Goal: Task Accomplishment & Management: Complete application form

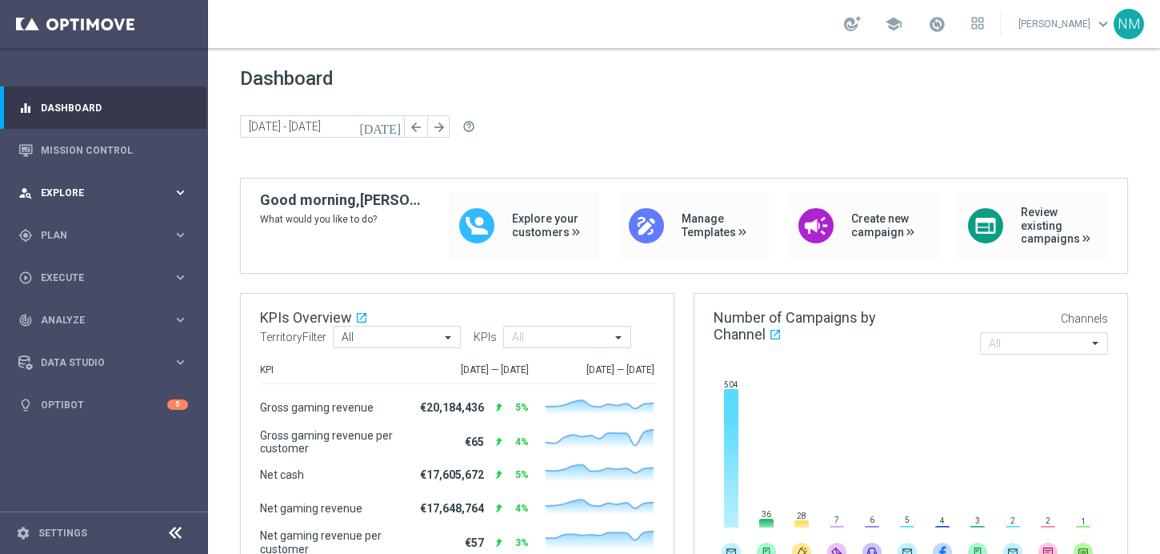
click at [99, 178] on div "person_search Explore keyboard_arrow_right" at bounding box center [103, 192] width 206 height 42
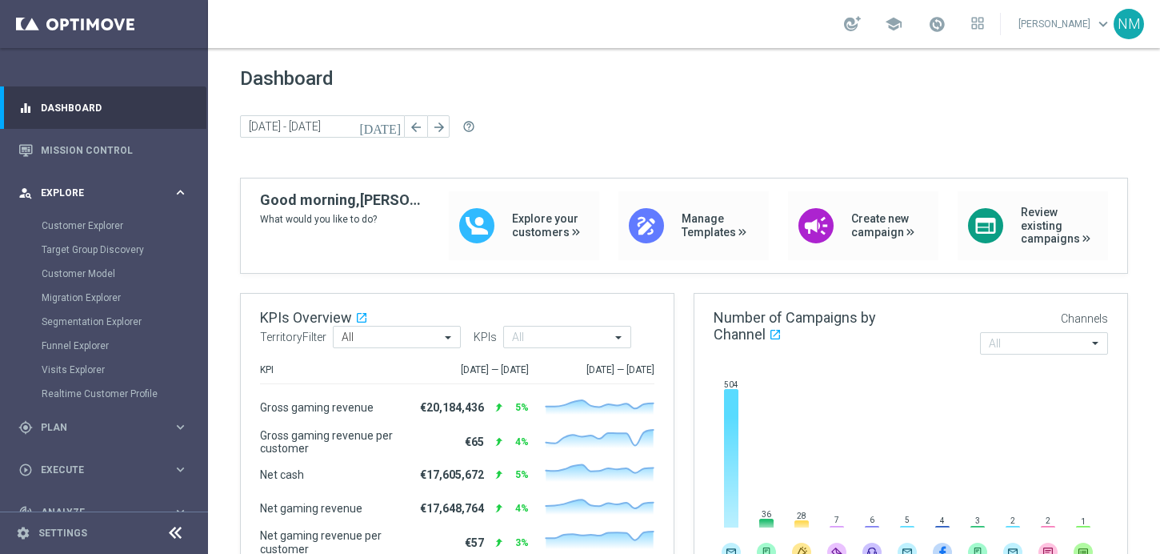
click at [97, 188] on span "Explore" at bounding box center [107, 193] width 132 height 10
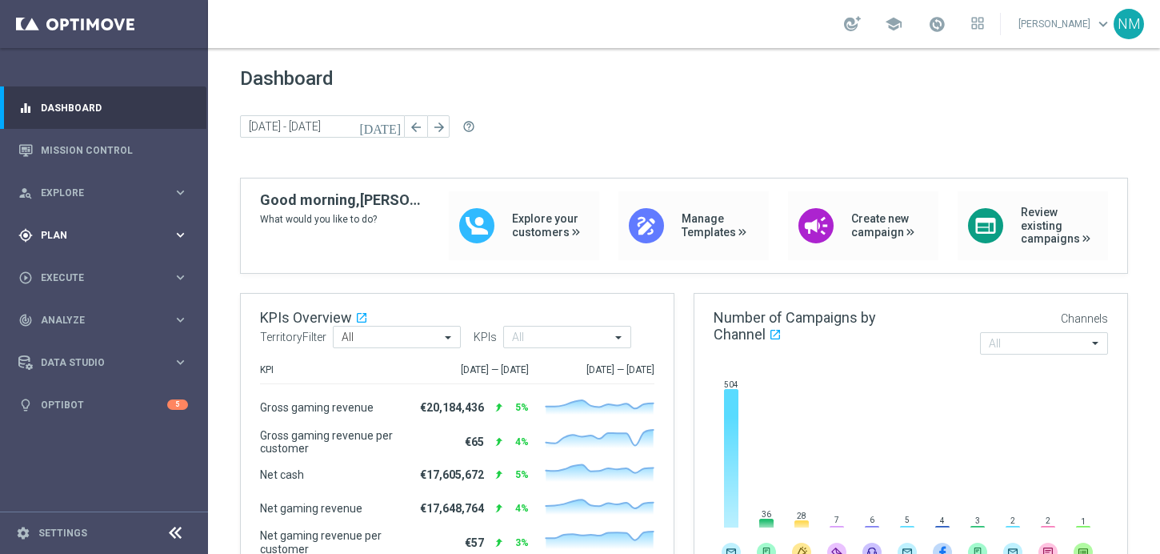
click at [82, 218] on div "gps_fixed Plan keyboard_arrow_right" at bounding box center [103, 235] width 206 height 42
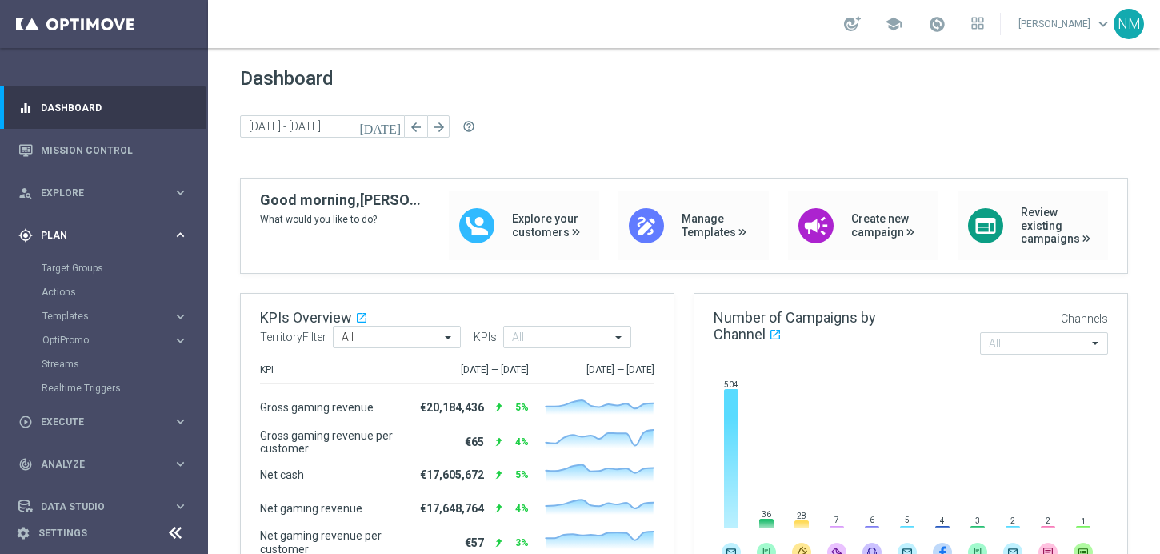
click at [82, 218] on div "gps_fixed Plan keyboard_arrow_right" at bounding box center [103, 235] width 206 height 42
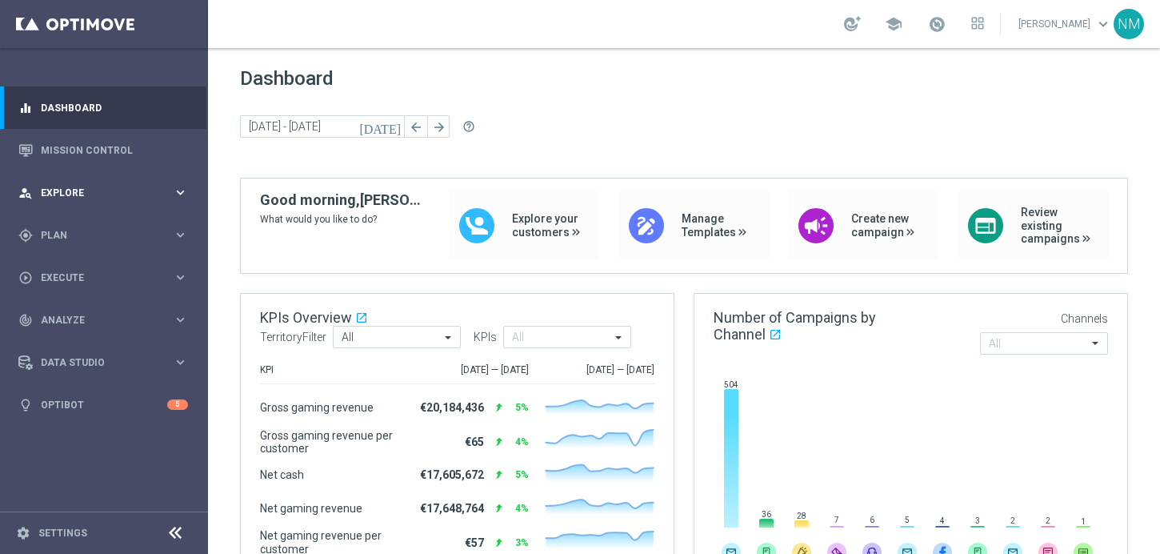
click at [78, 193] on span "Explore" at bounding box center [107, 193] width 132 height 10
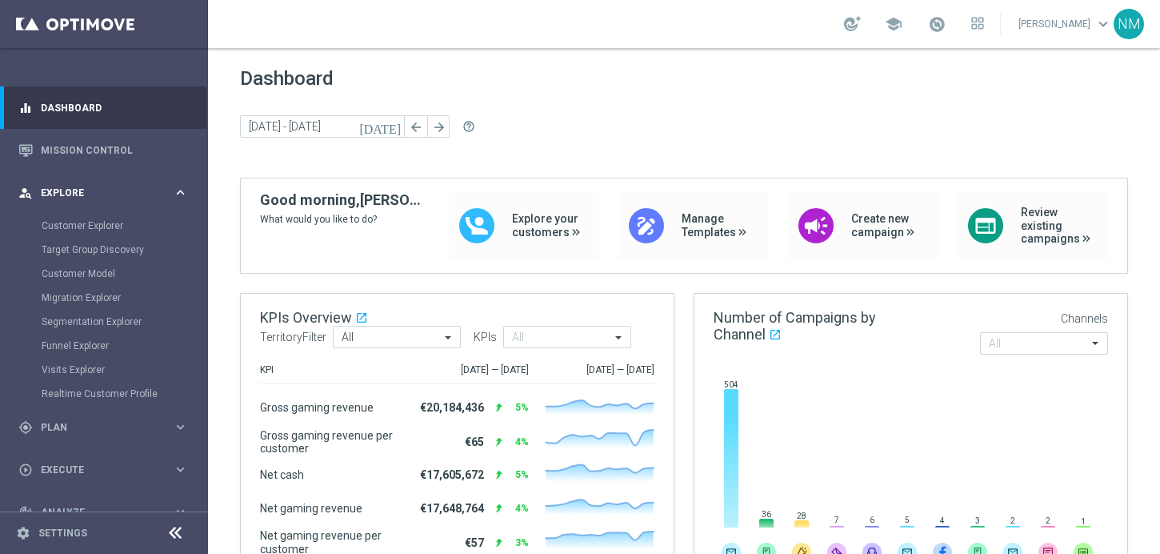
click at [78, 193] on span "Explore" at bounding box center [107, 193] width 132 height 10
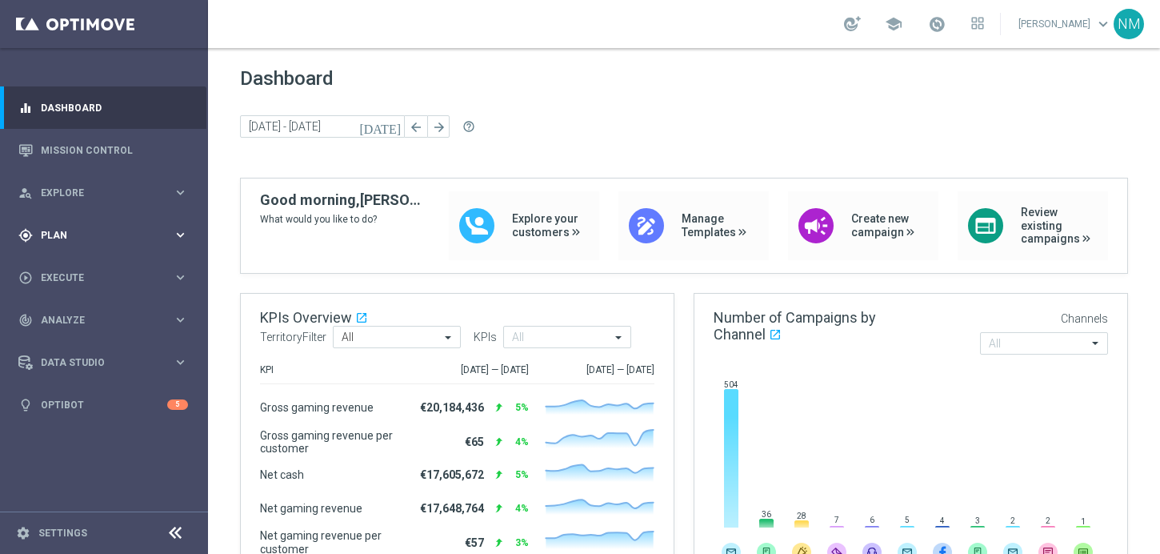
click at [114, 250] on div "gps_fixed Plan keyboard_arrow_right" at bounding box center [103, 235] width 206 height 42
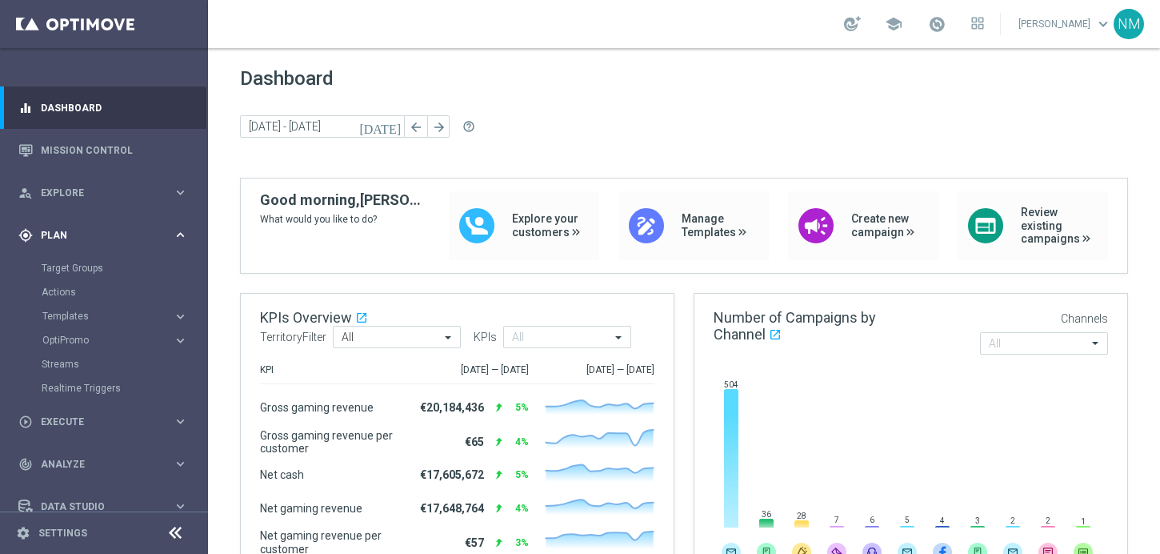
click at [93, 244] on div "gps_fixed Plan keyboard_arrow_right" at bounding box center [103, 235] width 206 height 42
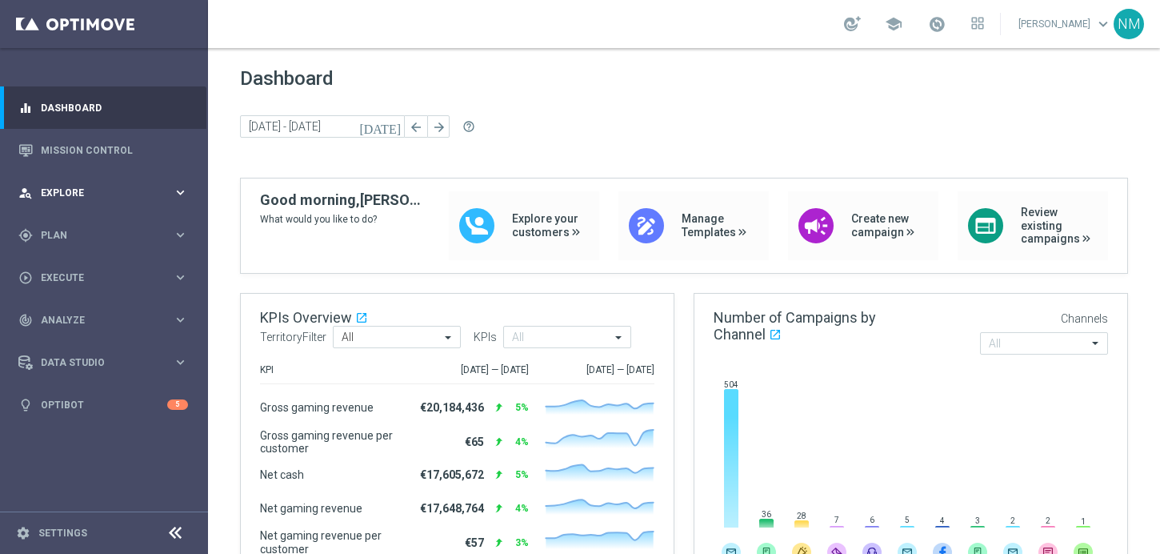
click at [99, 198] on div "person_search Explore" at bounding box center [95, 193] width 154 height 14
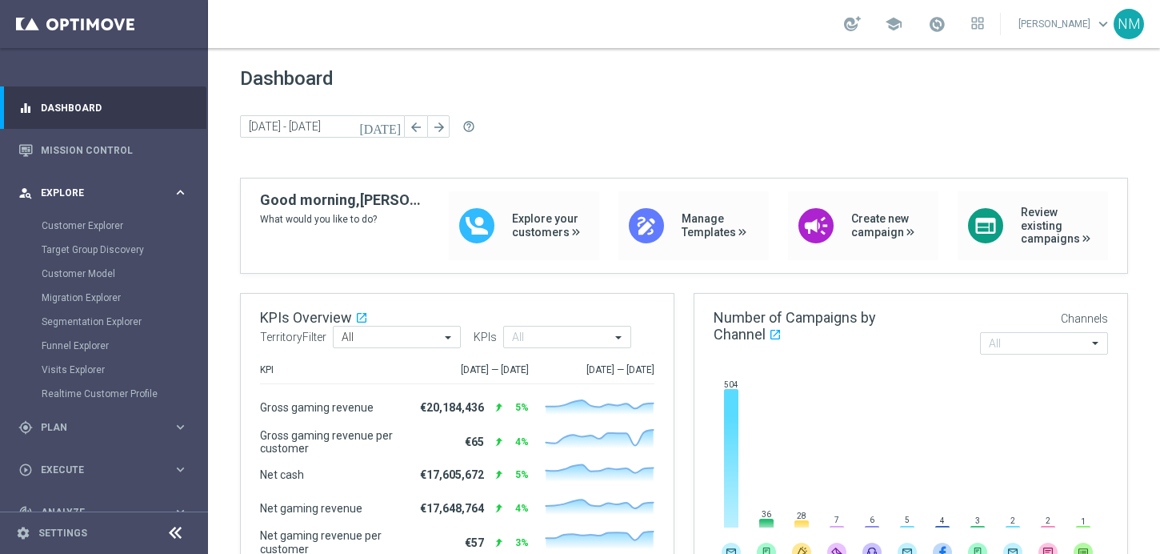
click at [91, 202] on div "person_search Explore keyboard_arrow_right" at bounding box center [103, 192] width 206 height 42
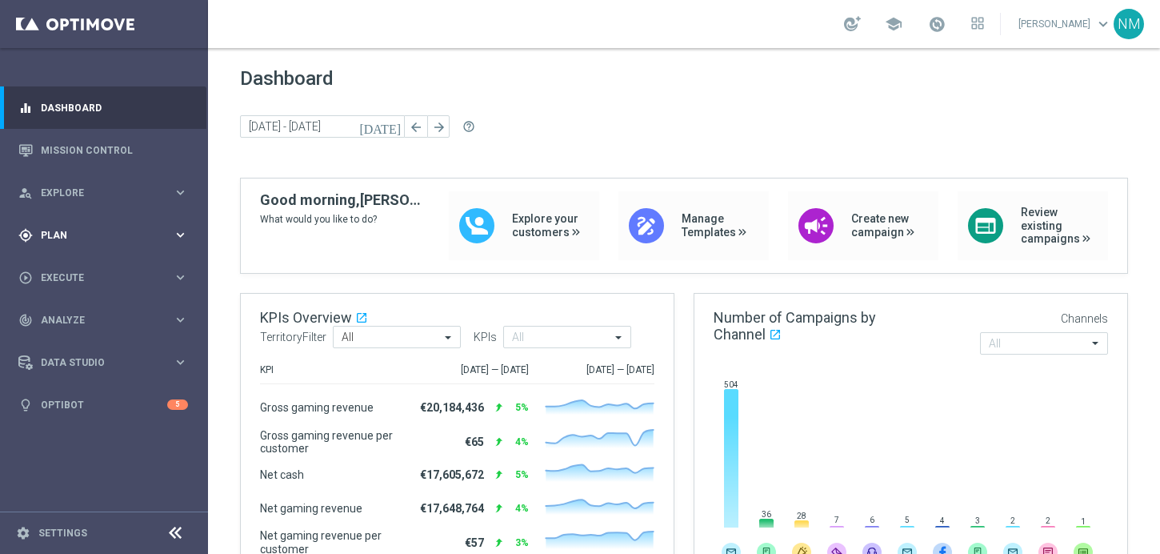
click at [72, 228] on div "gps_fixed Plan" at bounding box center [95, 235] width 154 height 14
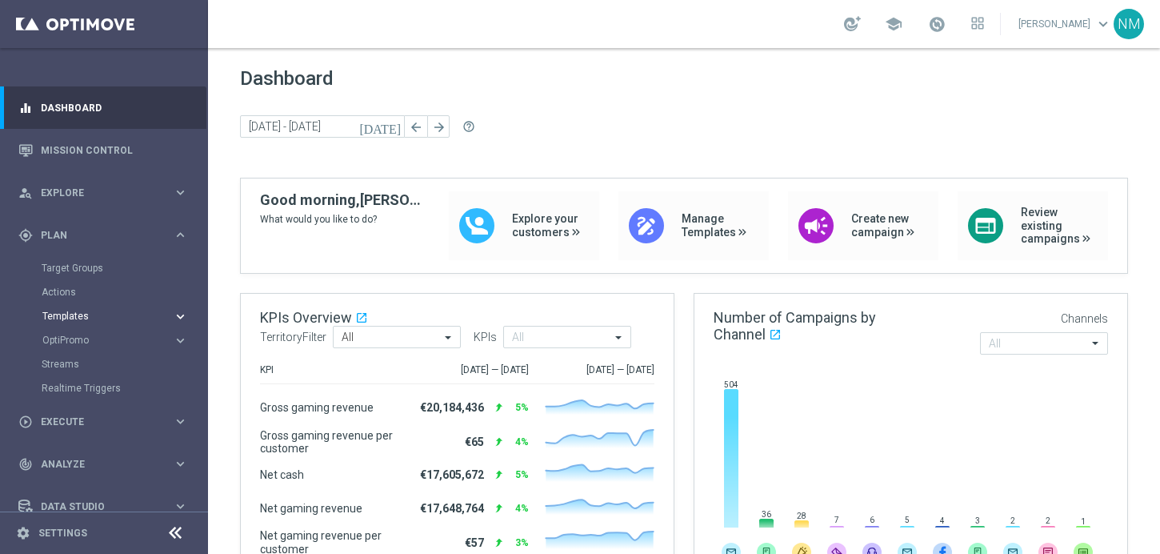
click at [78, 321] on button "Templates keyboard_arrow_right" at bounding box center [115, 316] width 147 height 13
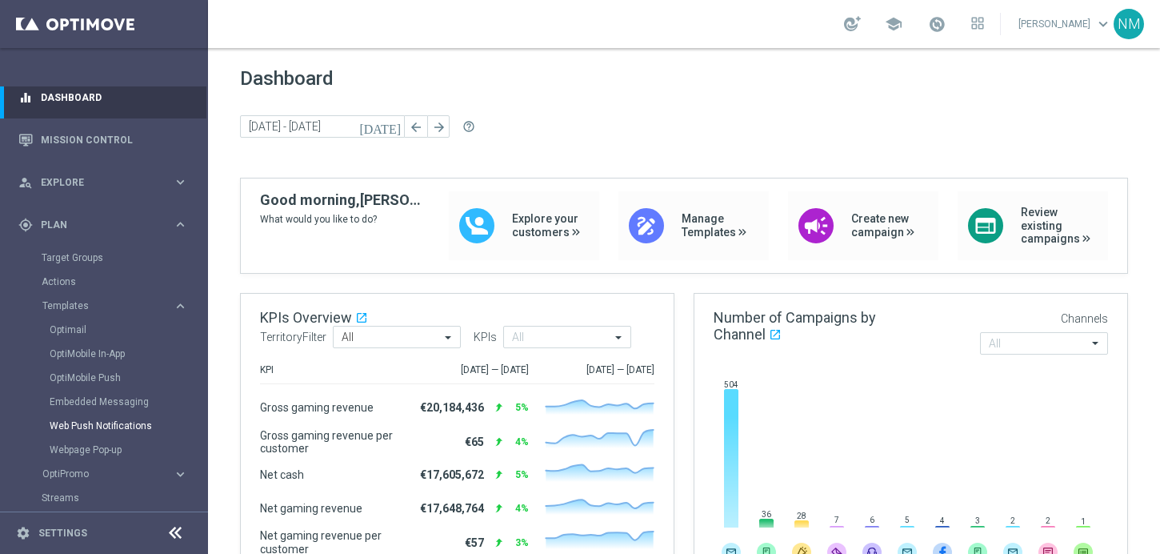
scroll to position [13, 0]
click at [75, 397] on link "Embedded Messaging" at bounding box center [108, 399] width 117 height 13
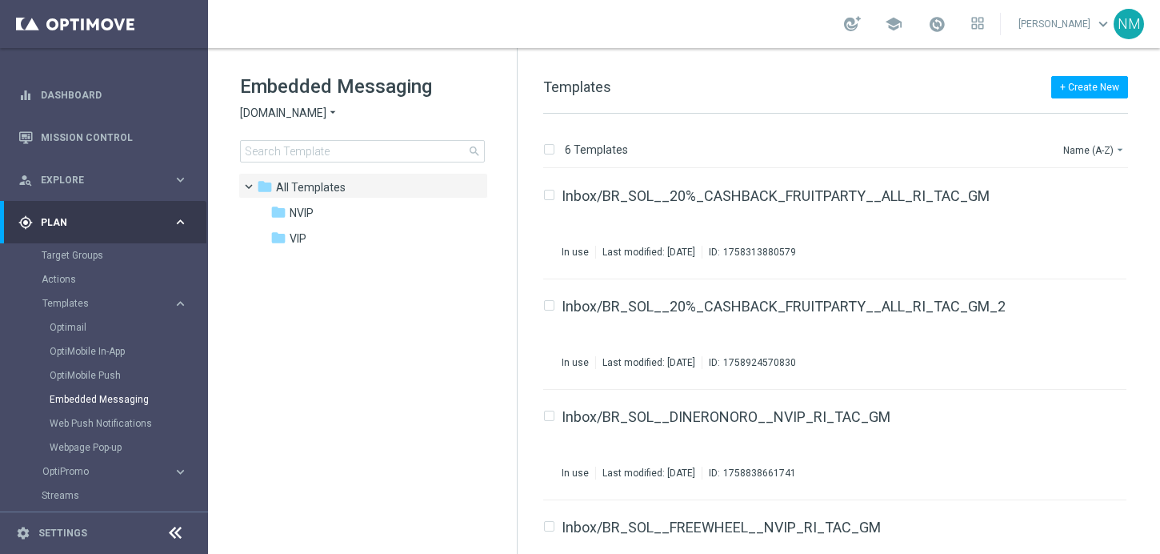
click at [312, 110] on span "Sorteonline.bet.br" at bounding box center [283, 113] width 86 height 15
click at [0, 0] on span "Lottoland" at bounding box center [0, 0] width 0 height 0
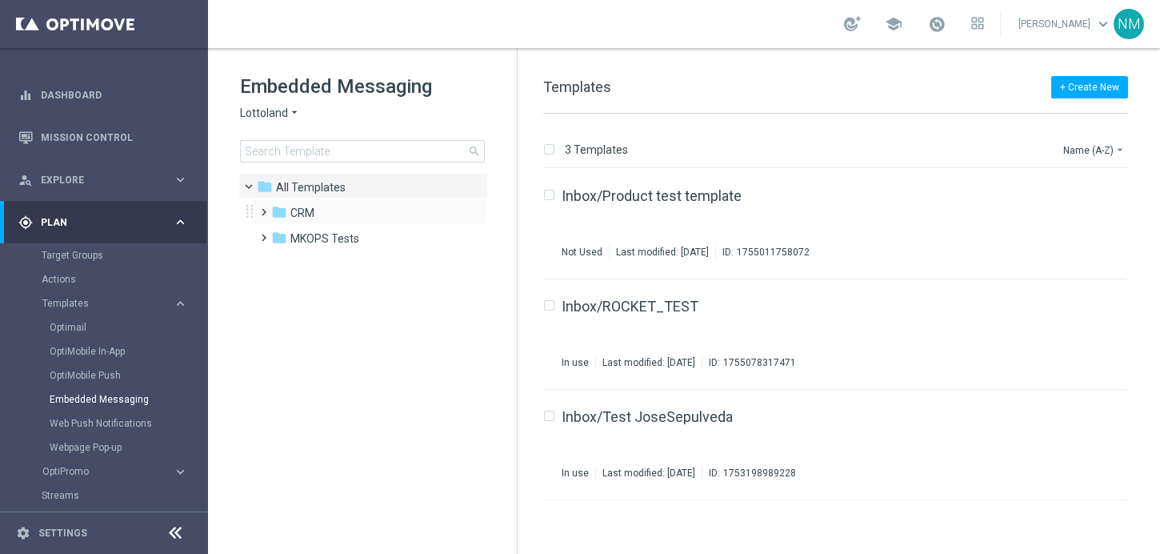
click at [262, 208] on span at bounding box center [260, 205] width 7 height 6
click at [278, 258] on span at bounding box center [276, 256] width 7 height 6
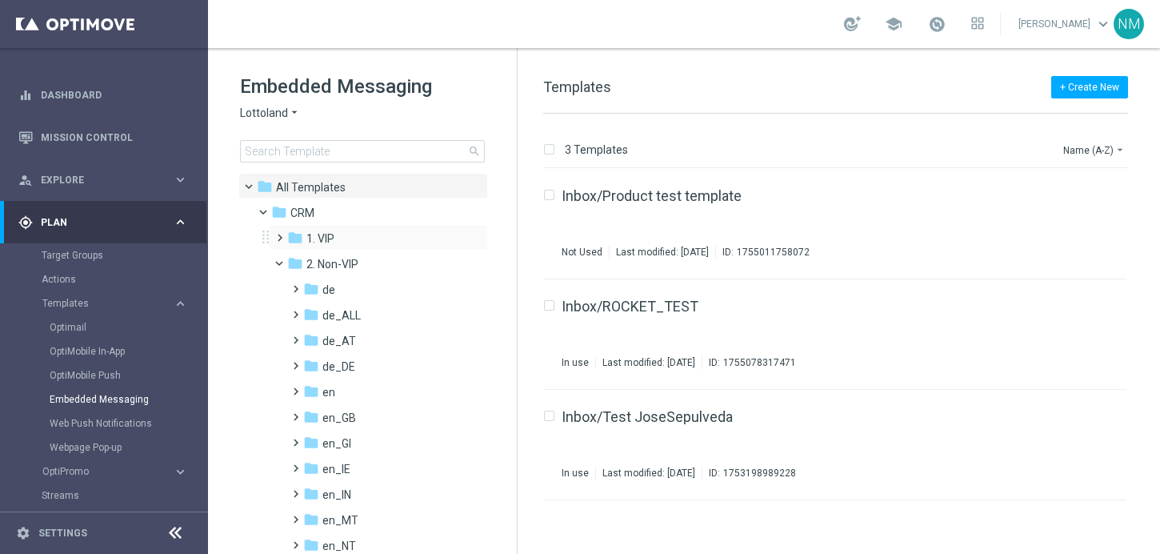
click at [280, 234] on span at bounding box center [276, 230] width 7 height 6
click at [267, 212] on span at bounding box center [270, 208] width 6 height 7
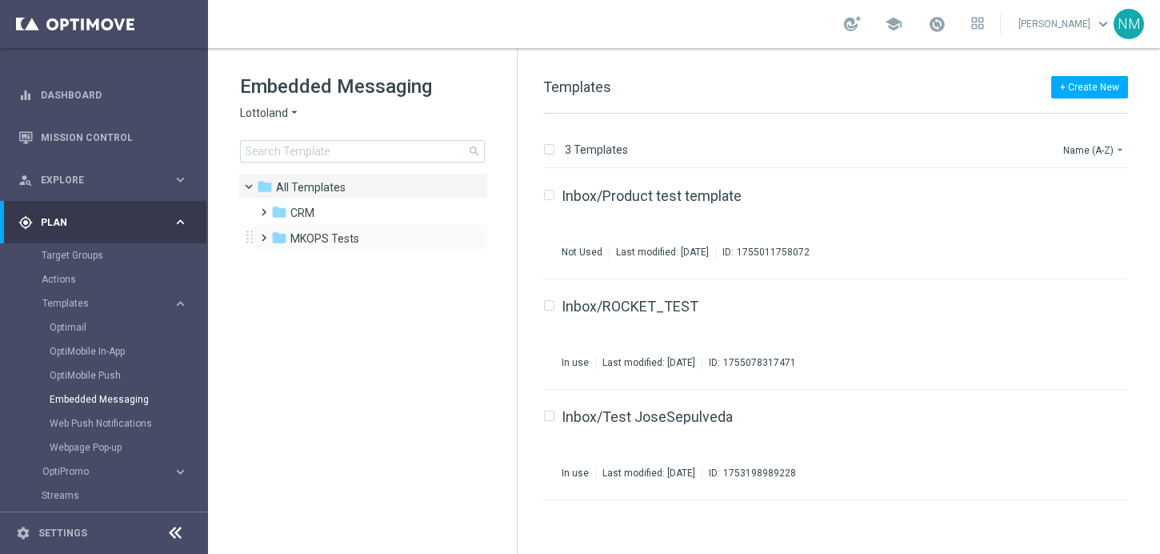
click at [262, 234] on span at bounding box center [260, 230] width 7 height 6
click at [264, 208] on span at bounding box center [260, 205] width 7 height 6
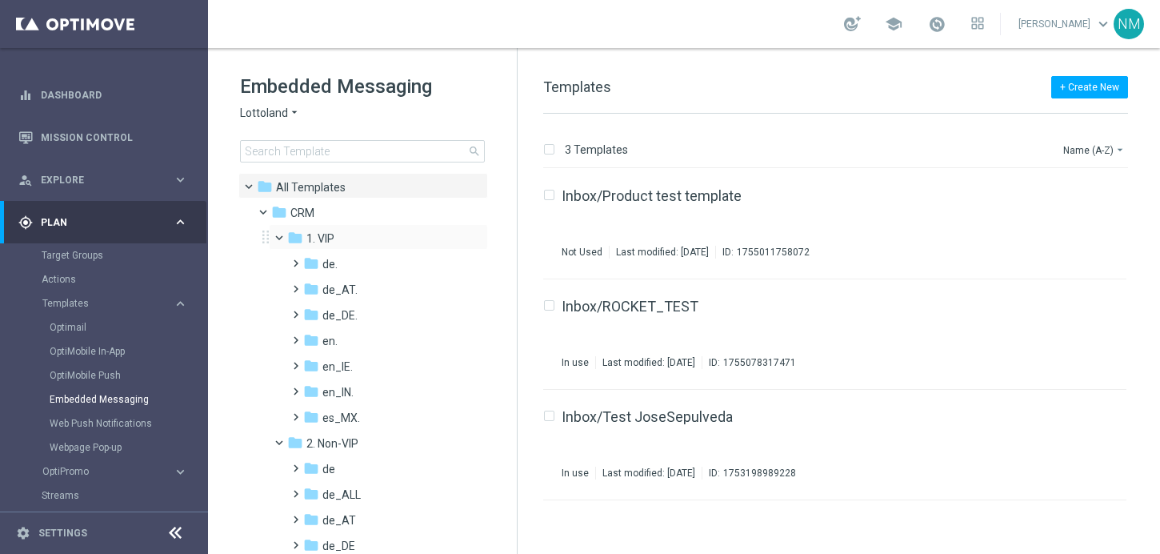
click at [283, 235] on span at bounding box center [286, 233] width 6 height 7
click at [294, 413] on span at bounding box center [292, 410] width 7 height 6
click at [332, 467] on icon "folder" at bounding box center [326, 468] width 16 height 16
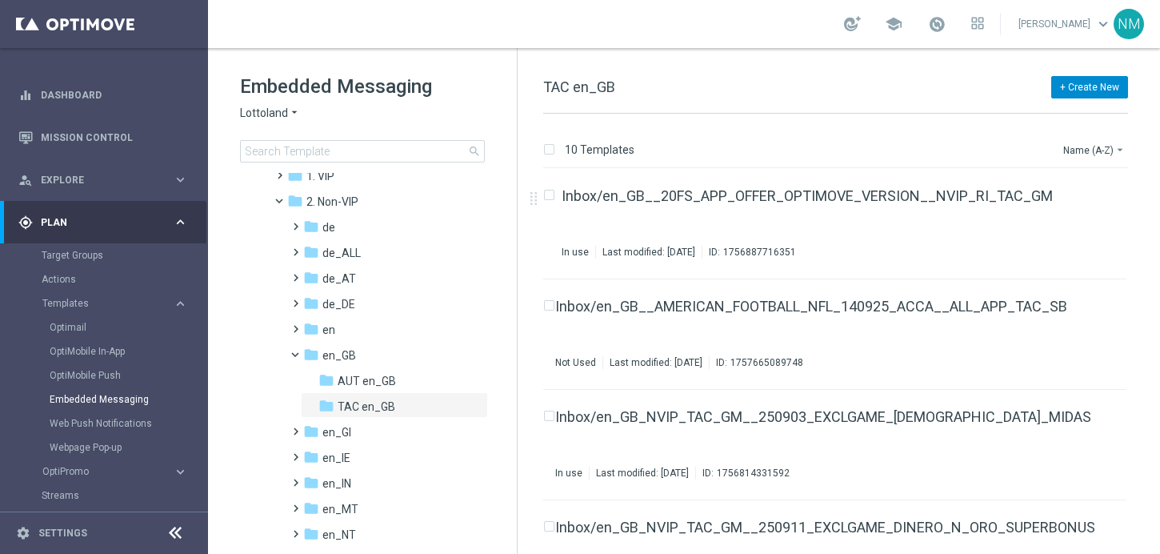
click at [1100, 89] on button "+ Create New" at bounding box center [1089, 87] width 77 height 22
click at [1060, 118] on span "New Template" at bounding box center [1045, 115] width 64 height 11
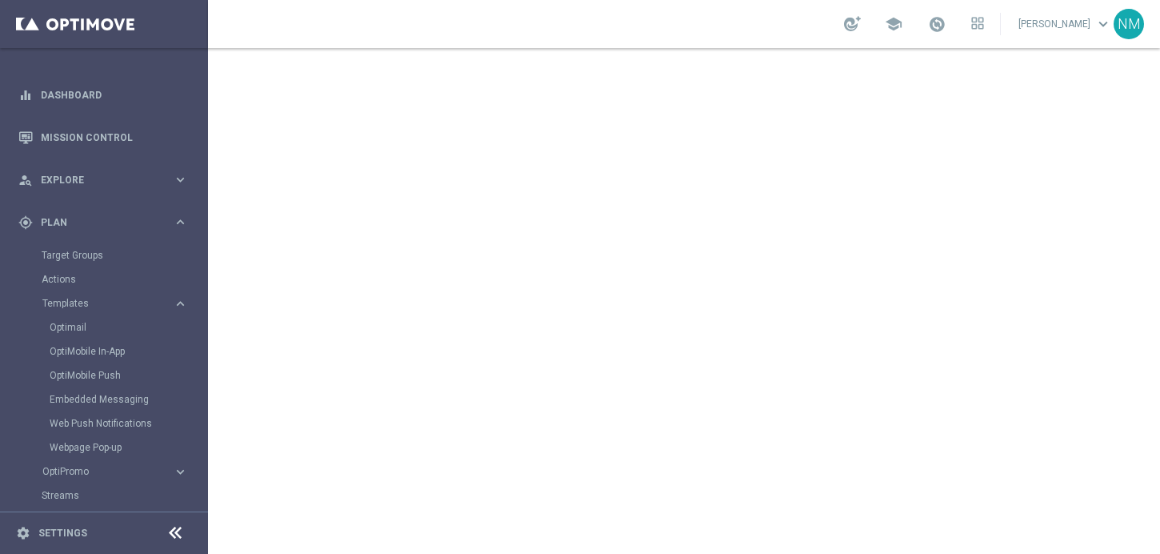
scroll to position [137, 0]
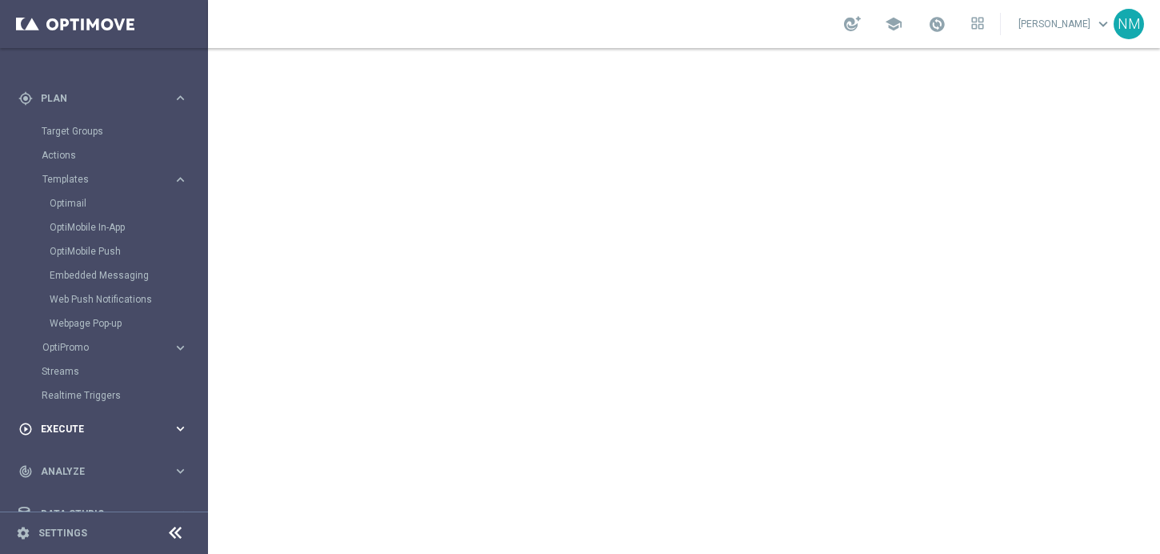
click at [86, 436] on div "play_circle_outline Execute keyboard_arrow_right" at bounding box center [103, 428] width 206 height 42
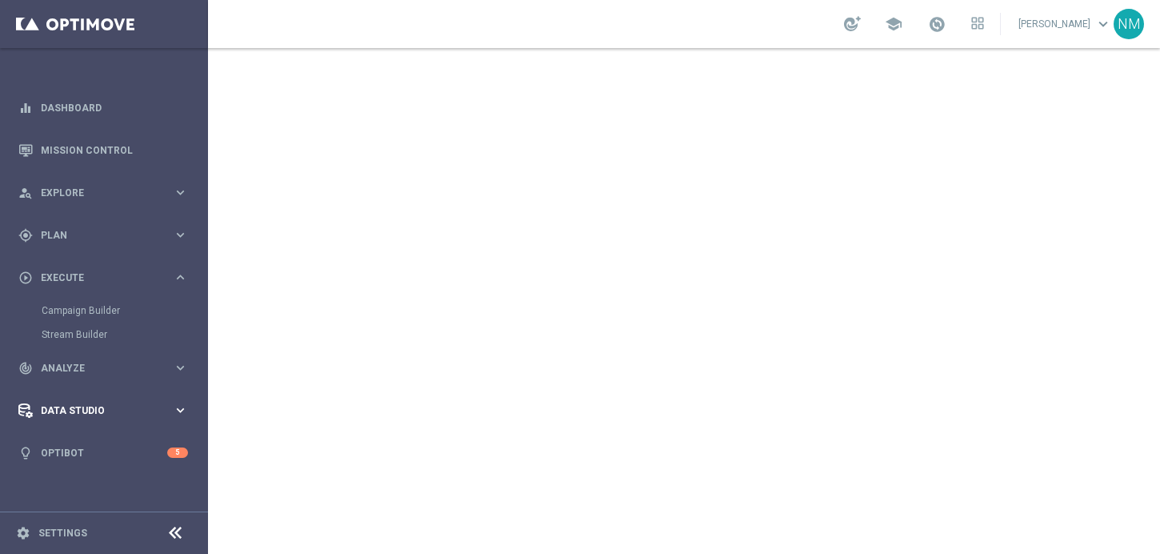
scroll to position [0, 0]
click at [104, 310] on link "Campaign Builder" at bounding box center [104, 310] width 125 height 13
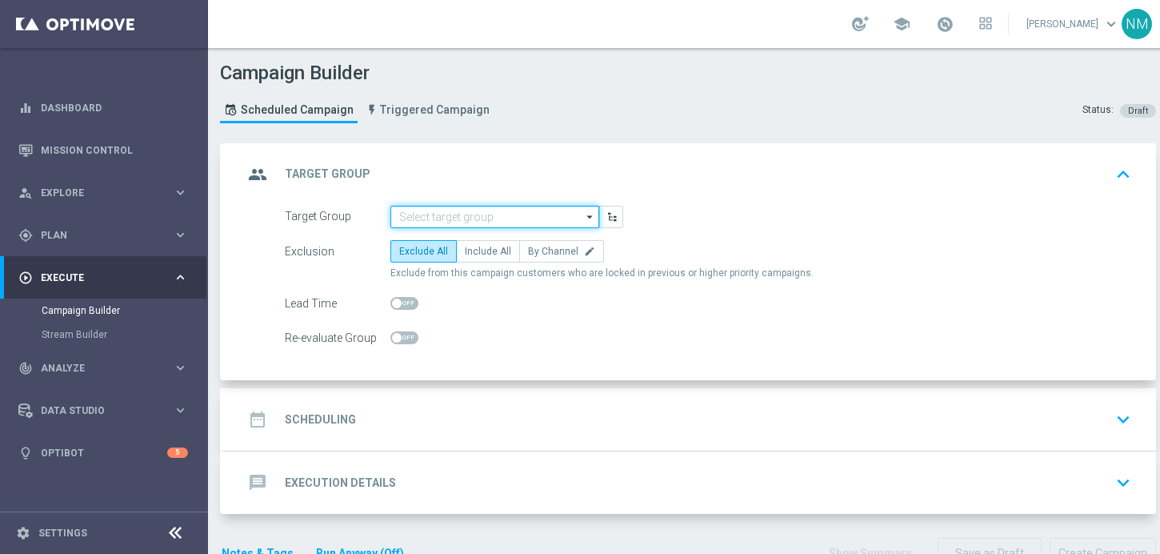
click at [435, 215] on input at bounding box center [495, 217] width 209 height 22
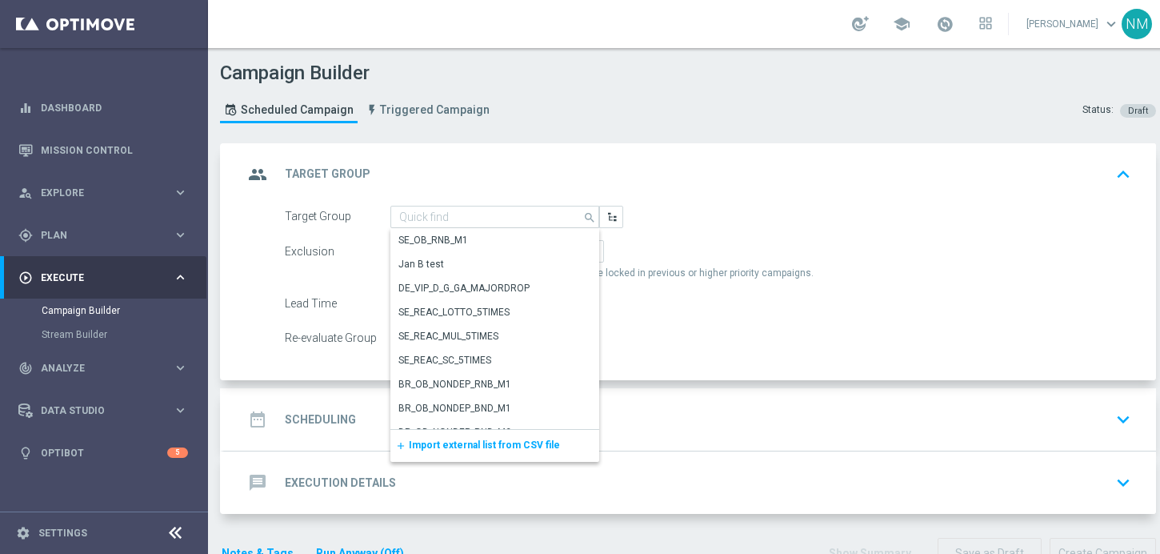
click at [475, 447] on span "Import external list from CSV file" at bounding box center [484, 444] width 151 height 11
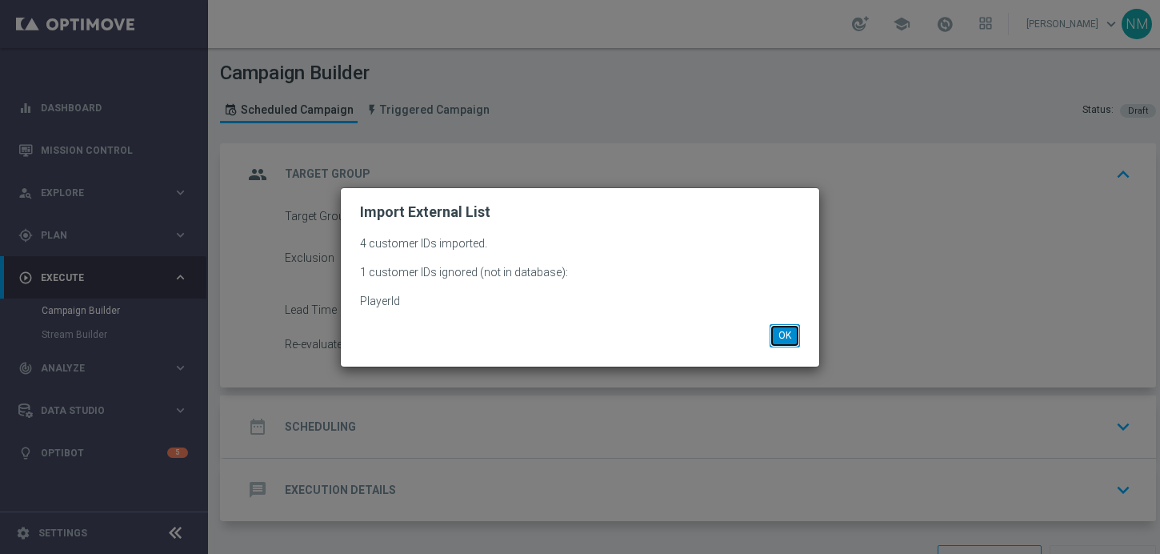
click at [783, 332] on button "OK" at bounding box center [785, 335] width 30 height 22
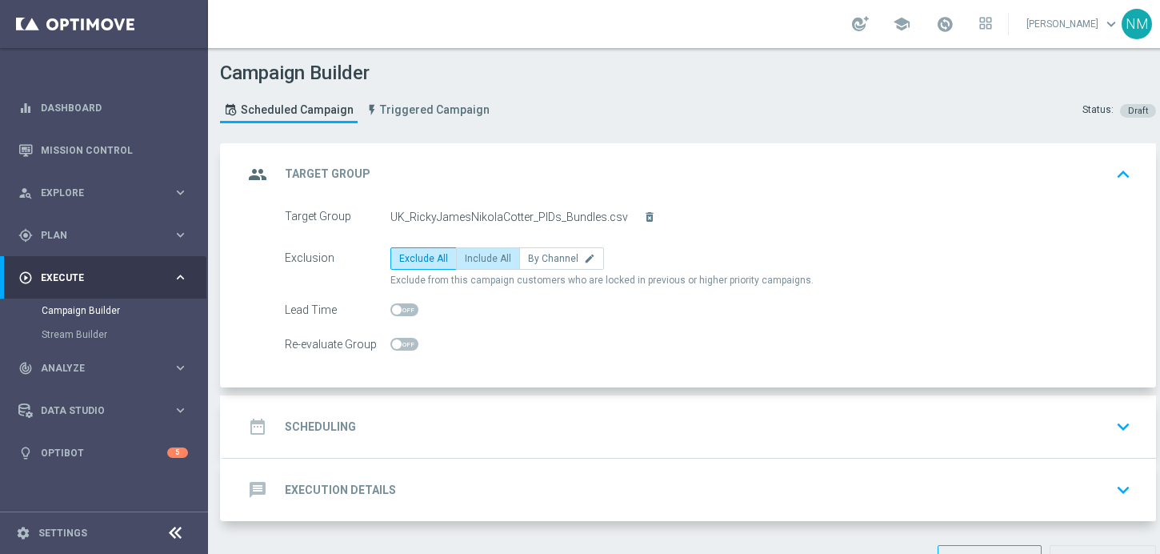
click at [494, 262] on span "Include All" at bounding box center [488, 258] width 46 height 11
click at [475, 262] on input "Include All" at bounding box center [470, 261] width 10 height 10
radio input "true"
click at [452, 445] on div "date_range Scheduling keyboard_arrow_down" at bounding box center [690, 426] width 932 height 62
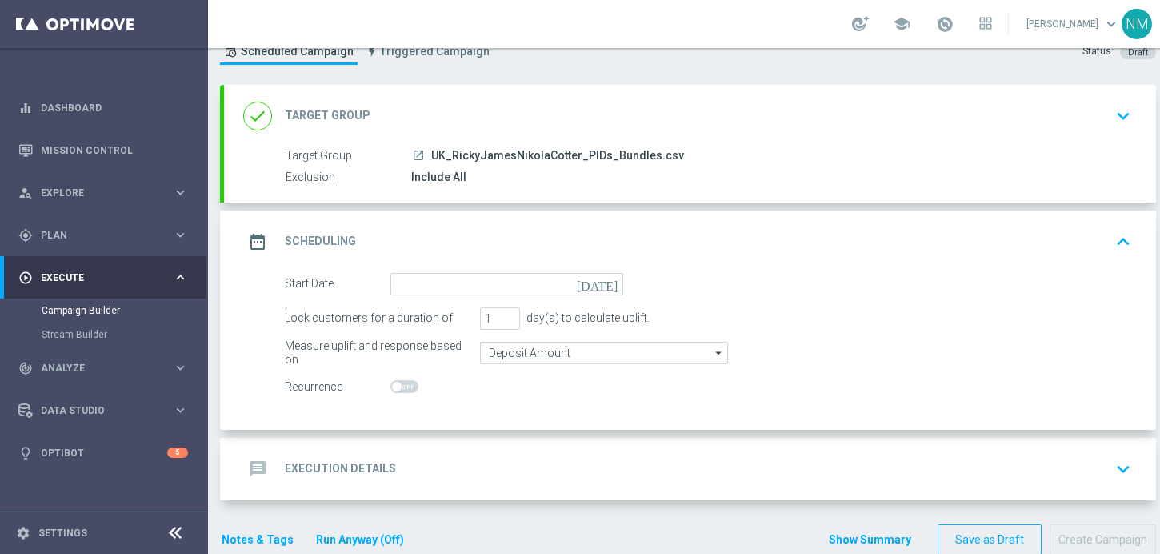
scroll to position [91, 0]
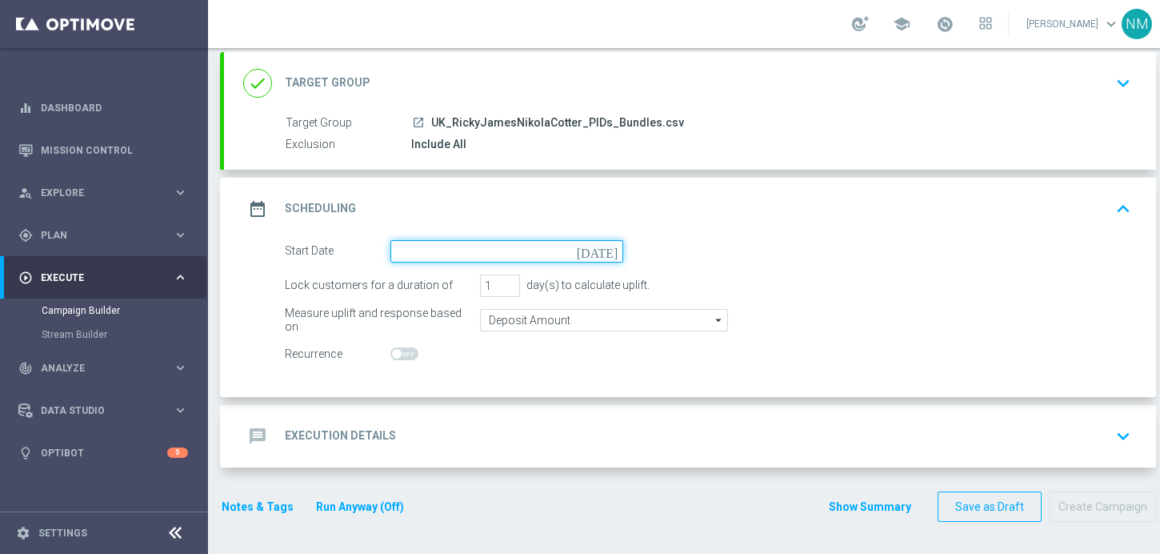
click at [453, 250] on input at bounding box center [507, 251] width 233 height 22
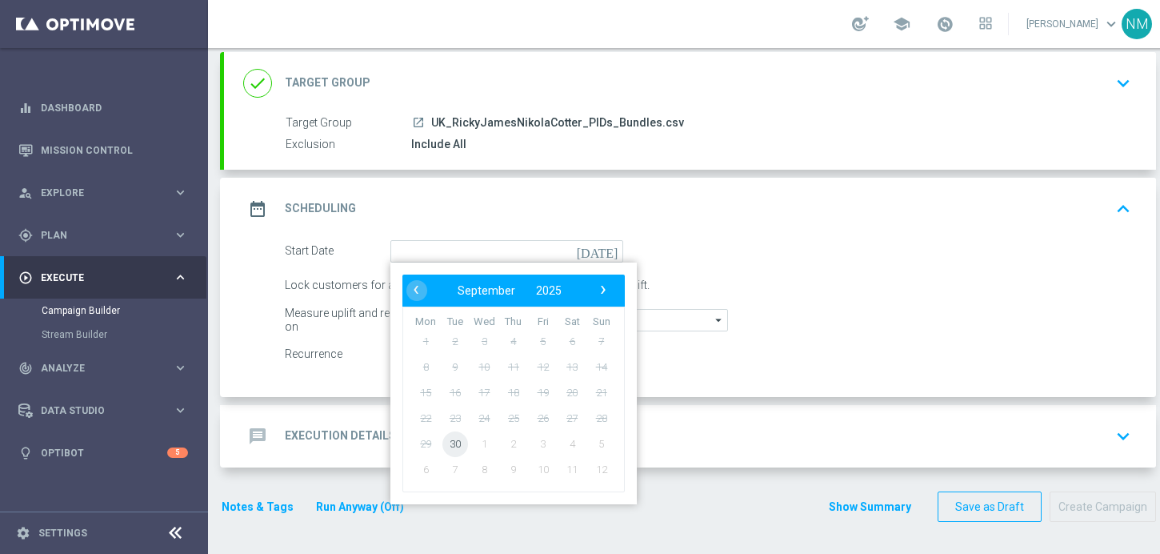
click at [449, 437] on span "30" at bounding box center [456, 444] width 26 height 26
type input "30 Sep 2025"
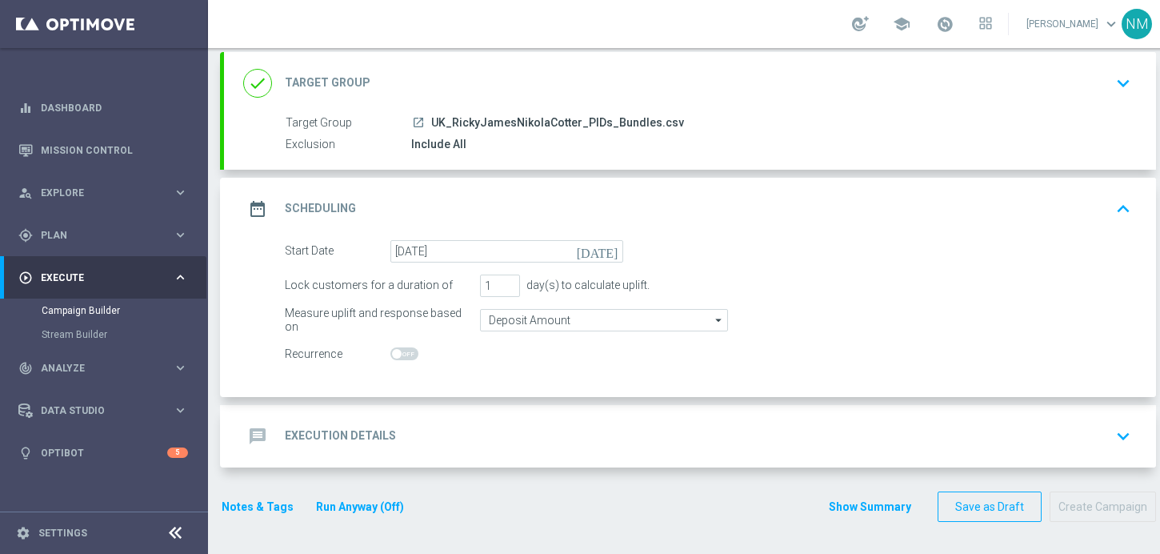
click at [436, 437] on div "message Execution Details keyboard_arrow_down" at bounding box center [690, 436] width 894 height 30
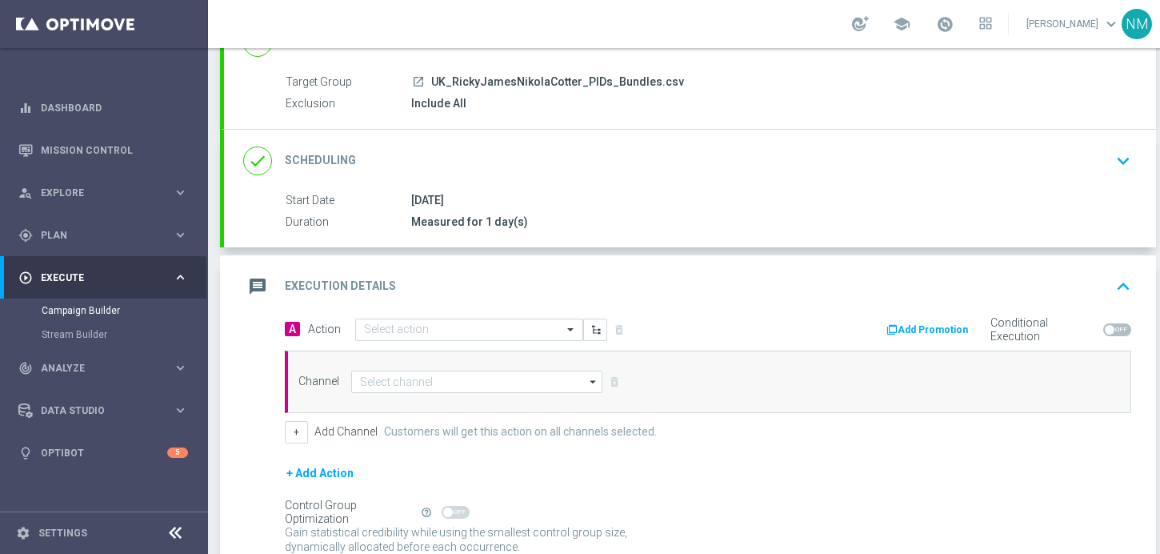
scroll to position [178, 0]
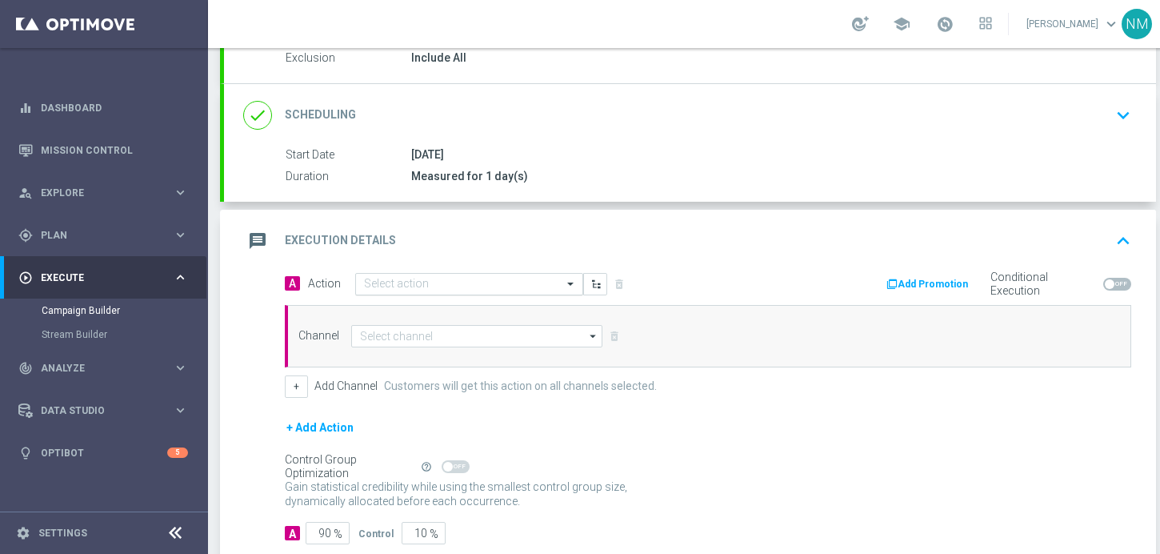
click at [427, 290] on input "text" at bounding box center [453, 285] width 178 height 14
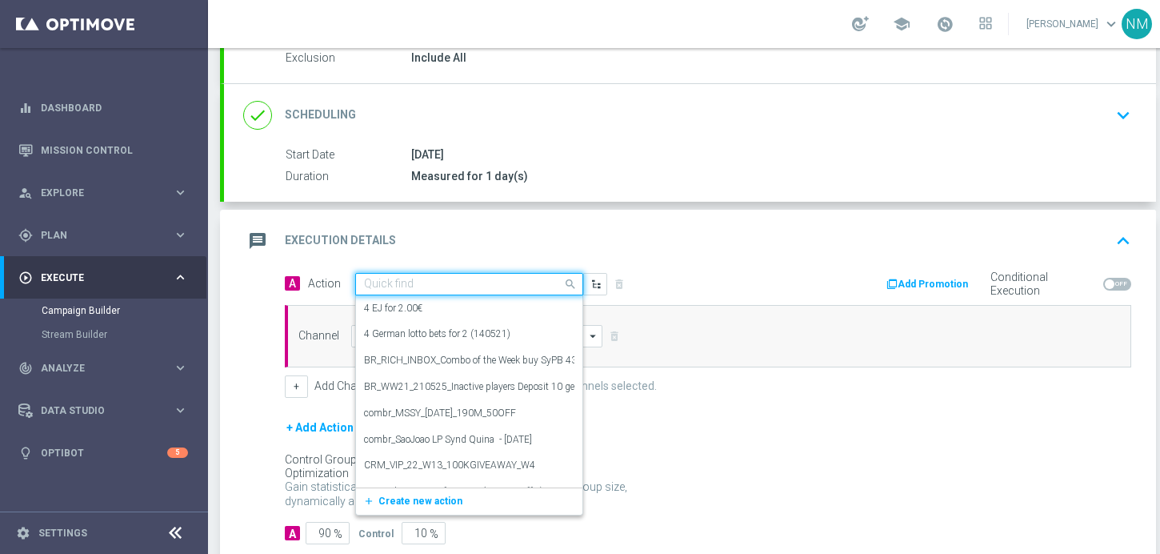
paste input "en_GB_NVIP_TAC_GM__251001_EXCLGAME_SPOOKY_HALLOWEEN"
type input "en_GB_NVIP_TAC_GM__251001_EXCLGAME_SPOOKY_HALLOWEEN"
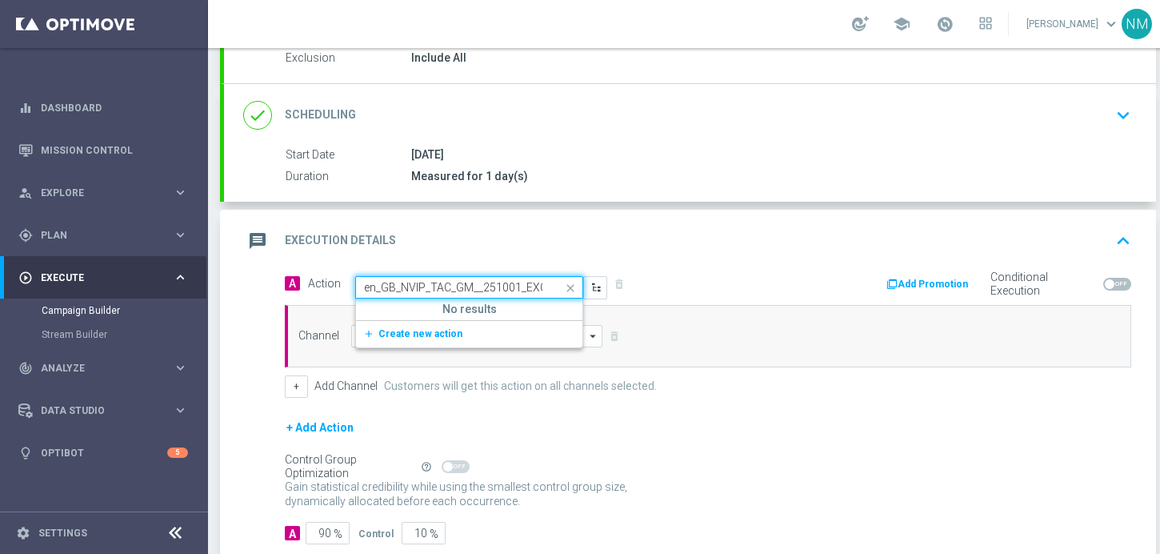
scroll to position [0, 155]
click at [415, 330] on span "Create new action" at bounding box center [421, 333] width 84 height 11
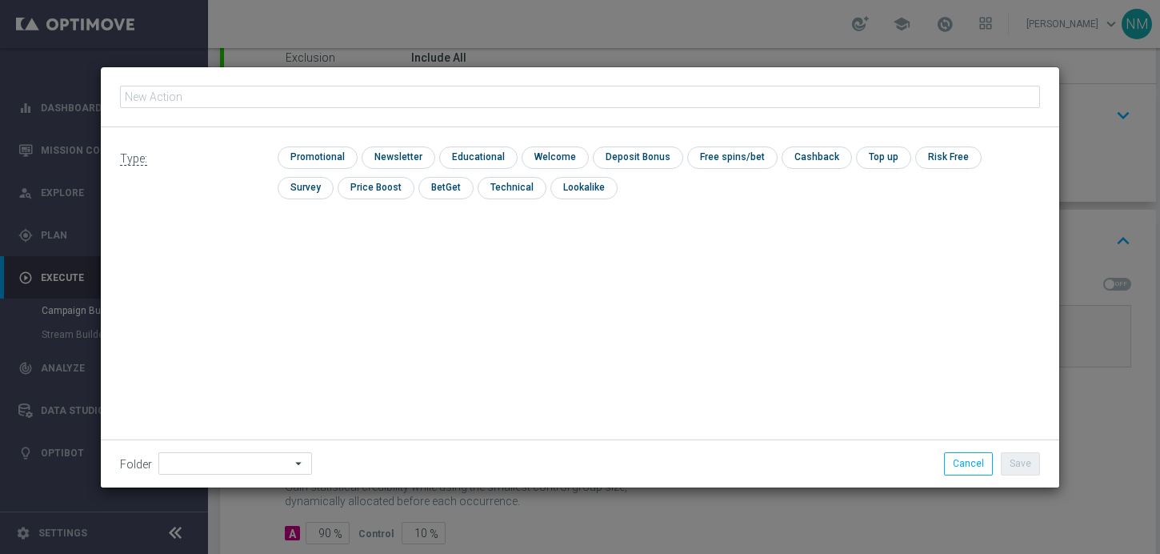
type input "en_GB_NVIP_TAC_GM__251001_EXCLGAME_SPOOKY_HALLOWEEN"
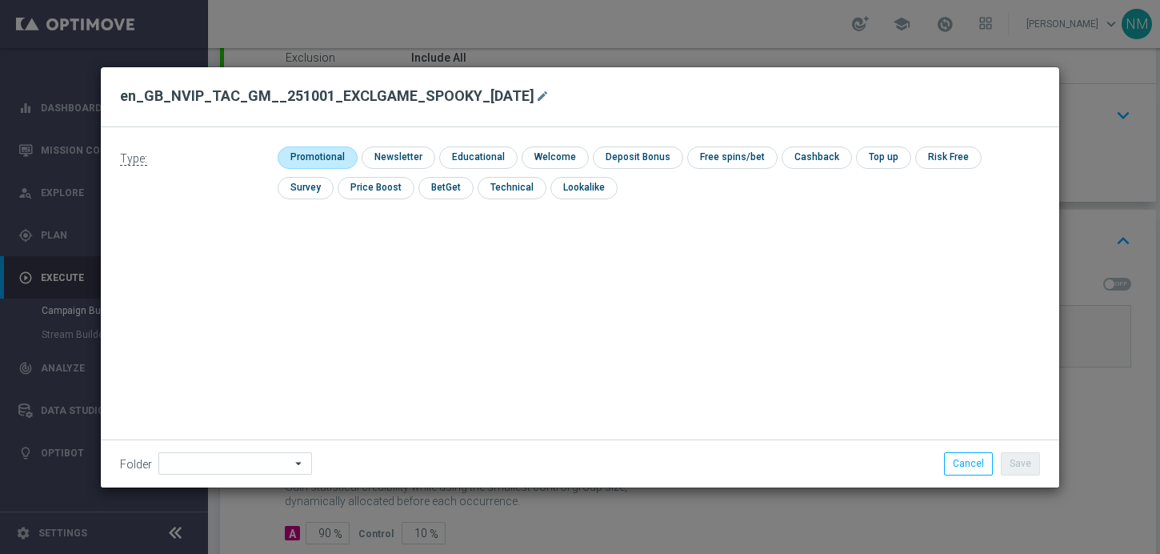
click at [327, 158] on input "checkbox" at bounding box center [316, 157] width 76 height 22
checkbox input "true"
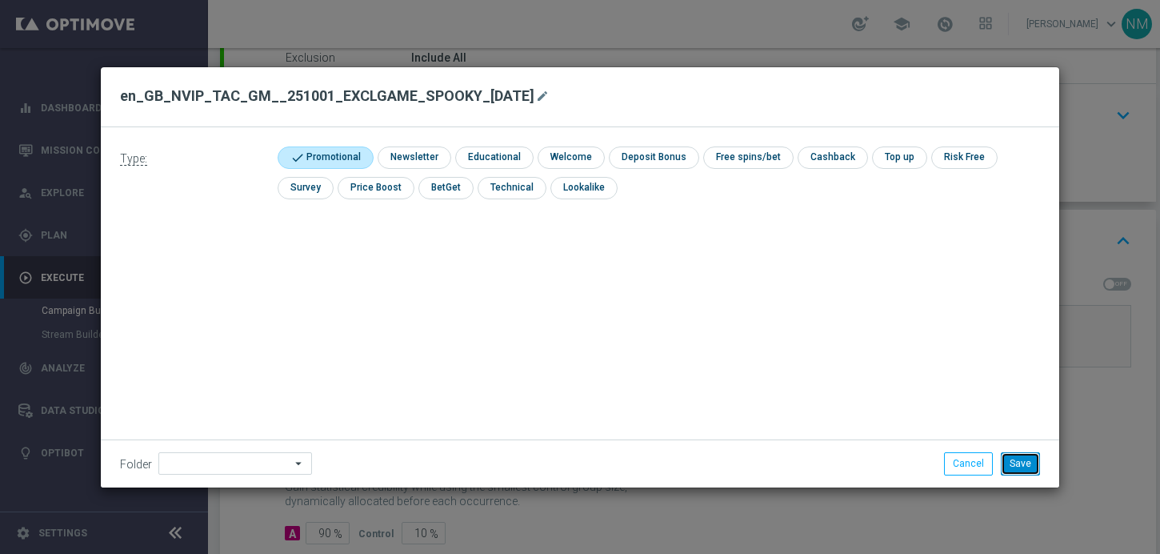
click at [1023, 465] on button "Save" at bounding box center [1020, 463] width 39 height 22
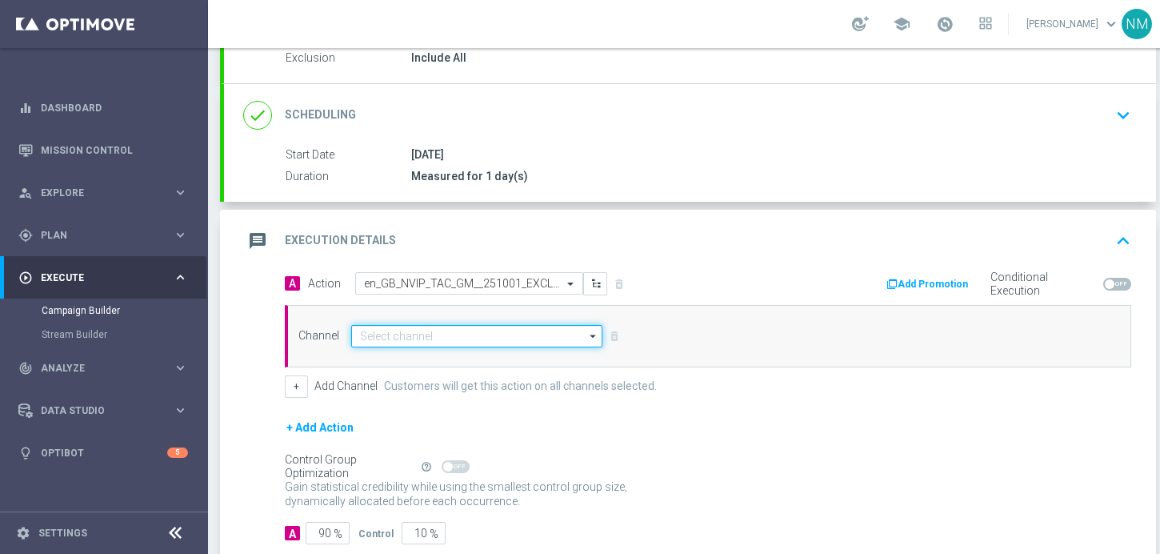
click at [456, 341] on input at bounding box center [476, 336] width 251 height 22
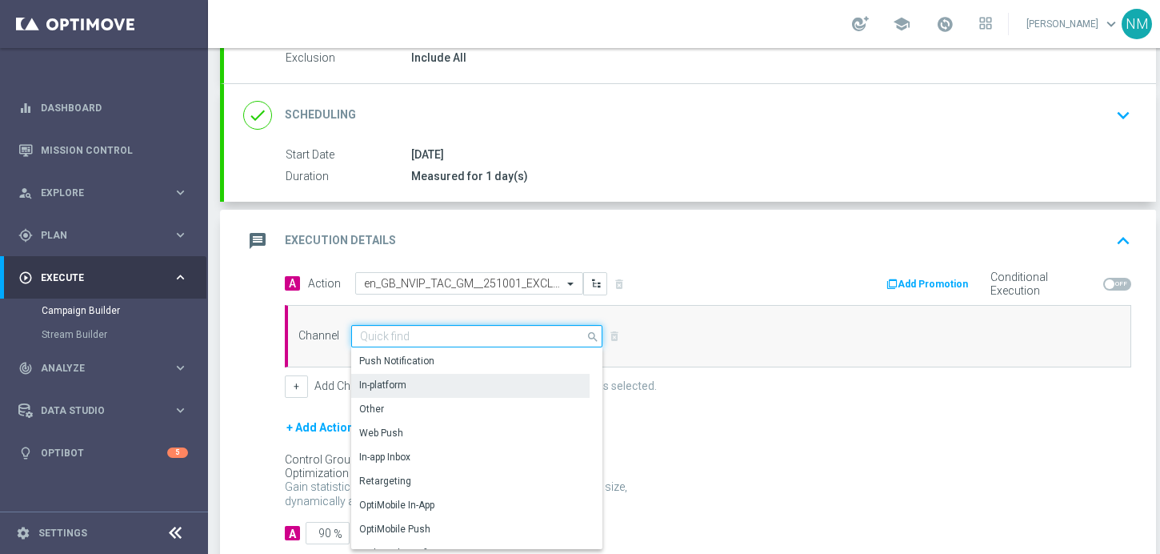
scroll to position [423, 0]
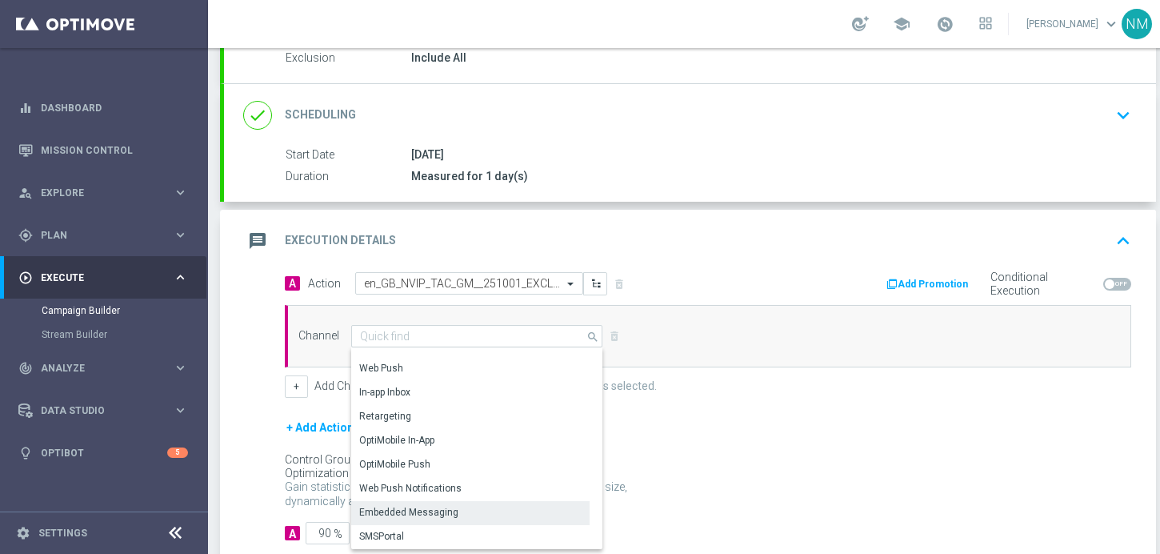
click at [423, 512] on div "Embedded Messaging" at bounding box center [408, 512] width 99 height 14
type input "Embedded Messaging"
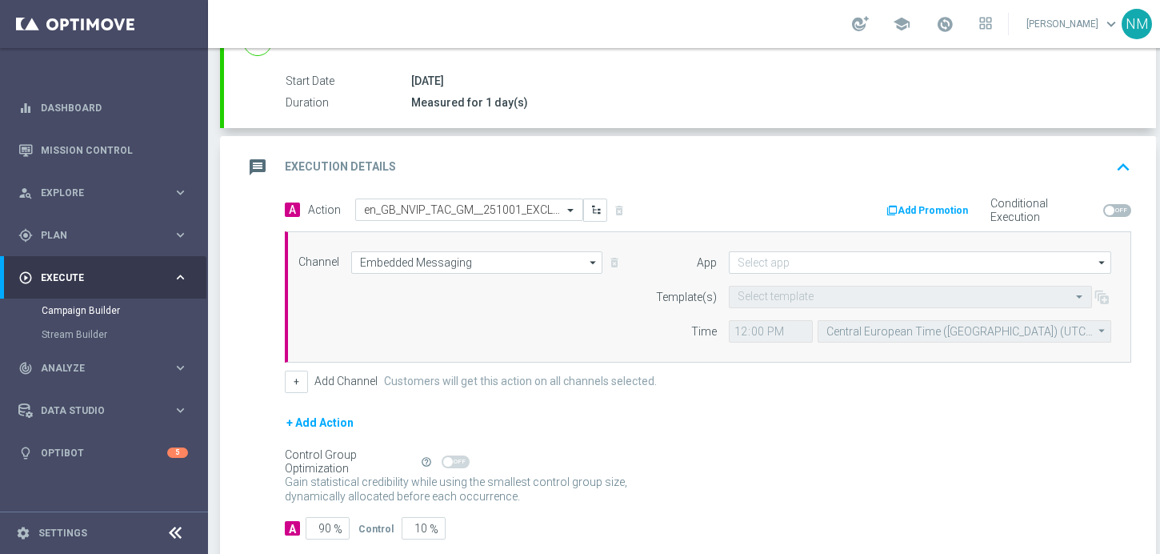
scroll to position [282, 0]
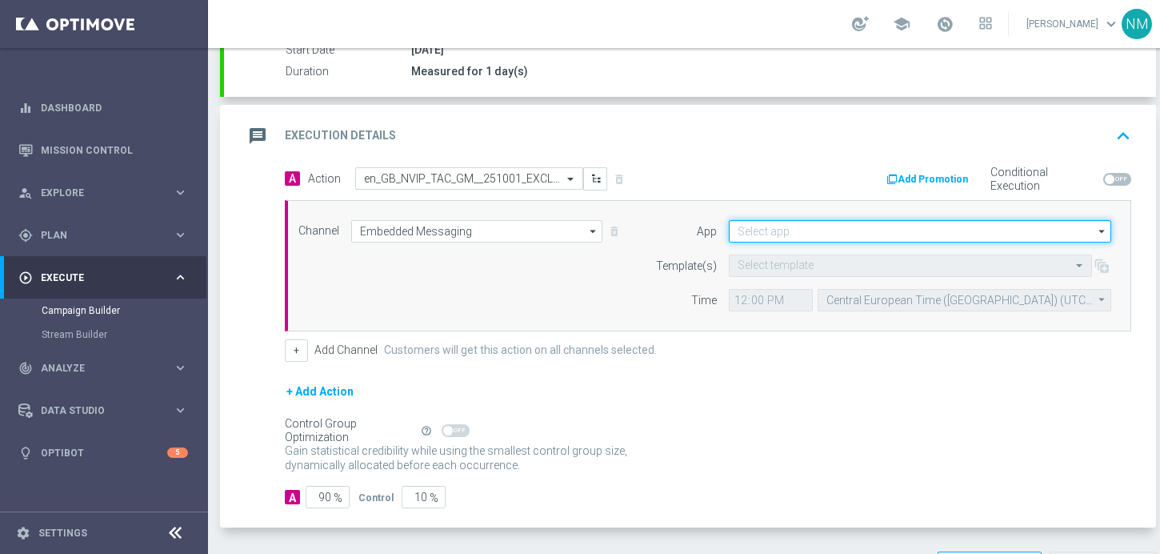
click at [797, 230] on input at bounding box center [920, 231] width 383 height 22
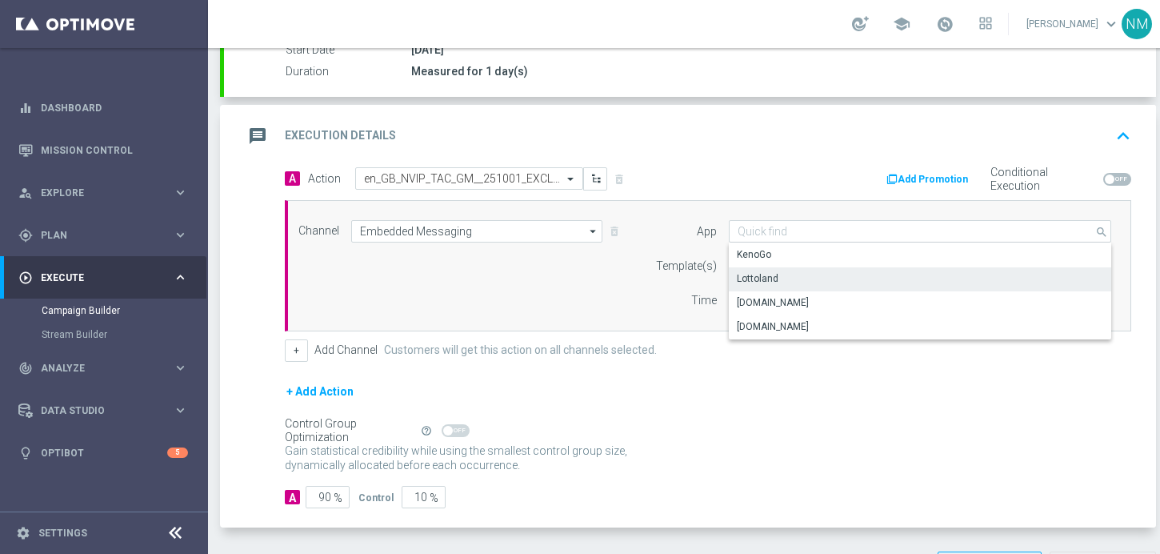
click at [783, 271] on div "Lottoland" at bounding box center [920, 278] width 383 height 22
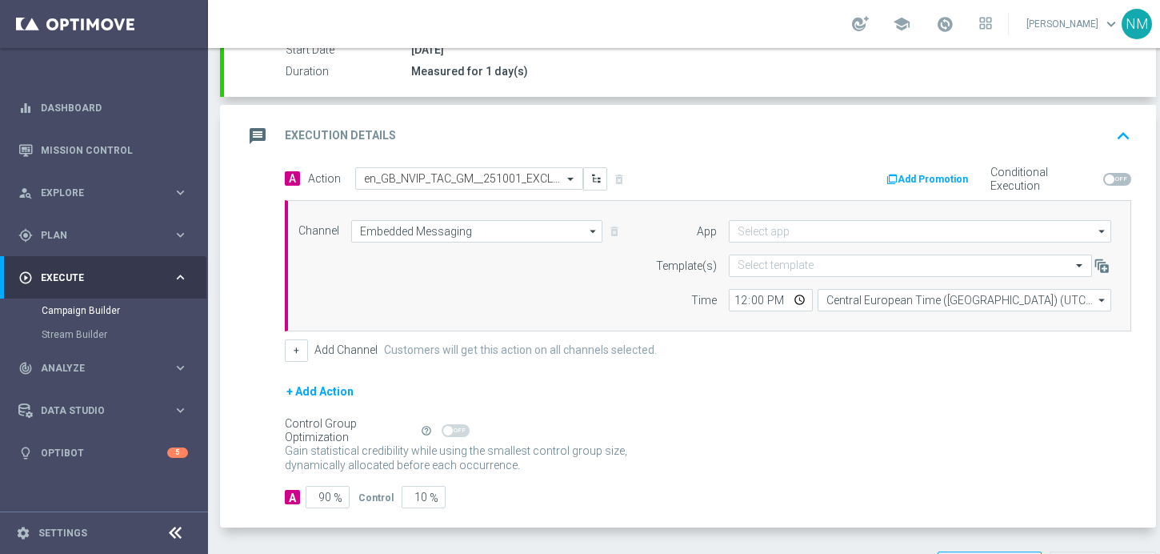
type input "Lottoland"
click at [783, 262] on input "text" at bounding box center [895, 266] width 314 height 14
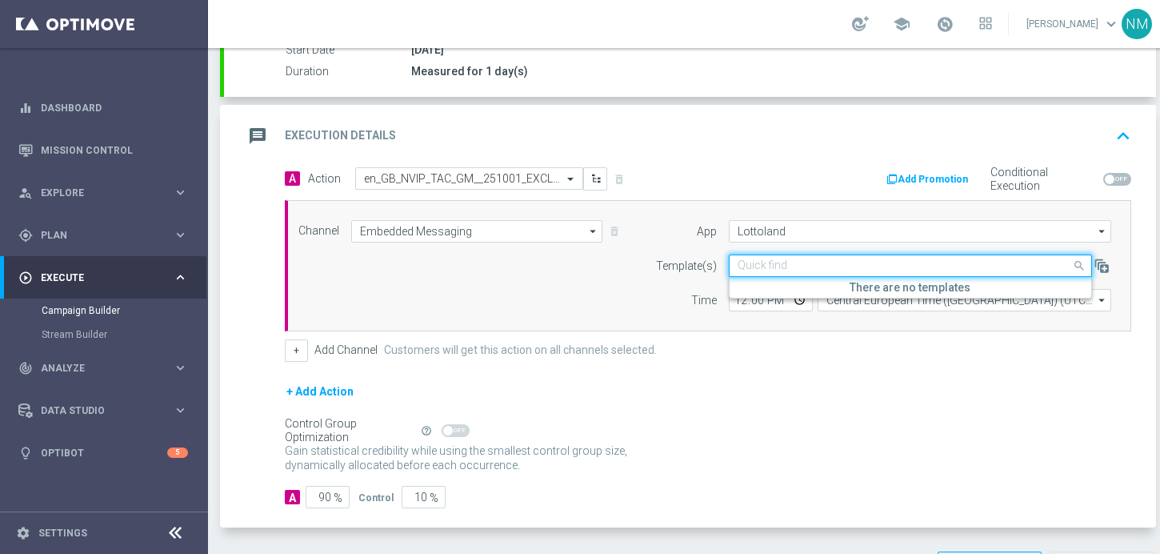
paste input "en_GB_NVIP_TAC_GM__251001_EXCLGAME_SPOOKY_HALLOWEEN"
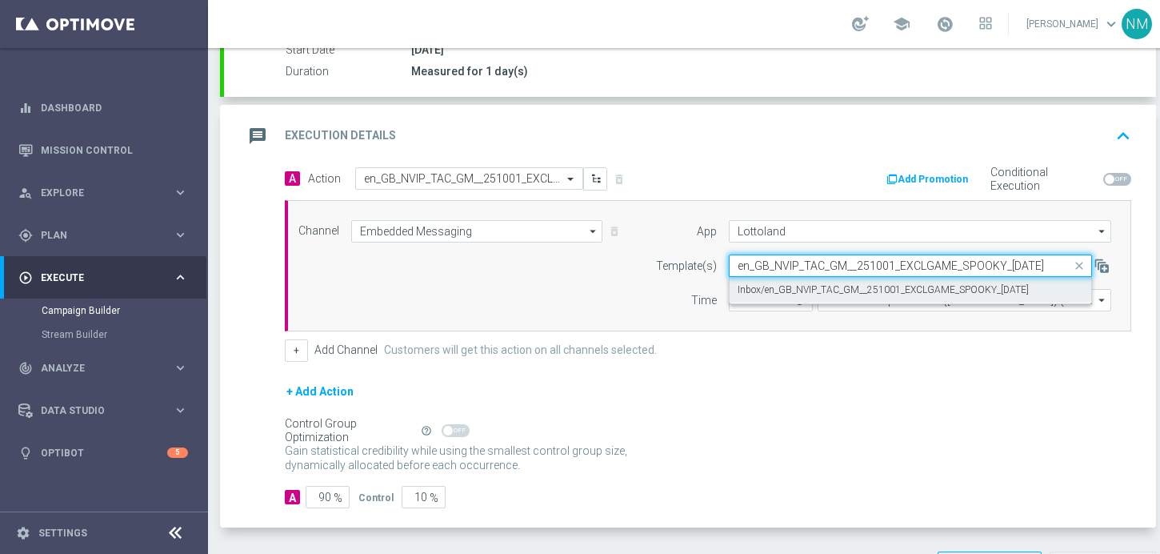
click at [787, 278] on div "Inbox/en_GB_NVIP_TAC_GM__251001_EXCLGAME_SPOOKY_HALLOWEEN" at bounding box center [911, 290] width 346 height 26
type input "en_GB_NVIP_TAC_GM__251001_EXCLGAME_SPOOKY_HALLOWEEN"
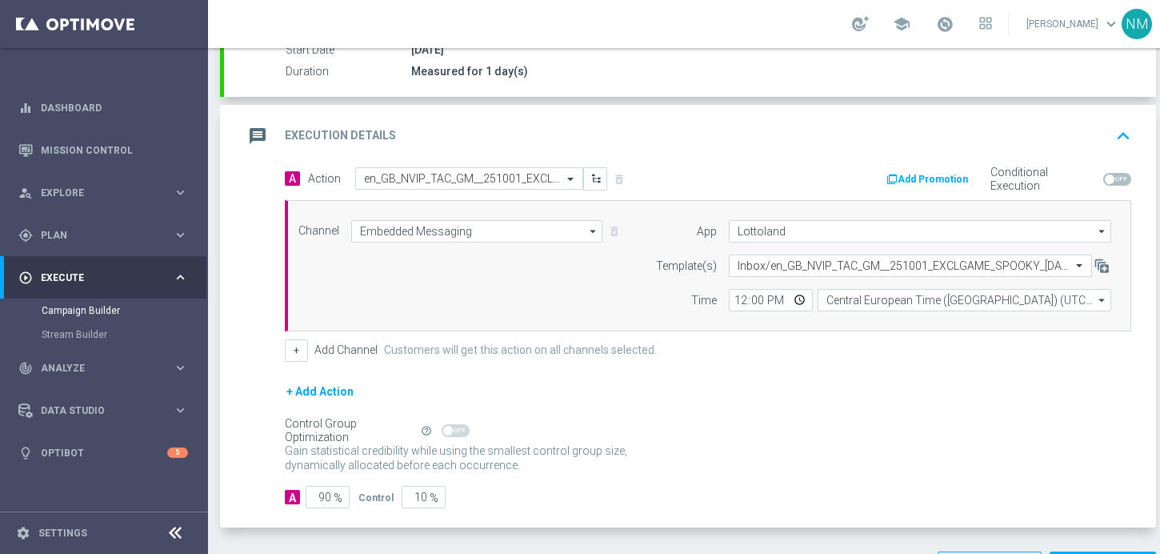
scroll to position [0, 0]
click at [796, 298] on input "12:00" at bounding box center [771, 300] width 84 height 22
type input "12:05"
click at [919, 373] on form "A Action Select action en_GB_NVIP_TAC_GM__251001_EXCLGAME_SPOOKY_HALLOWEEN dele…" at bounding box center [708, 338] width 847 height 342
click at [327, 498] on input "90" at bounding box center [328, 497] width 44 height 22
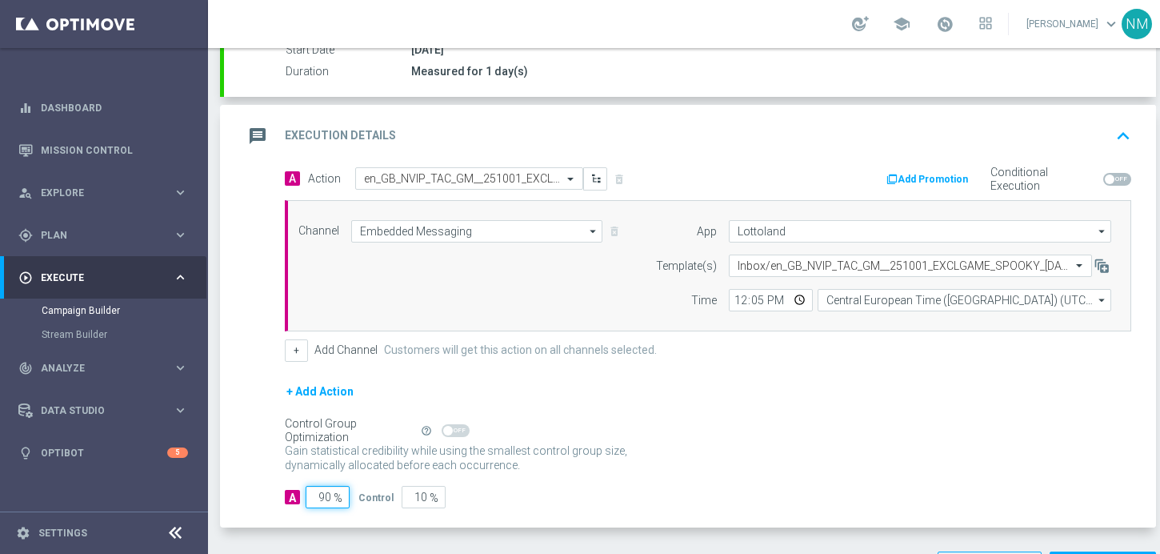
type input "0"
type input "100"
type input "10"
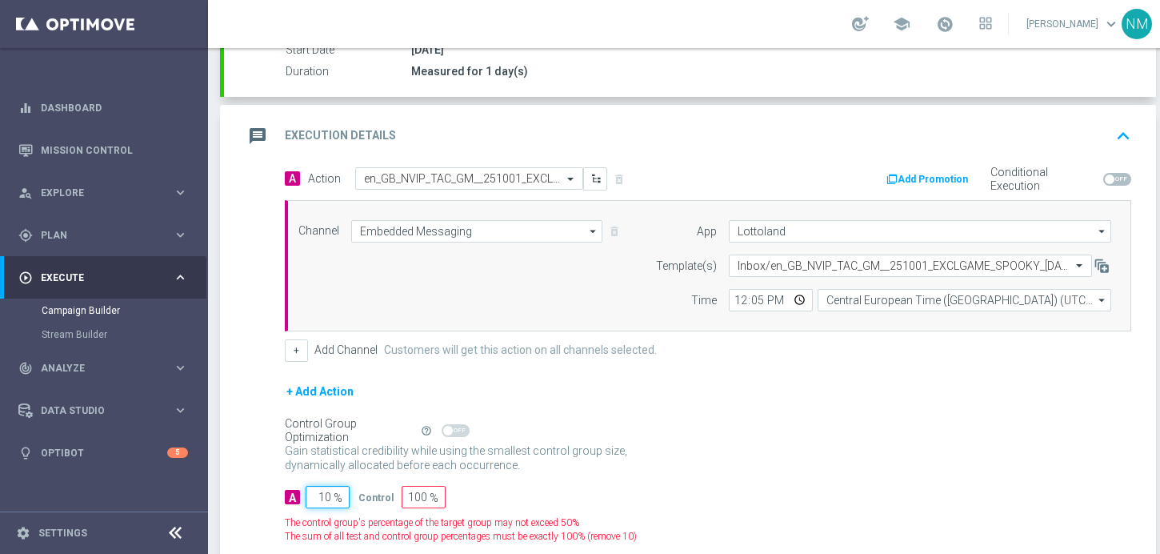
type input "90"
type input "100"
type input "0"
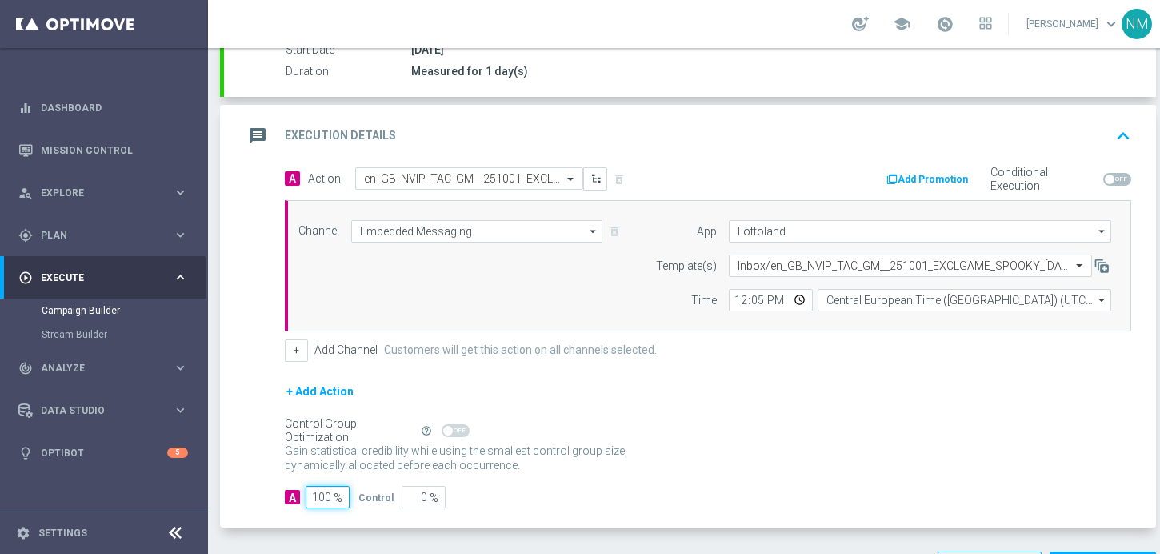
scroll to position [343, 0]
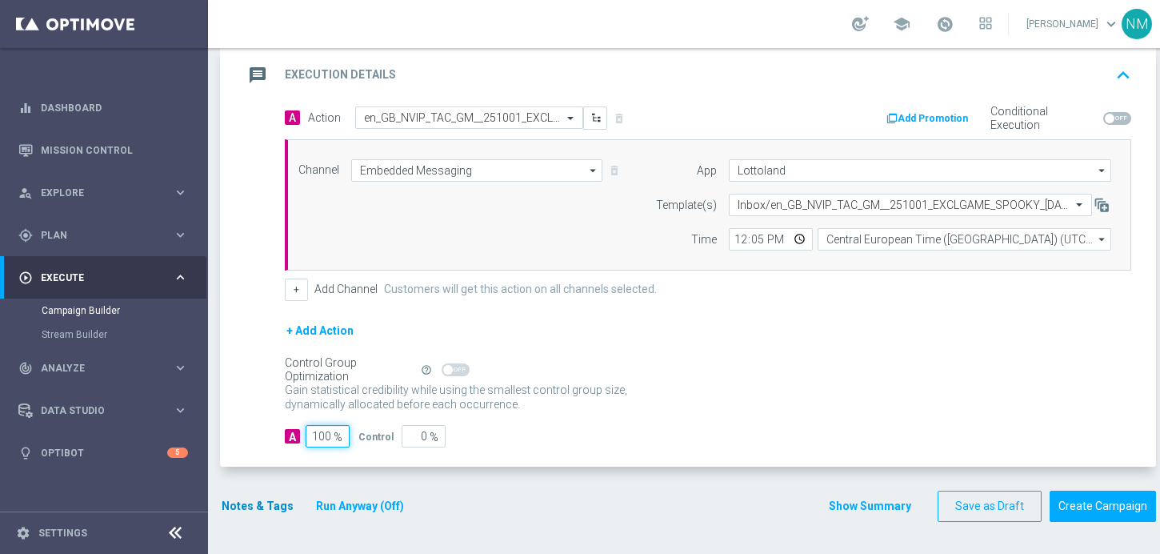
type input "100"
click at [278, 499] on button "Notes & Tags" at bounding box center [257, 506] width 75 height 20
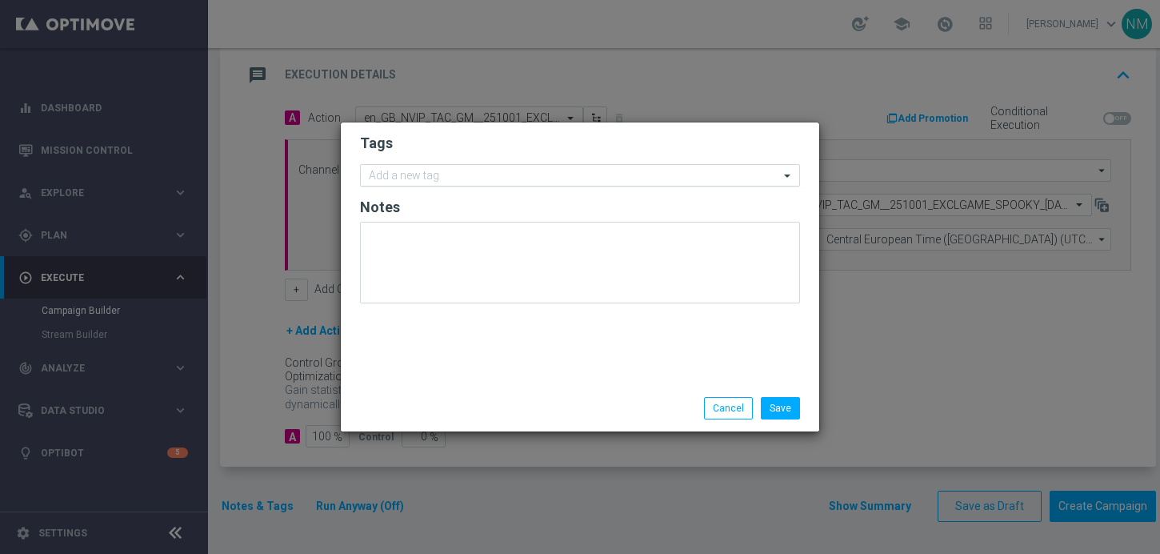
click at [453, 167] on div "Add a new tag" at bounding box center [570, 176] width 419 height 20
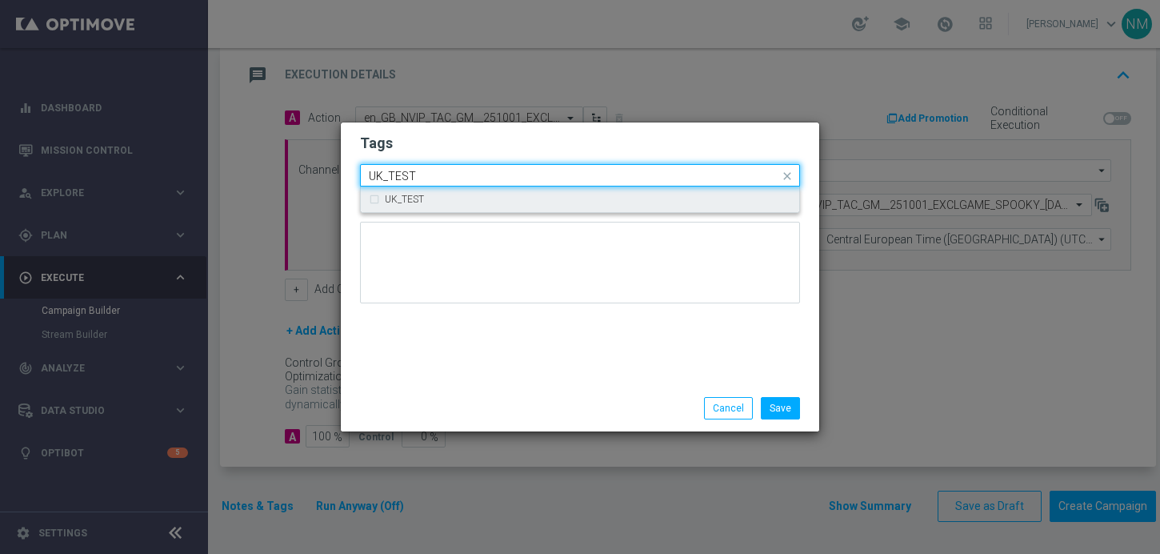
click at [415, 192] on div "UK_TEST" at bounding box center [580, 199] width 423 height 26
type input "UK_TEST"
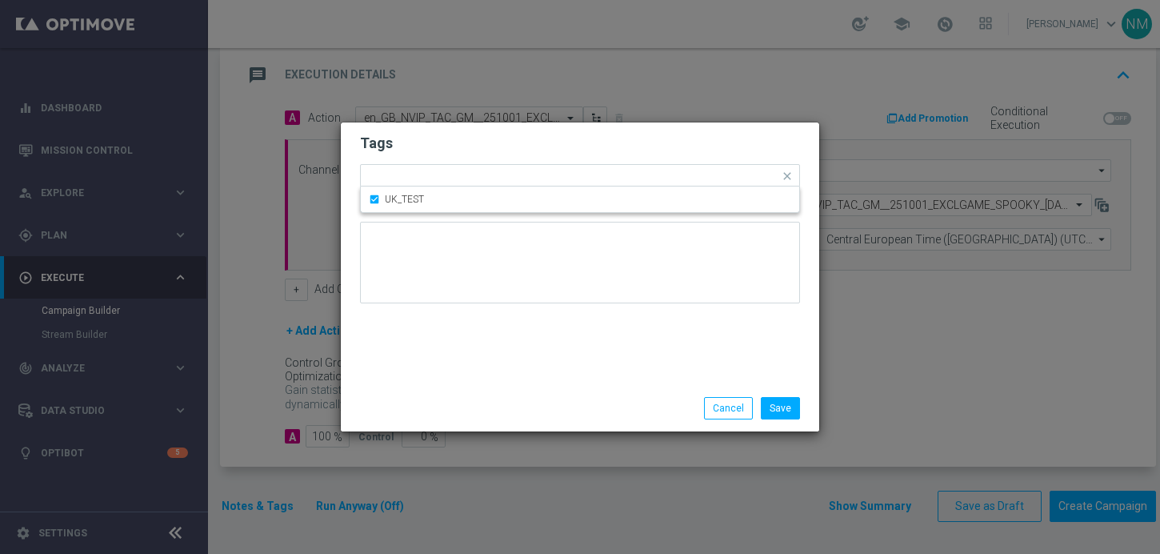
click at [633, 360] on div "Tags Quick find × UK_TEST UK_TEST Notes" at bounding box center [580, 253] width 479 height 262
click at [771, 411] on button "Save" at bounding box center [780, 408] width 39 height 22
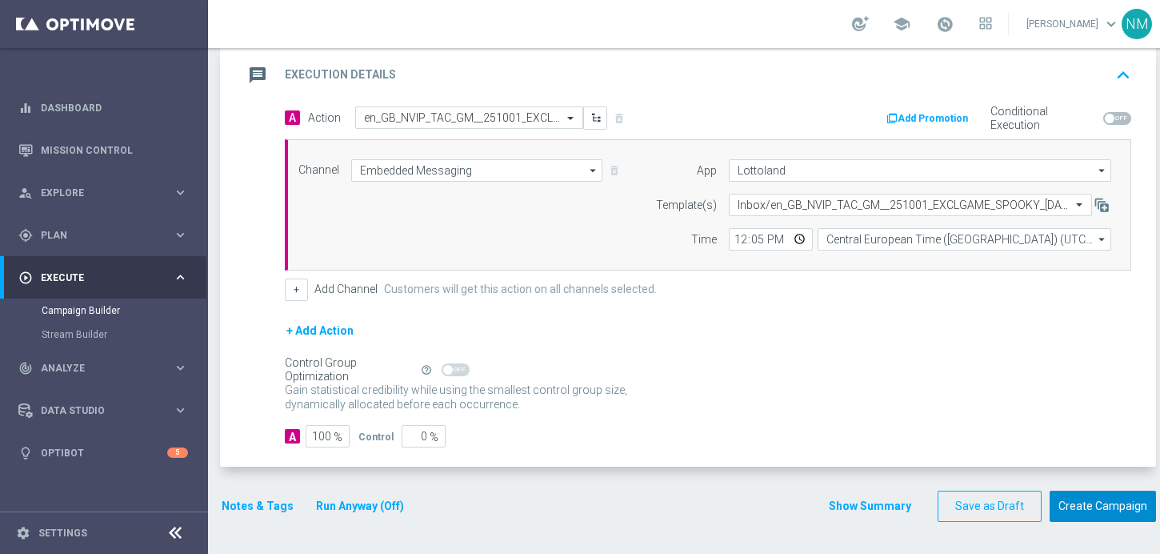
click at [1088, 511] on button "Create Campaign" at bounding box center [1103, 506] width 106 height 31
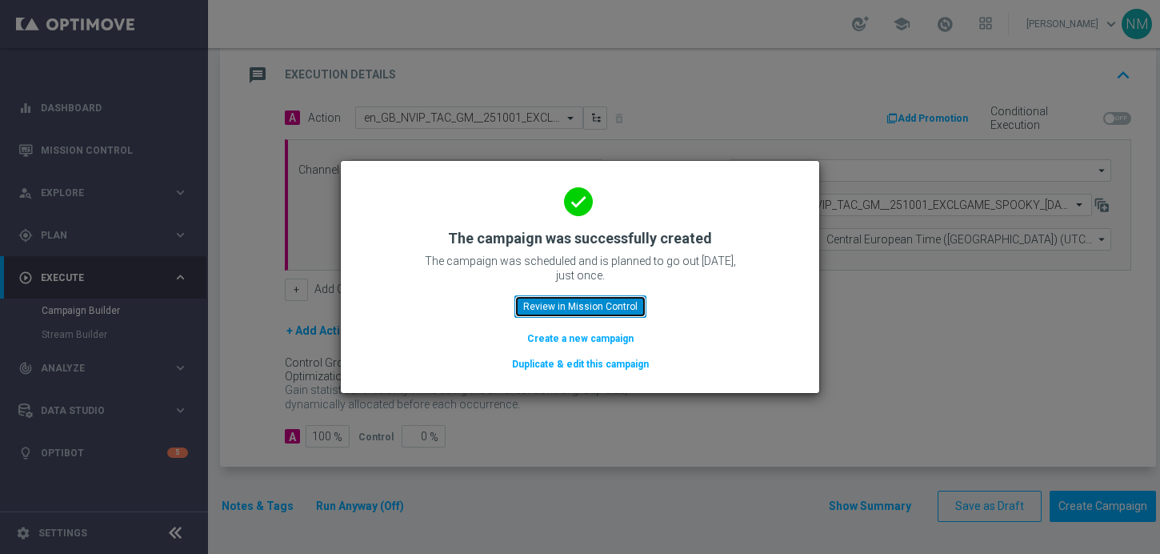
click at [625, 306] on button "Review in Mission Control" at bounding box center [581, 306] width 132 height 22
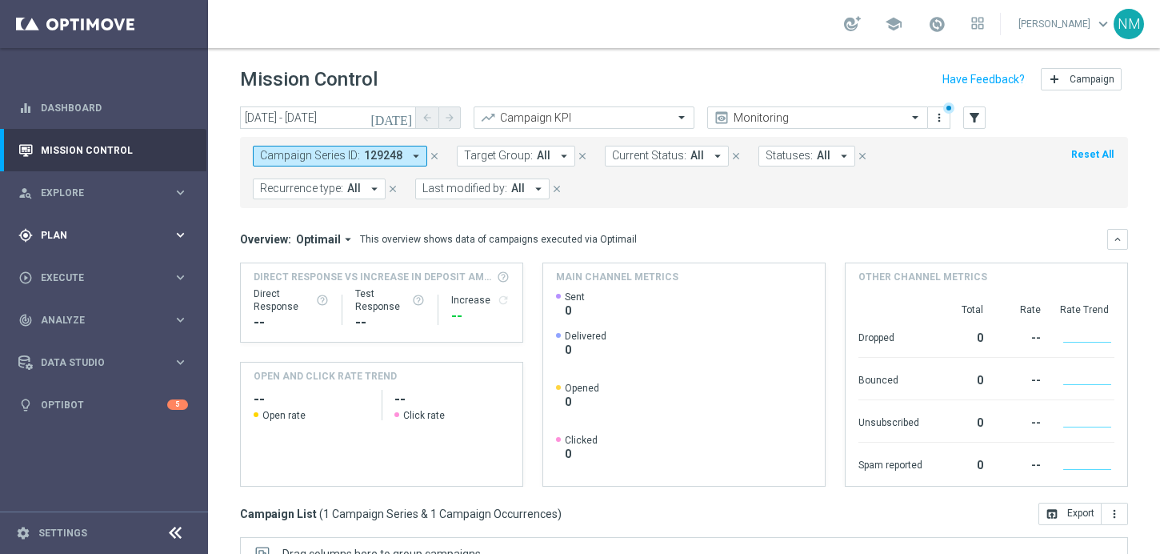
click at [101, 243] on div "gps_fixed Plan keyboard_arrow_right" at bounding box center [103, 235] width 206 height 42
click at [90, 274] on span "Execute" at bounding box center [107, 278] width 132 height 10
click at [93, 200] on div "person_search Explore keyboard_arrow_right" at bounding box center [103, 192] width 206 height 42
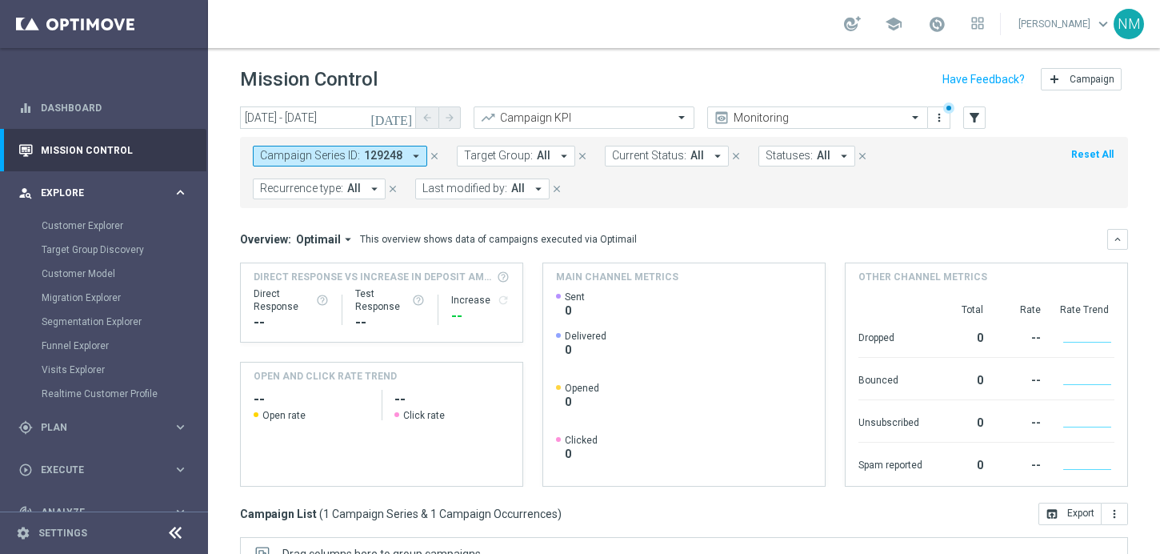
click at [93, 200] on div "person_search Explore keyboard_arrow_right" at bounding box center [103, 192] width 206 height 42
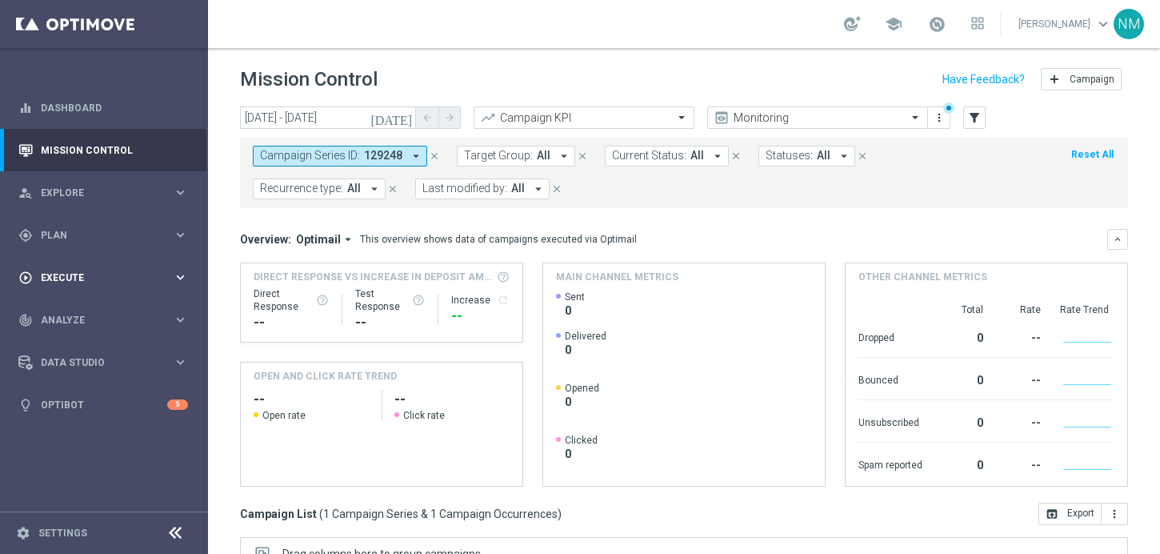
click at [123, 281] on span "Execute" at bounding box center [107, 278] width 132 height 10
click at [122, 174] on div "person_search Explore keyboard_arrow_right" at bounding box center [103, 192] width 206 height 42
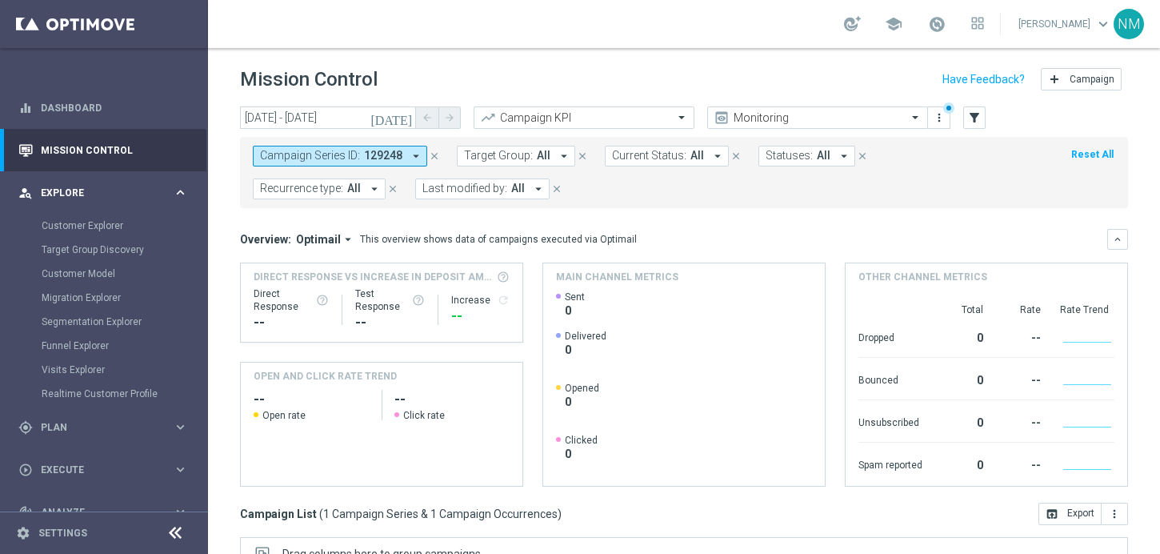
click at [122, 174] on div "person_search Explore keyboard_arrow_right" at bounding box center [103, 192] width 206 height 42
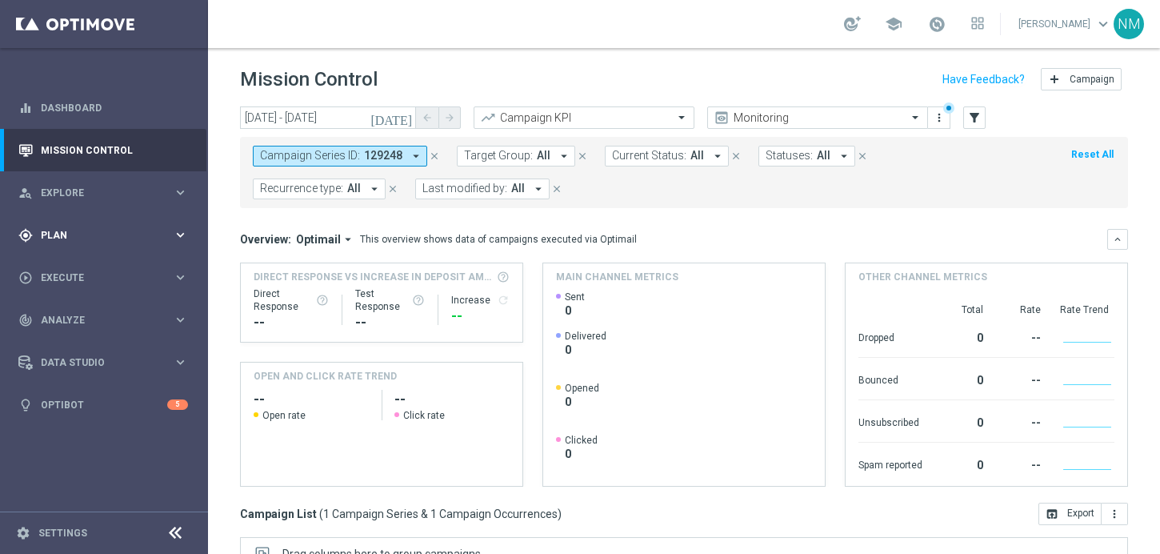
click at [75, 242] on div "gps_fixed Plan keyboard_arrow_right" at bounding box center [103, 235] width 206 height 42
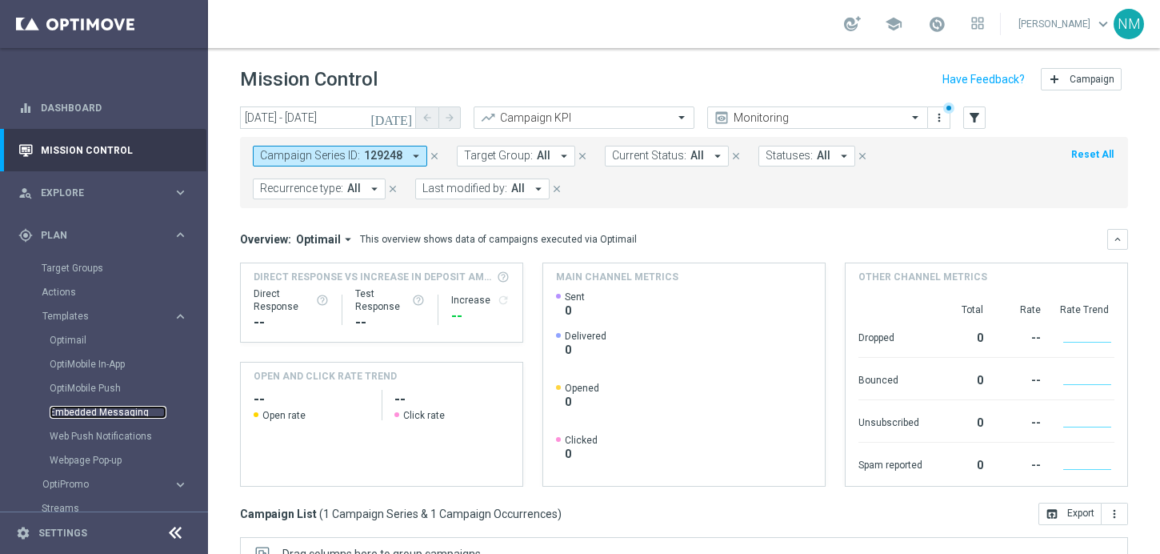
click at [79, 410] on link "Embedded Messaging" at bounding box center [108, 412] width 117 height 13
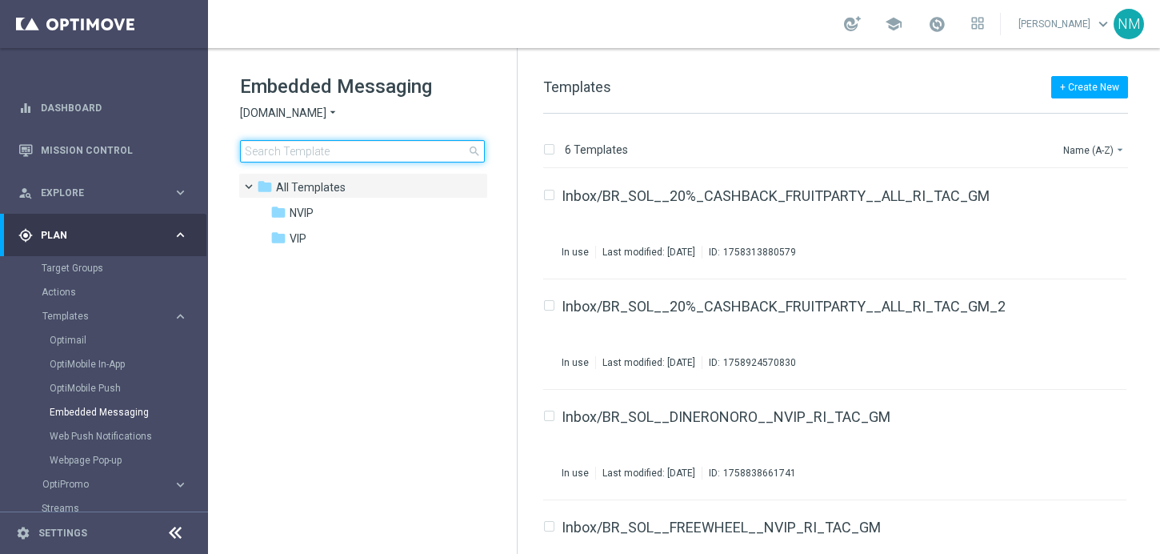
click at [321, 152] on input at bounding box center [362, 151] width 245 height 22
click at [317, 114] on span "Sorteonline.bet.br" at bounding box center [283, 113] width 86 height 15
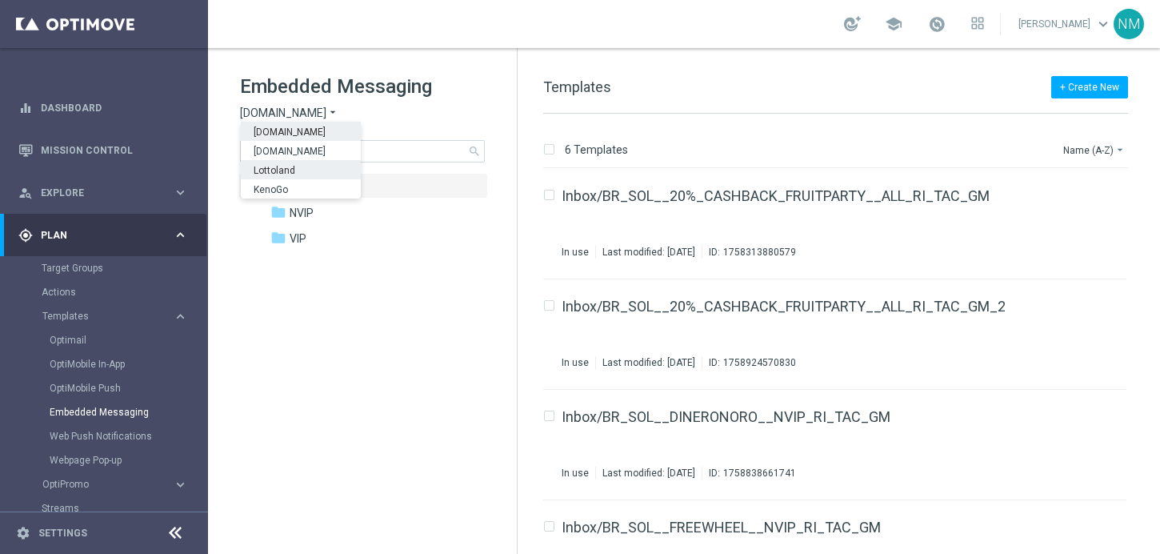
click at [0, 0] on span "Lottoland" at bounding box center [0, 0] width 0 height 0
click at [313, 166] on div "Embedded Messaging Lottoland arrow_drop_down × Lottoland search folder 1 Folder…" at bounding box center [362, 158] width 309 height 220
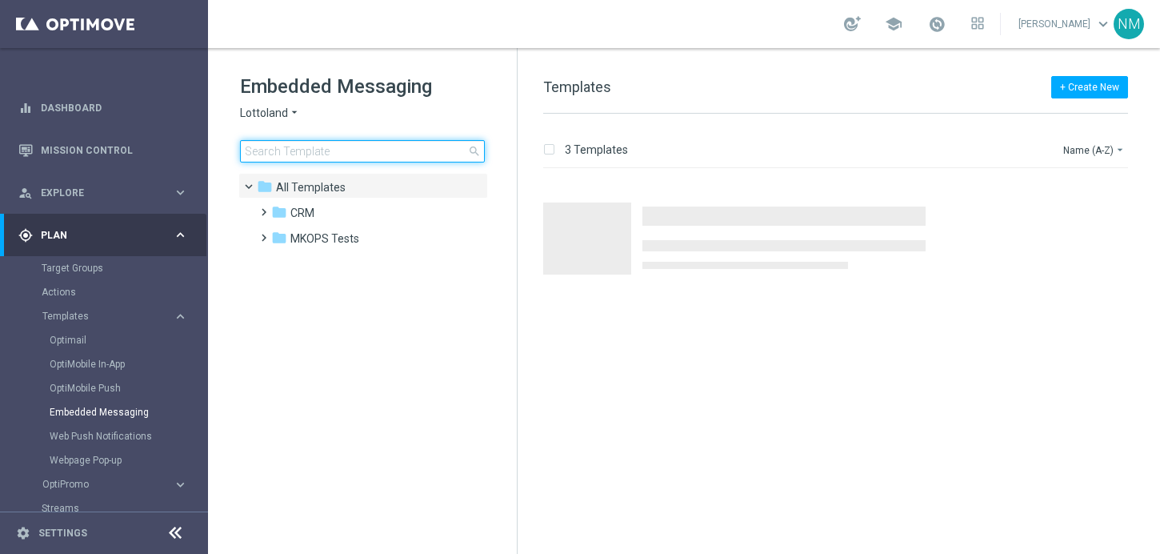
click at [313, 161] on input at bounding box center [362, 151] width 245 height 22
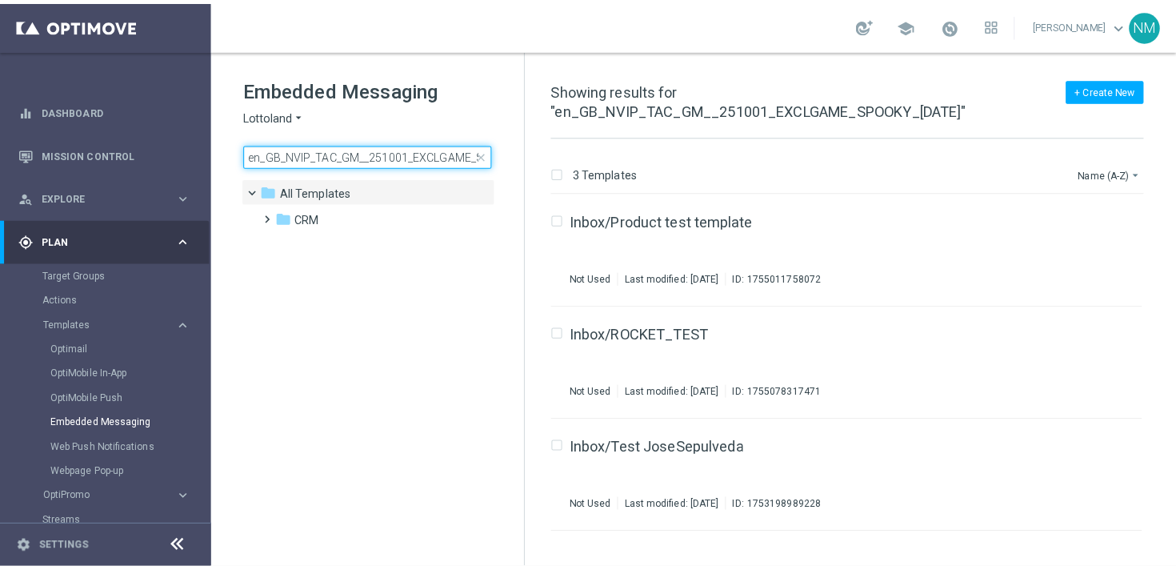
scroll to position [0, 106]
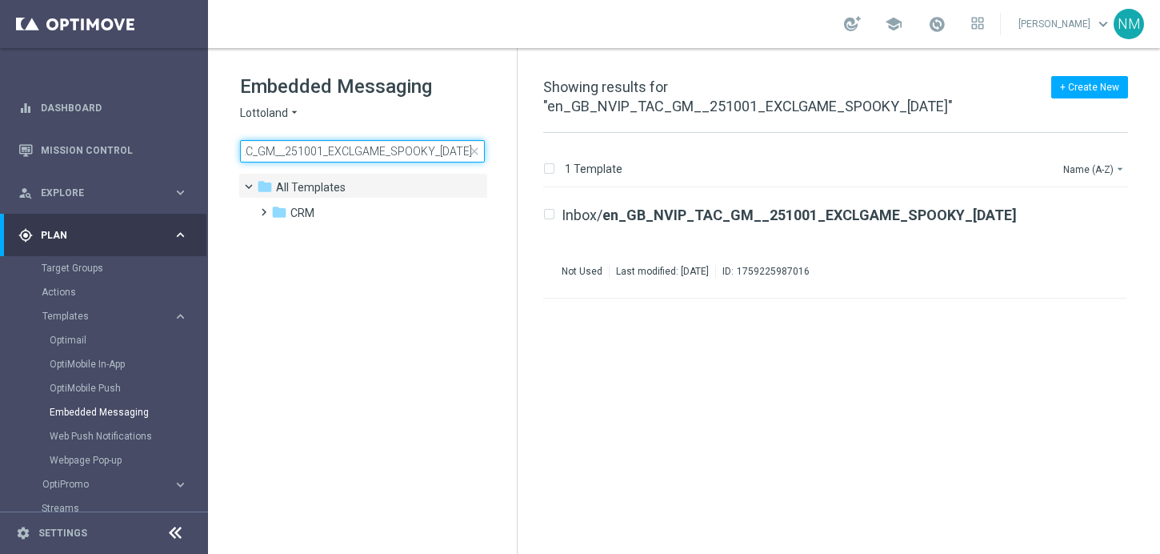
type input "en_GB_NVIP_TAC_GM__251001_EXCLGAME_SPOOKY_HALLOWEEN"
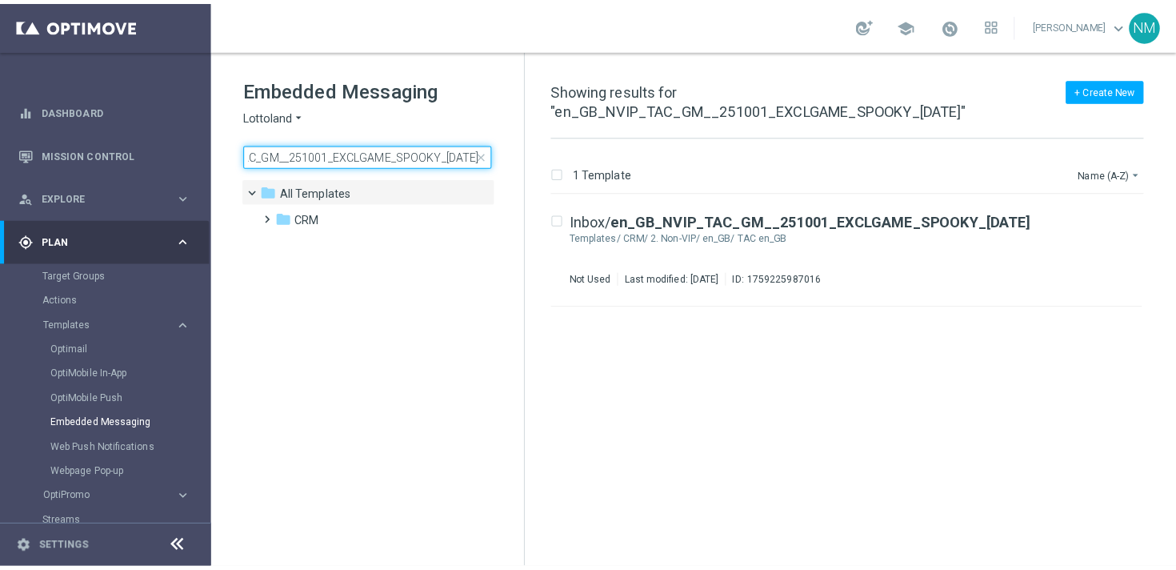
scroll to position [0, 0]
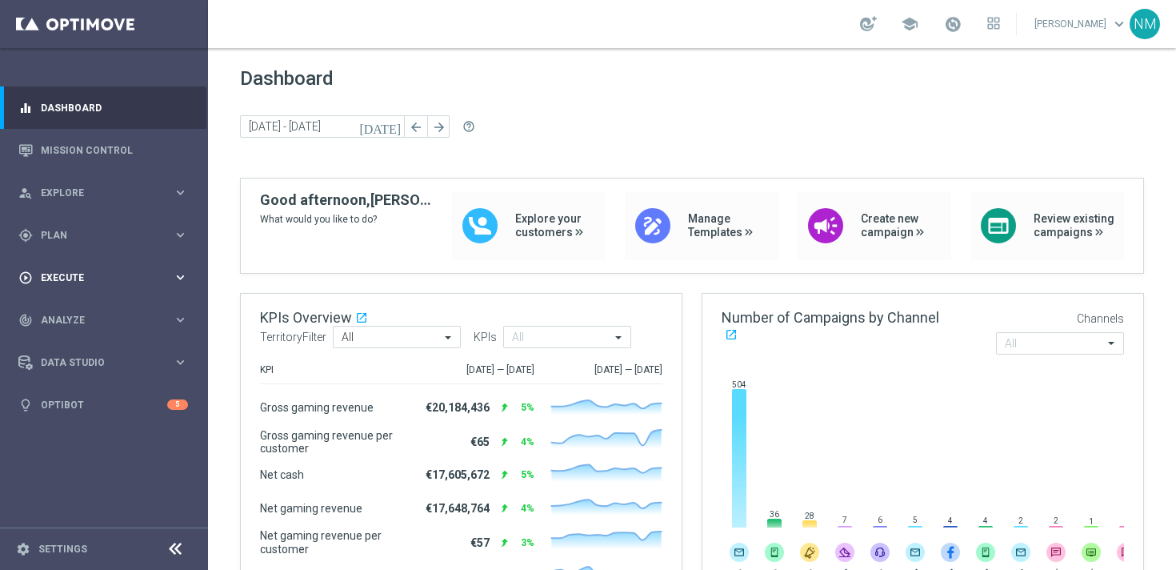
click at [78, 276] on span "Execute" at bounding box center [107, 278] width 132 height 10
click at [86, 248] on div "gps_fixed Plan keyboard_arrow_right" at bounding box center [103, 235] width 206 height 42
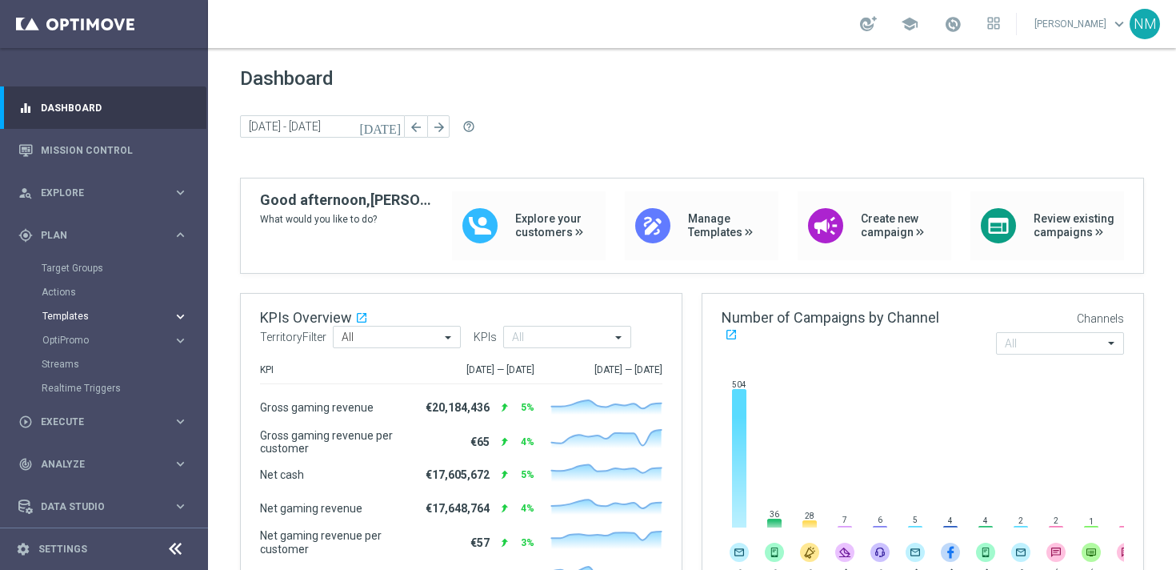
click at [85, 313] on span "Templates" at bounding box center [99, 316] width 114 height 10
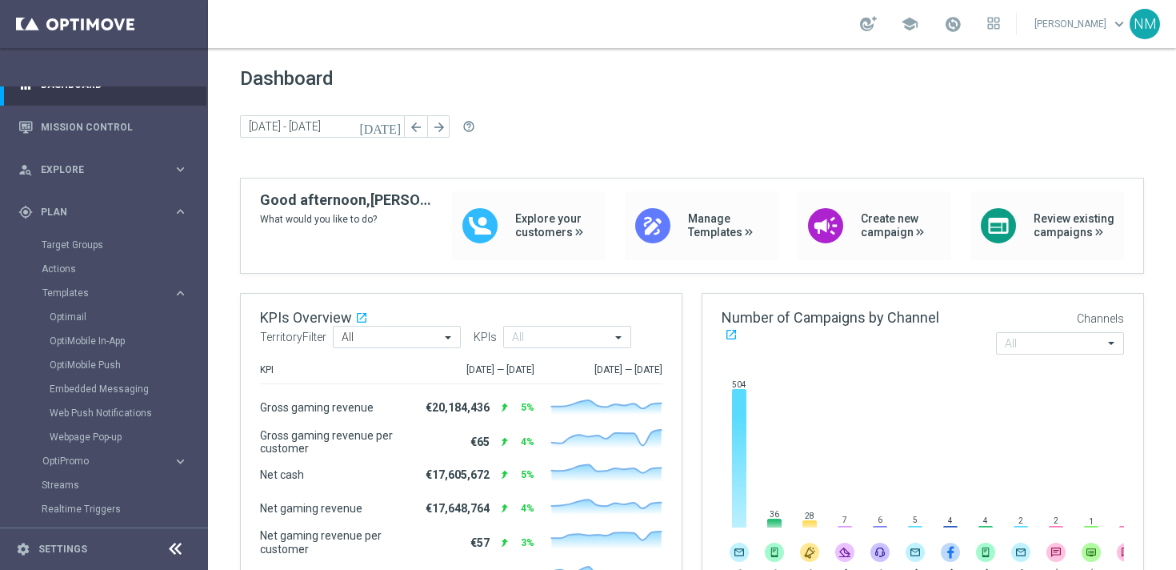
scroll to position [27, 0]
click at [70, 386] on link "Embedded Messaging" at bounding box center [108, 385] width 117 height 13
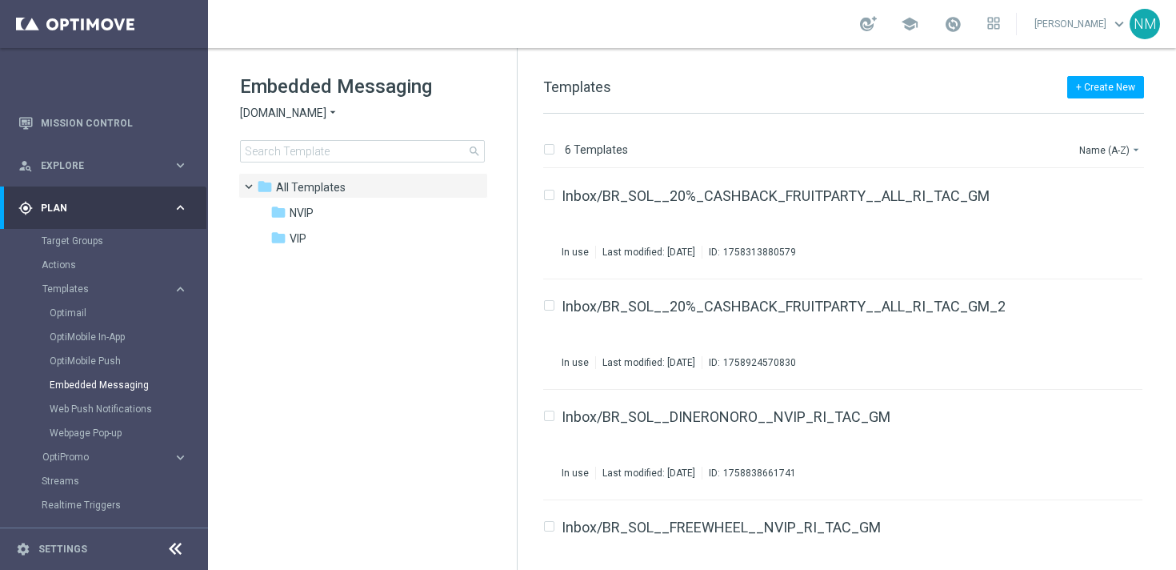
click at [320, 107] on span "Sorteonline.bet.br" at bounding box center [283, 113] width 86 height 15
click at [312, 170] on div "Lottoland" at bounding box center [301, 169] width 120 height 19
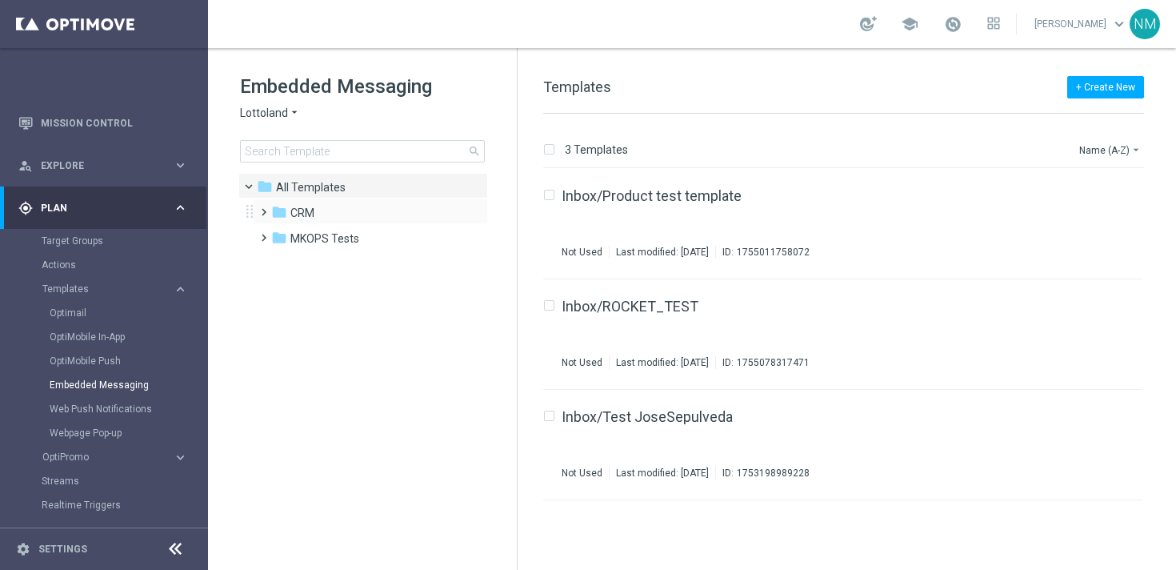
click at [262, 208] on span at bounding box center [260, 205] width 7 height 6
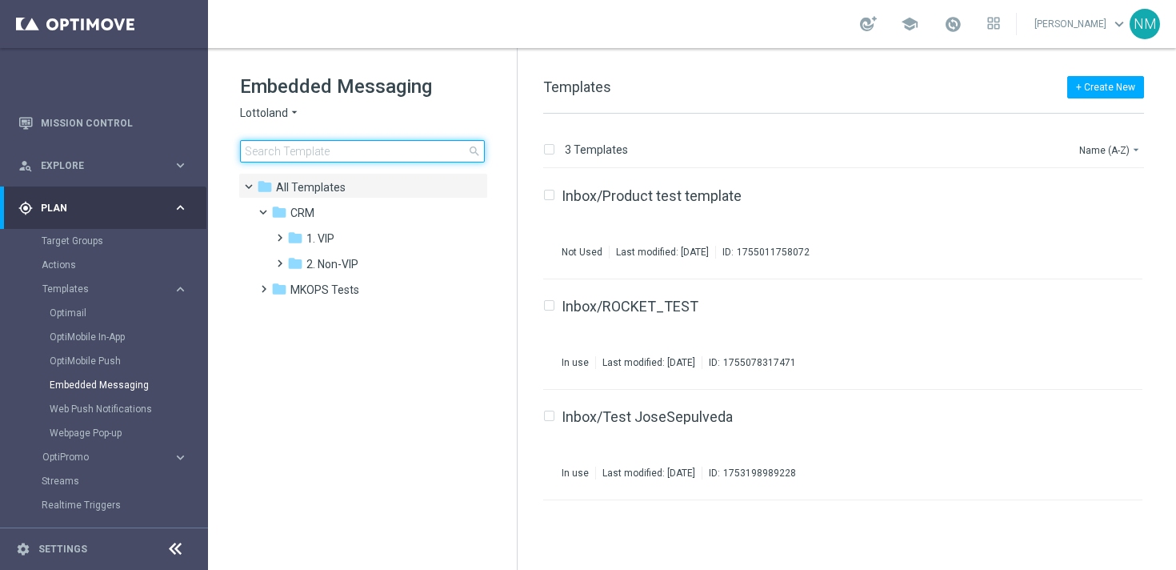
click at [346, 143] on input at bounding box center [362, 151] width 245 height 22
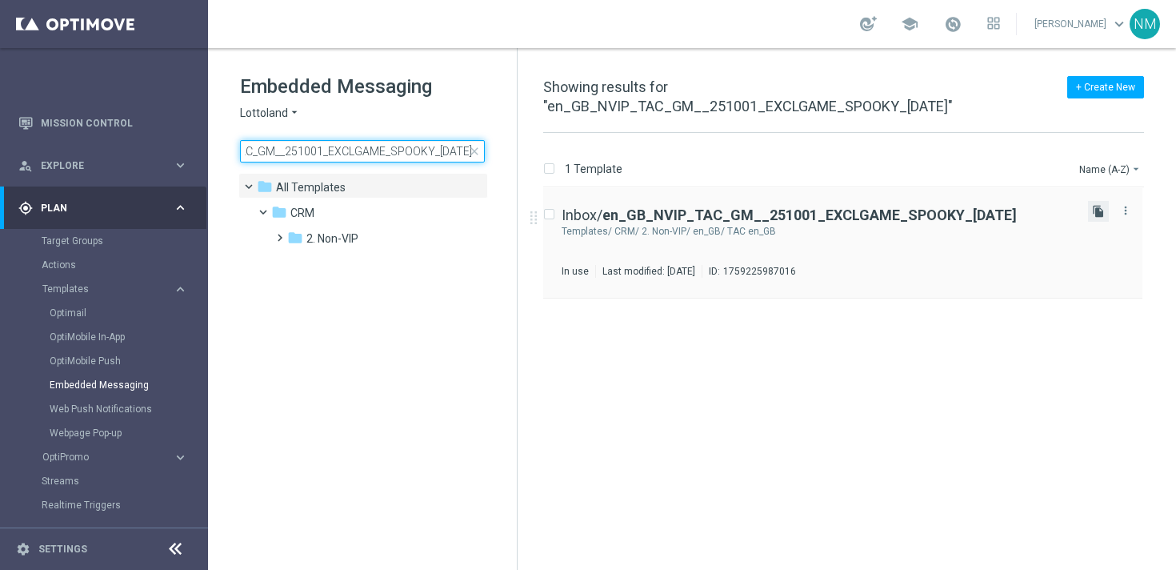
type input "en_GB_NVIP_TAC_GM__251001_EXCLGAME_SPOOKY_HALLOWEEN"
click at [1092, 208] on icon "file_copy" at bounding box center [1098, 211] width 13 height 13
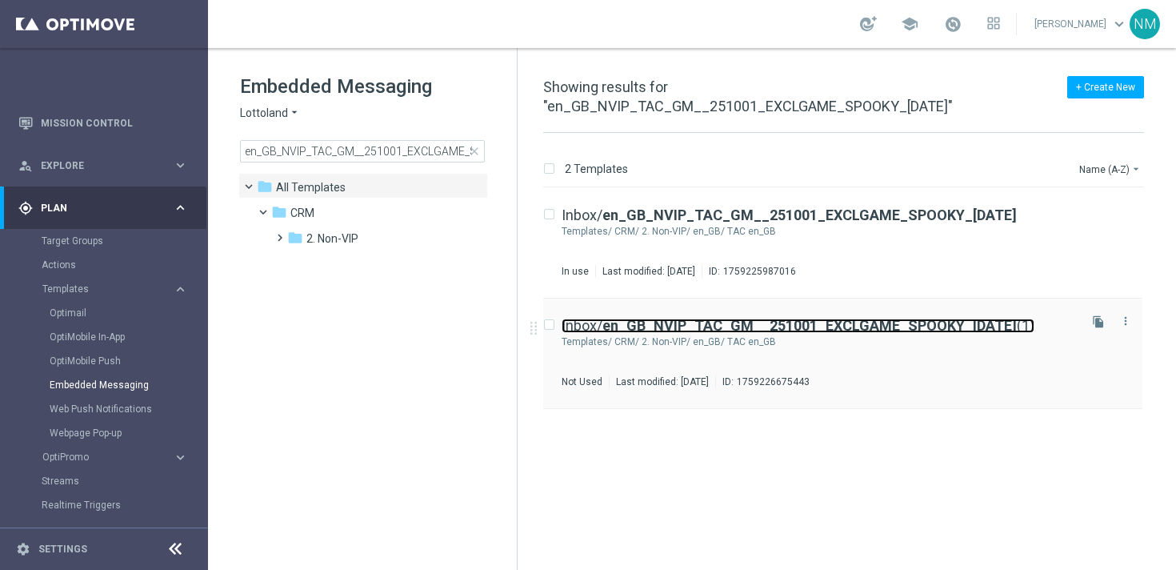
click at [654, 322] on b "en_GB_NVIP_TAC_GM__251001_EXCLGAME_SPOOKY_HALLOWEEN" at bounding box center [810, 325] width 415 height 17
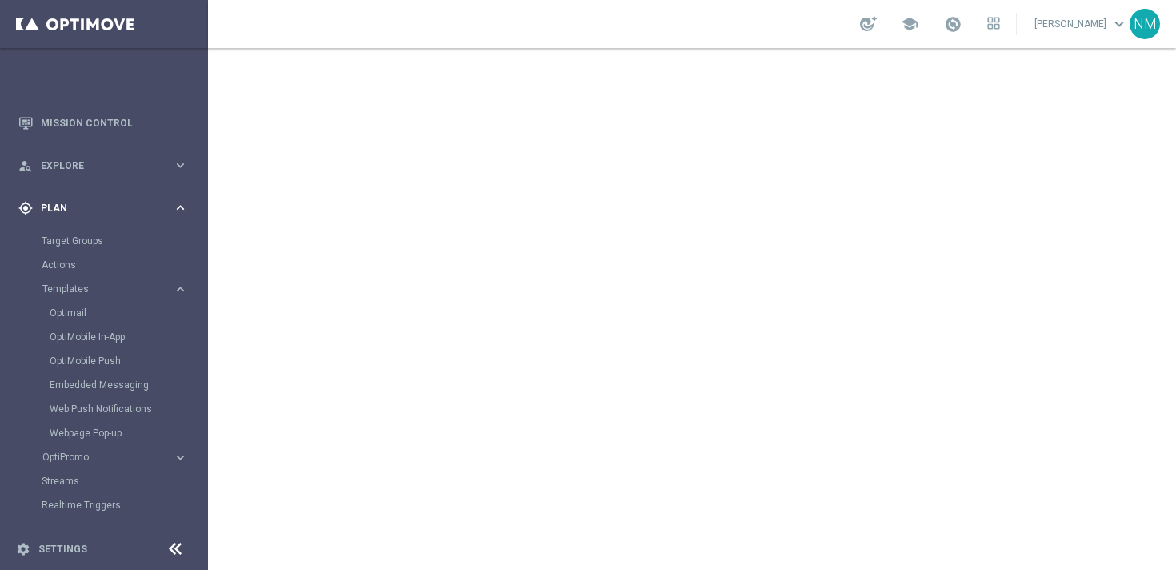
click at [98, 212] on span "Plan" at bounding box center [107, 208] width 132 height 10
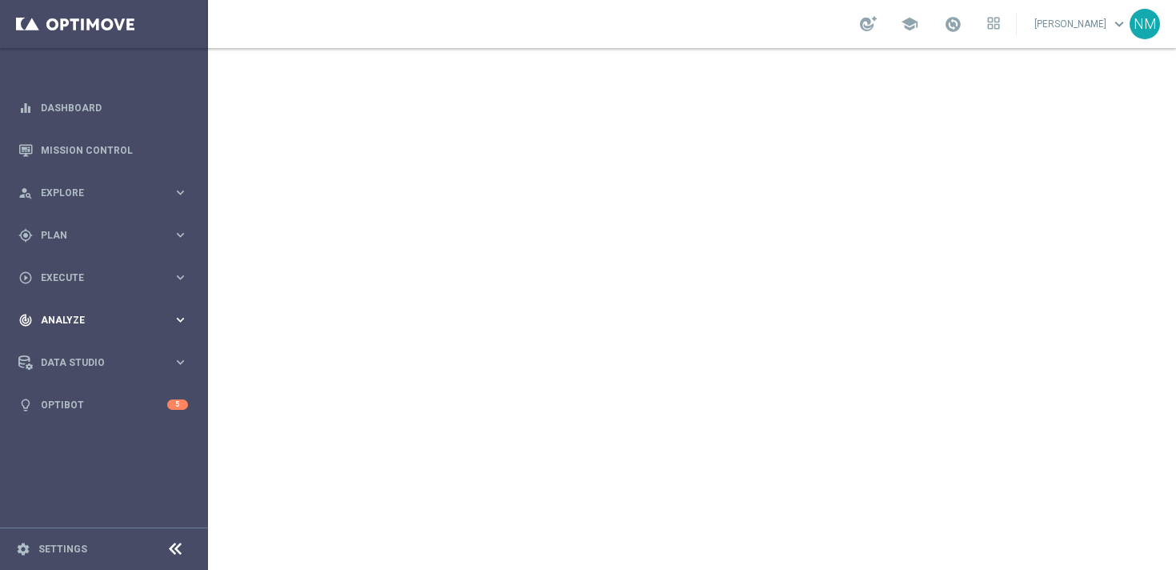
click at [96, 313] on div "track_changes Analyze" at bounding box center [95, 320] width 154 height 14
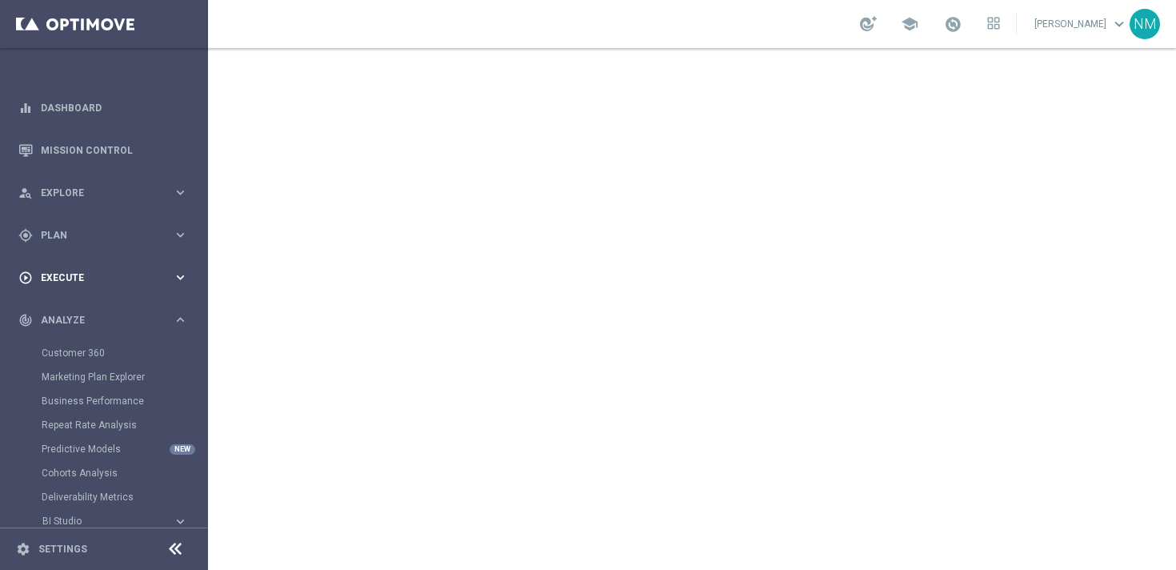
click at [82, 281] on span "Execute" at bounding box center [107, 278] width 132 height 10
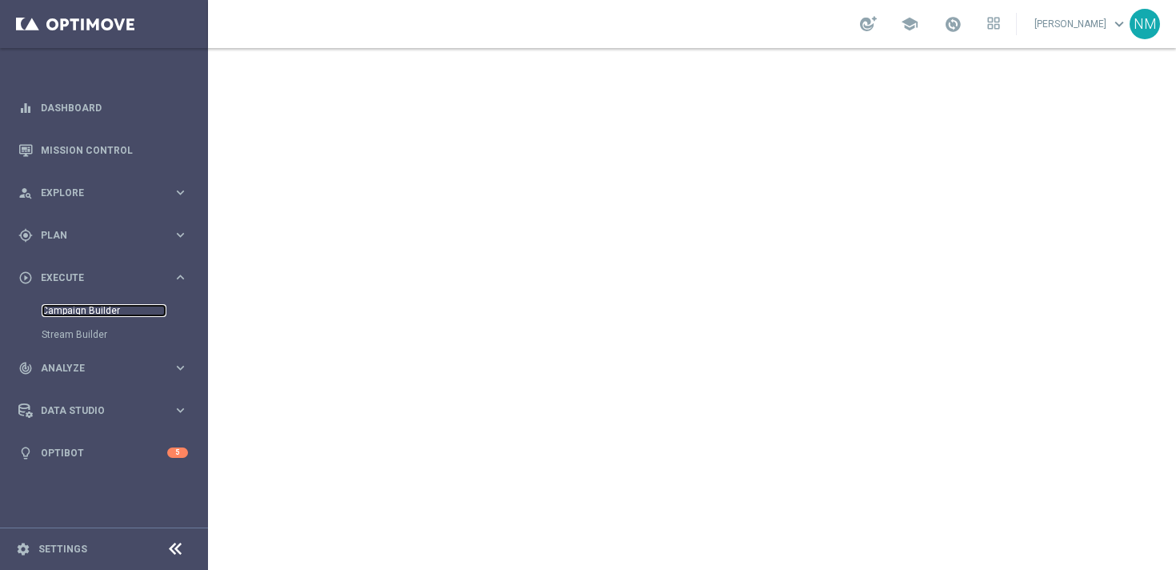
click at [71, 307] on link "Campaign Builder" at bounding box center [104, 310] width 125 height 13
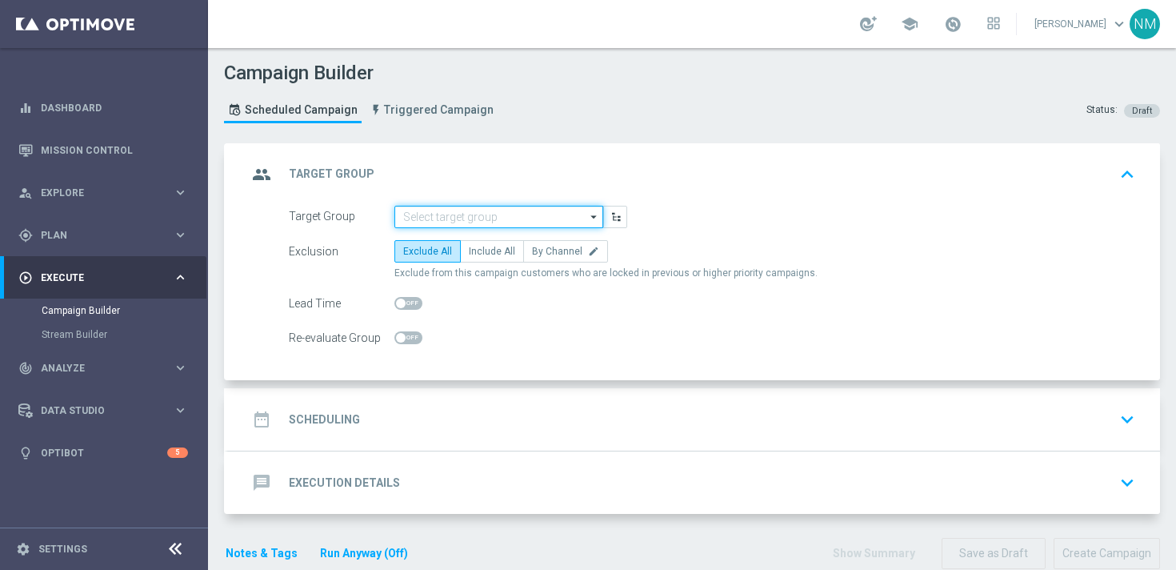
click at [424, 217] on input at bounding box center [499, 217] width 209 height 22
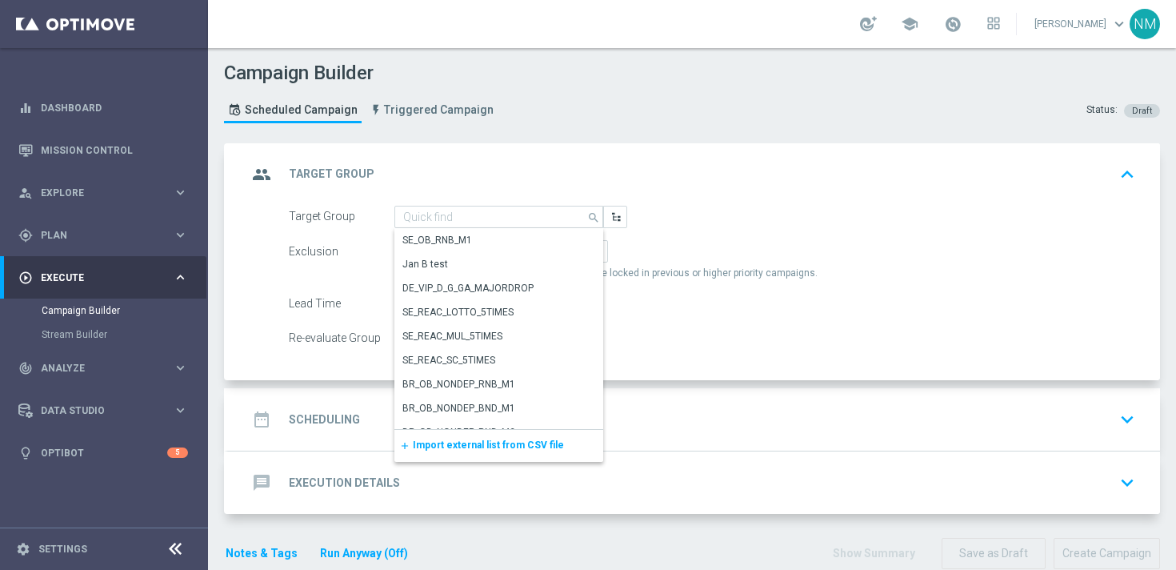
click at [474, 445] on span "Import external list from CSV file" at bounding box center [488, 444] width 151 height 11
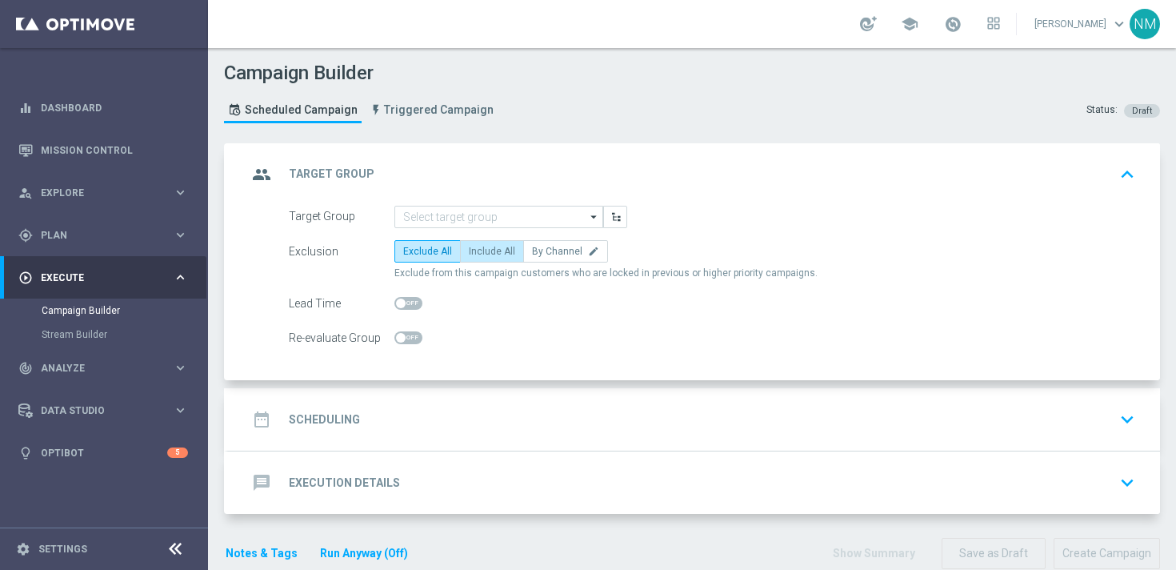
click at [492, 258] on label "Include All" at bounding box center [492, 251] width 64 height 22
click at [479, 258] on input "Include All" at bounding box center [474, 254] width 10 height 10
radio input "true"
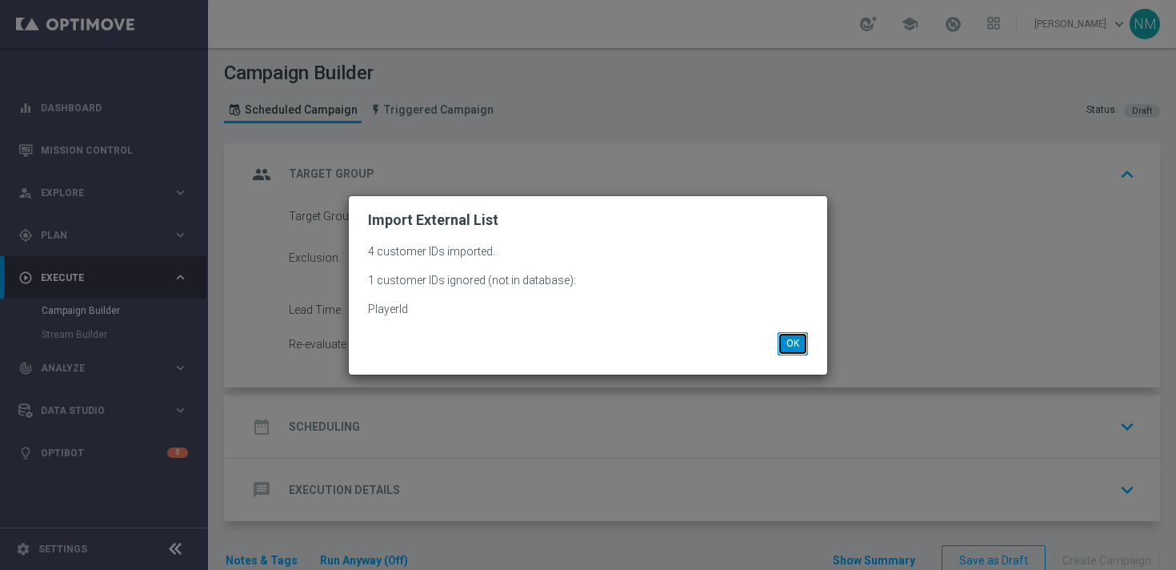
click at [803, 342] on button "OK" at bounding box center [793, 343] width 30 height 22
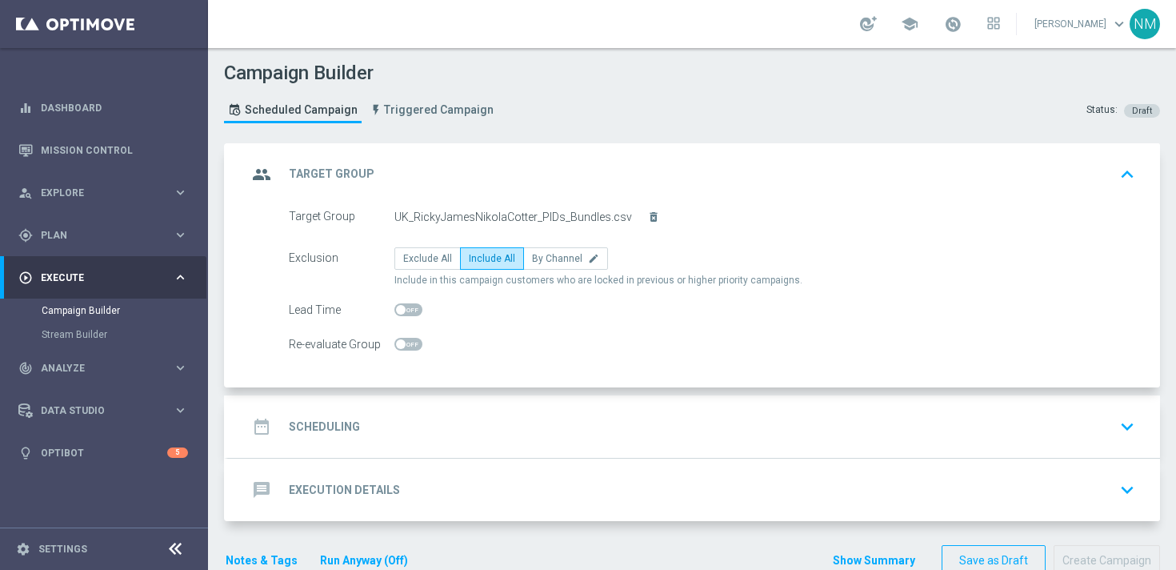
click at [555, 441] on div "date_range Scheduling keyboard_arrow_down" at bounding box center [694, 426] width 894 height 30
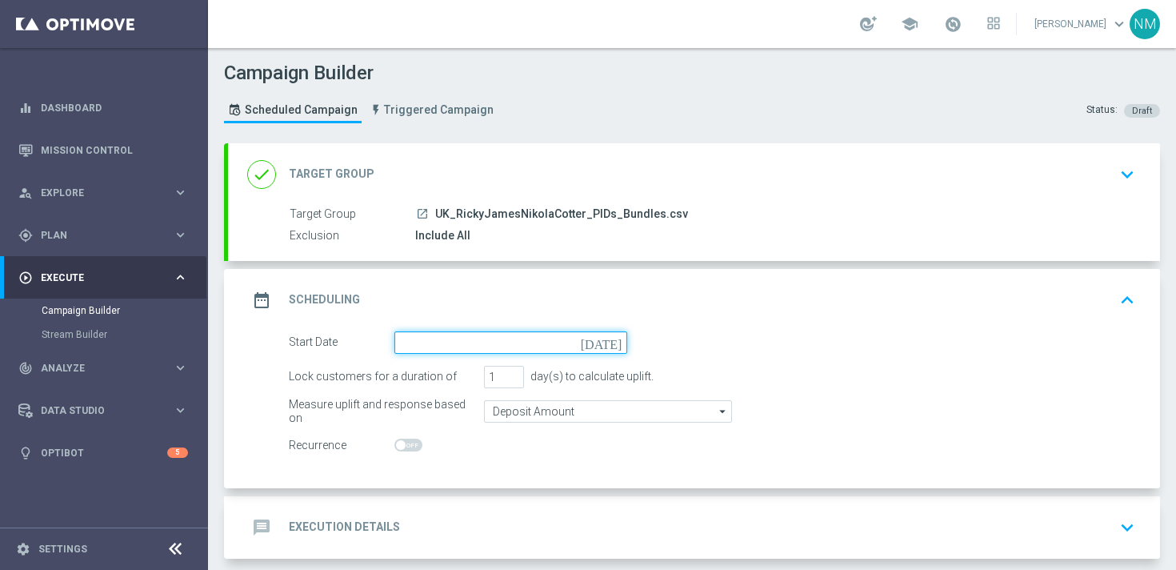
click at [481, 334] on input at bounding box center [511, 342] width 233 height 22
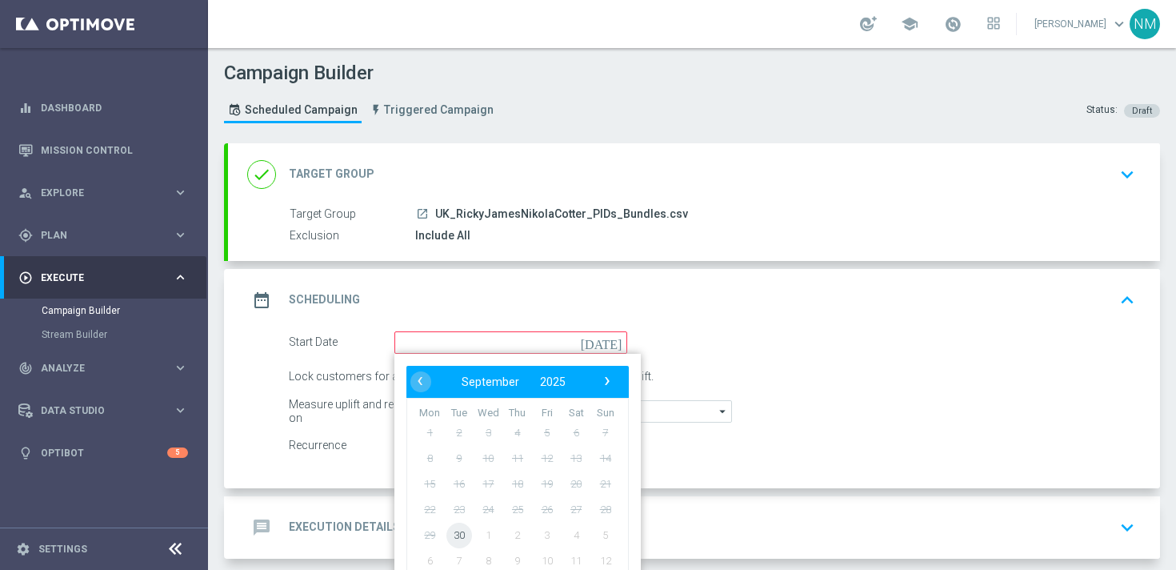
click at [459, 527] on span "30" at bounding box center [460, 535] width 26 height 26
type input "30 Sep 2025"
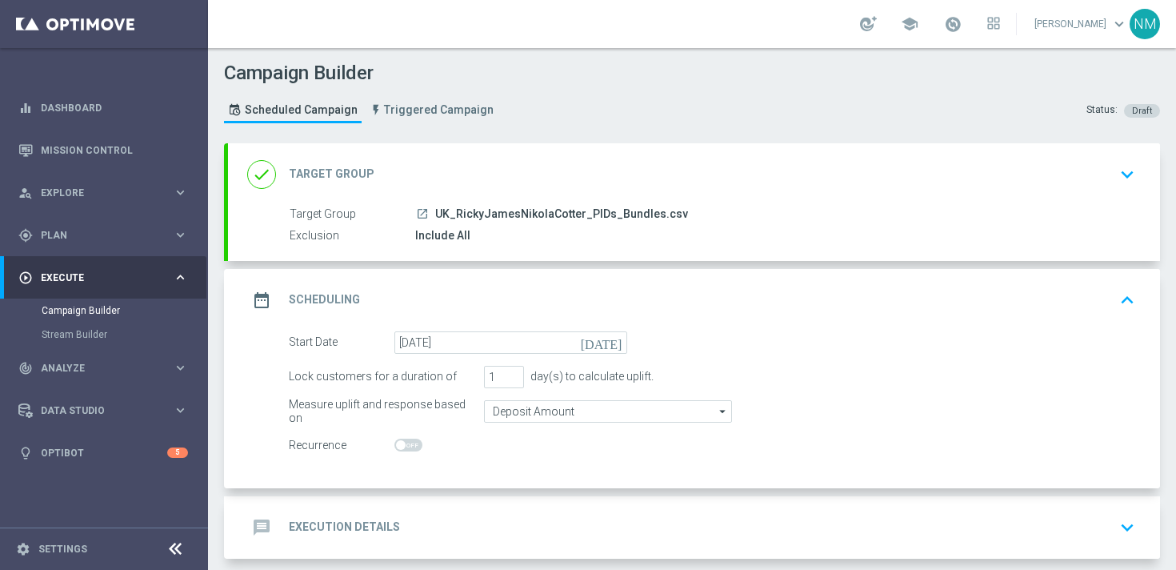
scroll to position [75, 0]
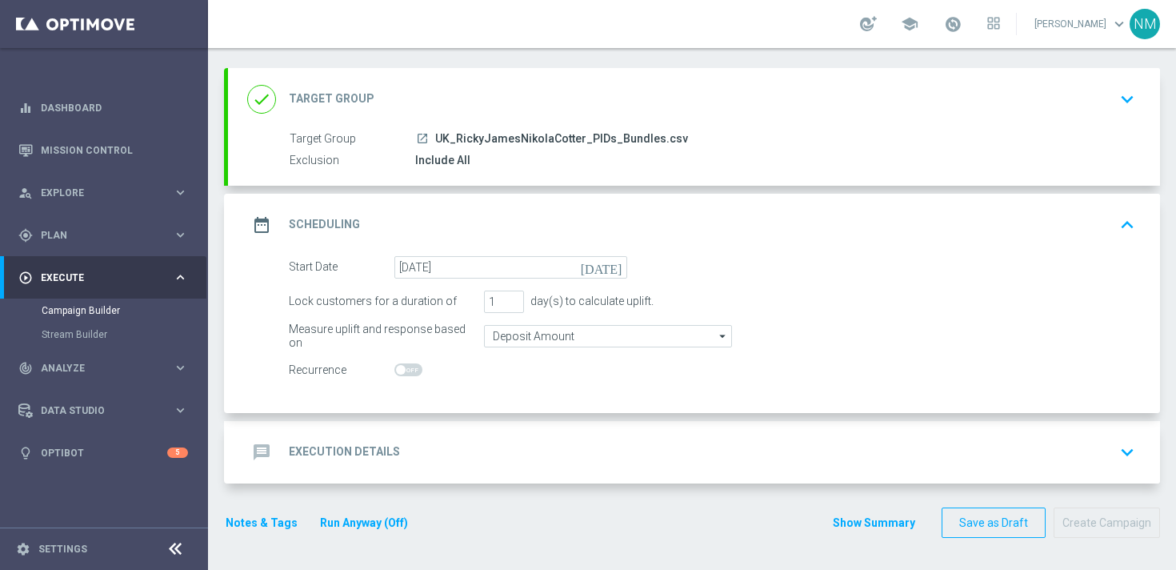
click at [391, 437] on div "message Execution Details keyboard_arrow_down" at bounding box center [694, 452] width 894 height 30
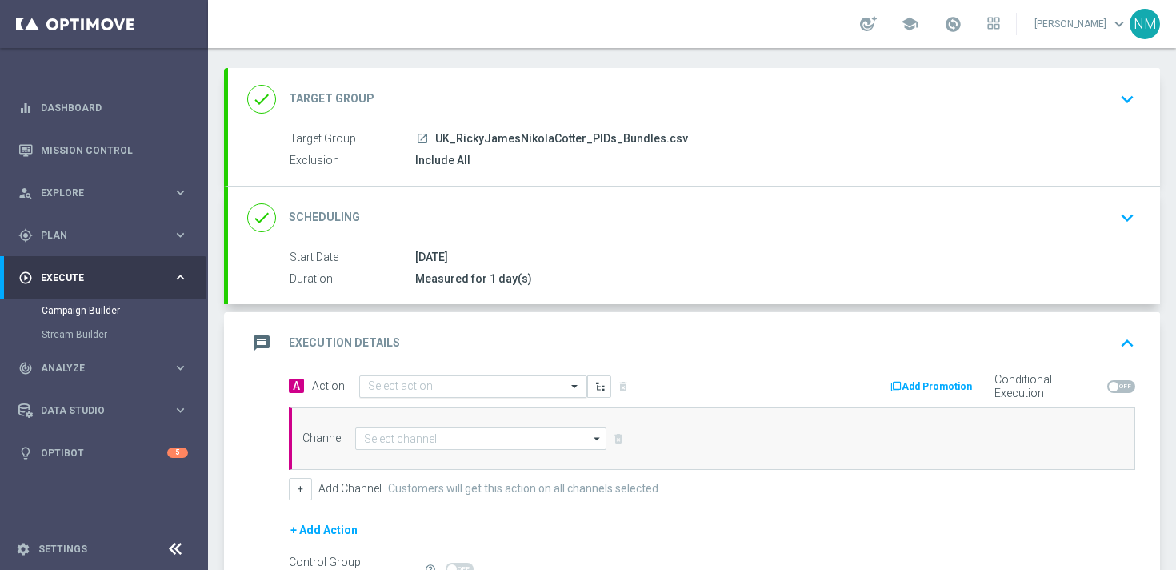
click at [405, 389] on input "text" at bounding box center [457, 387] width 178 height 14
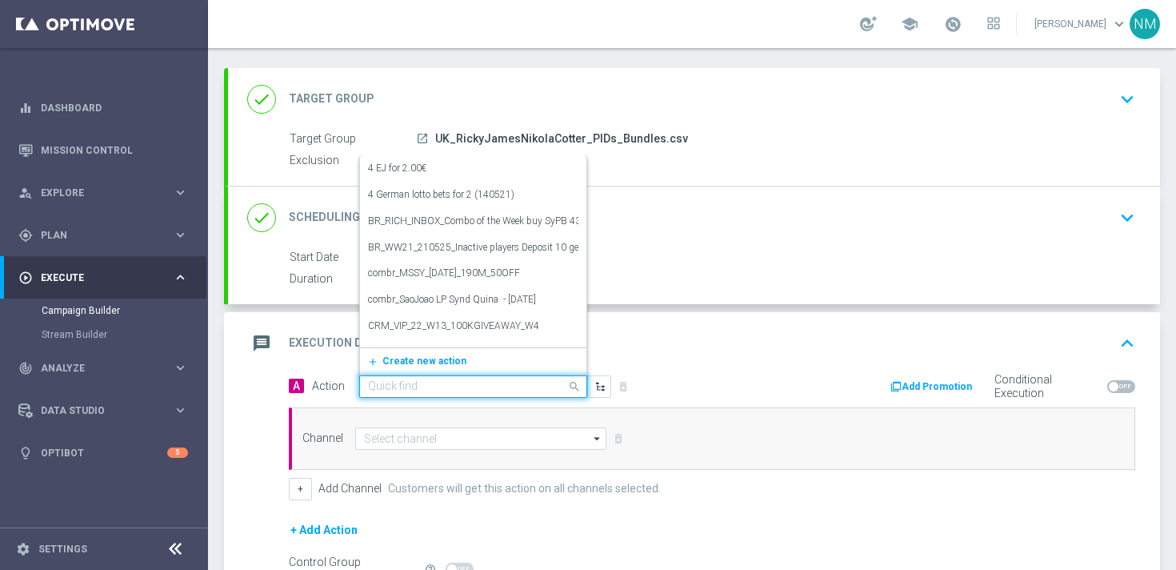
paste input "en_IE_RIT_NVIP_RI_TAC_GM_W40_EXCL_GAME_SPOOKY_HALLOWEEN"
type input "en_IE_RIT_NVIP_RI_TAC_GM_W40_EXCL_GAME_SPOOKY_HALLOWEEN"
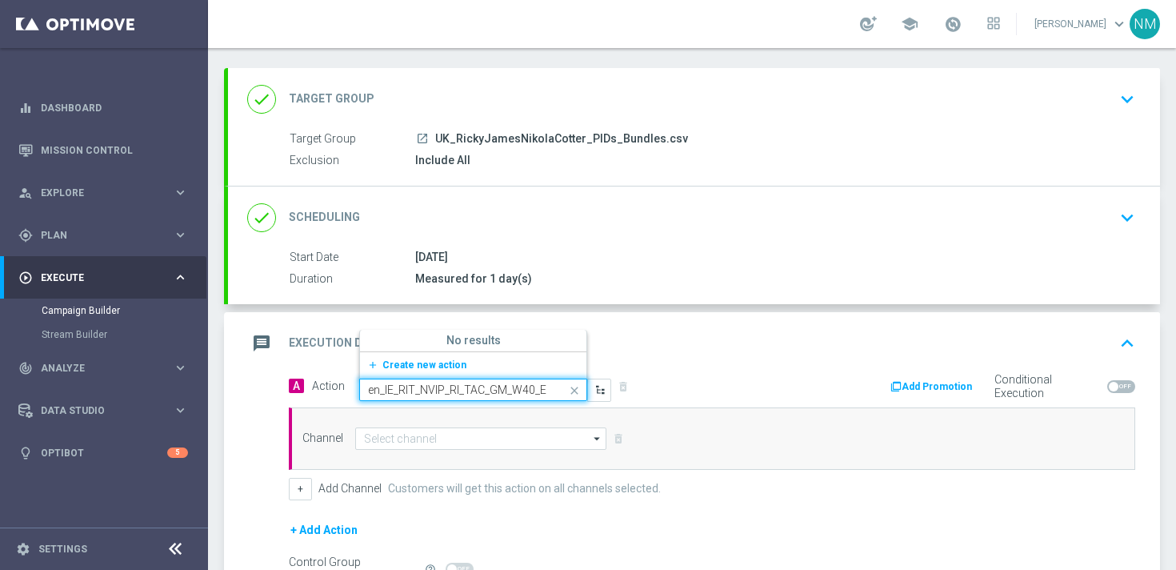
scroll to position [0, 172]
click at [413, 361] on span "Create new action" at bounding box center [425, 364] width 84 height 11
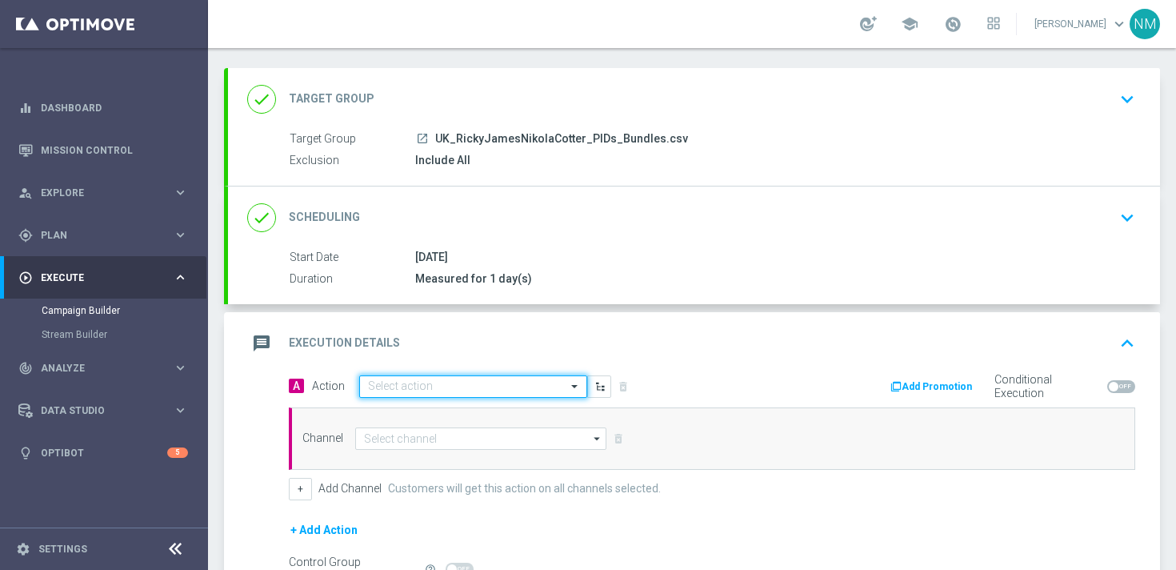
scroll to position [0, 0]
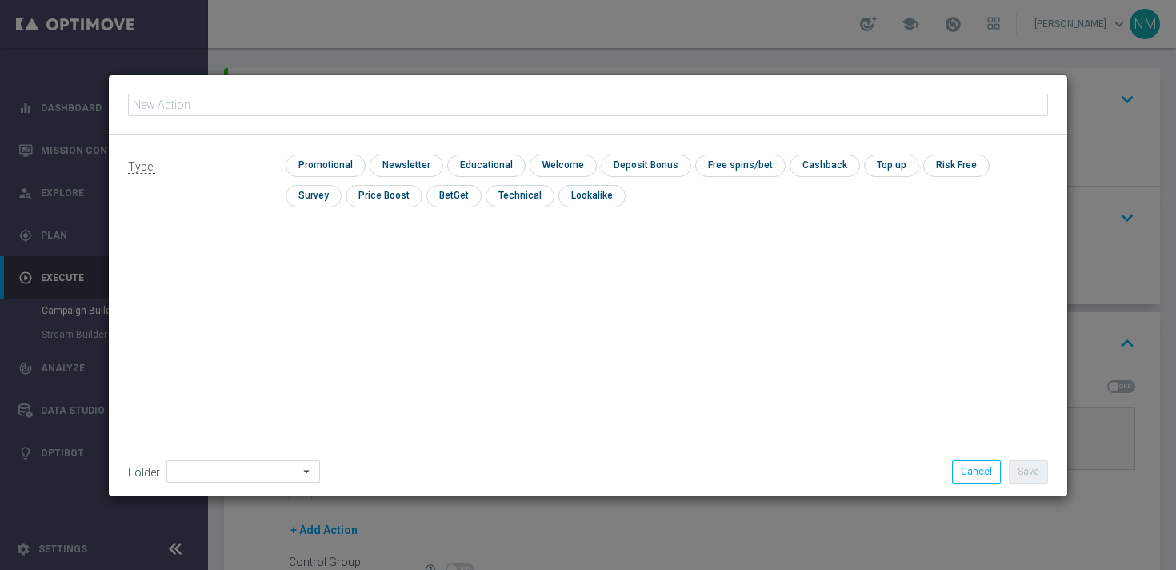
type input "en_IE_RIT_NVIP_RI_TAC_GM_W40_EXCL_GAME_SPOOKY_HALLOWEEN"
click at [308, 164] on input "checkbox" at bounding box center [324, 165] width 76 height 22
checkbox input "true"
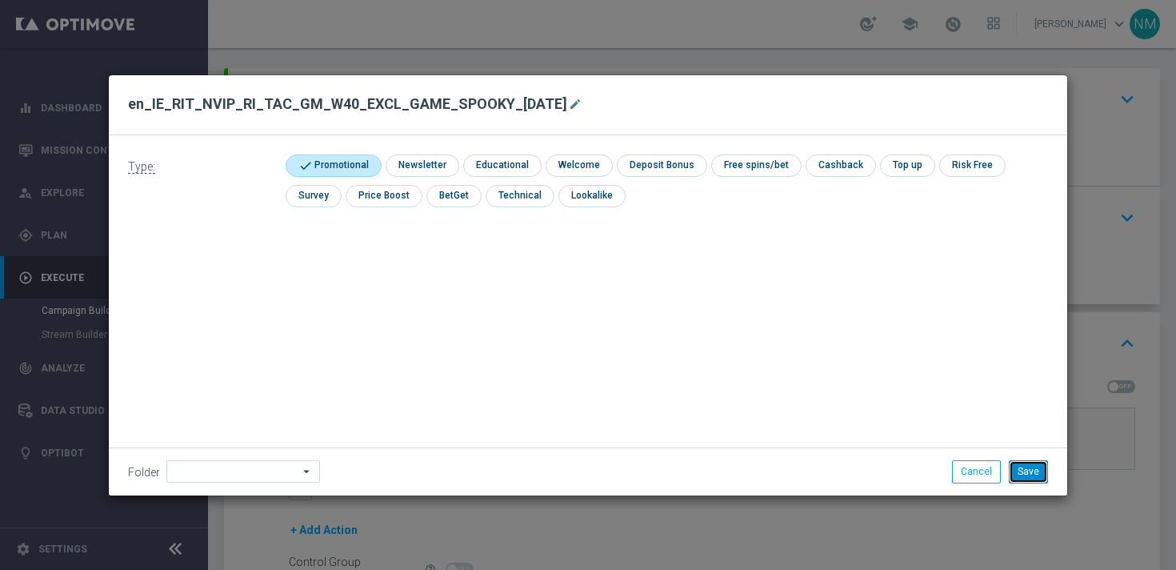
click at [1041, 467] on button "Save" at bounding box center [1028, 471] width 39 height 22
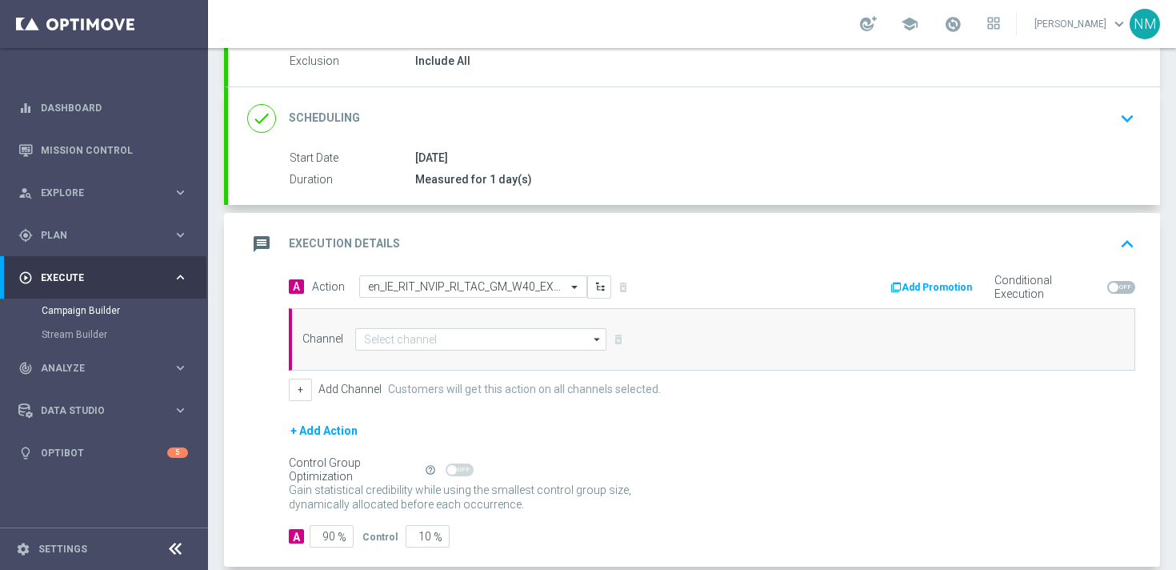
scroll to position [184, 0]
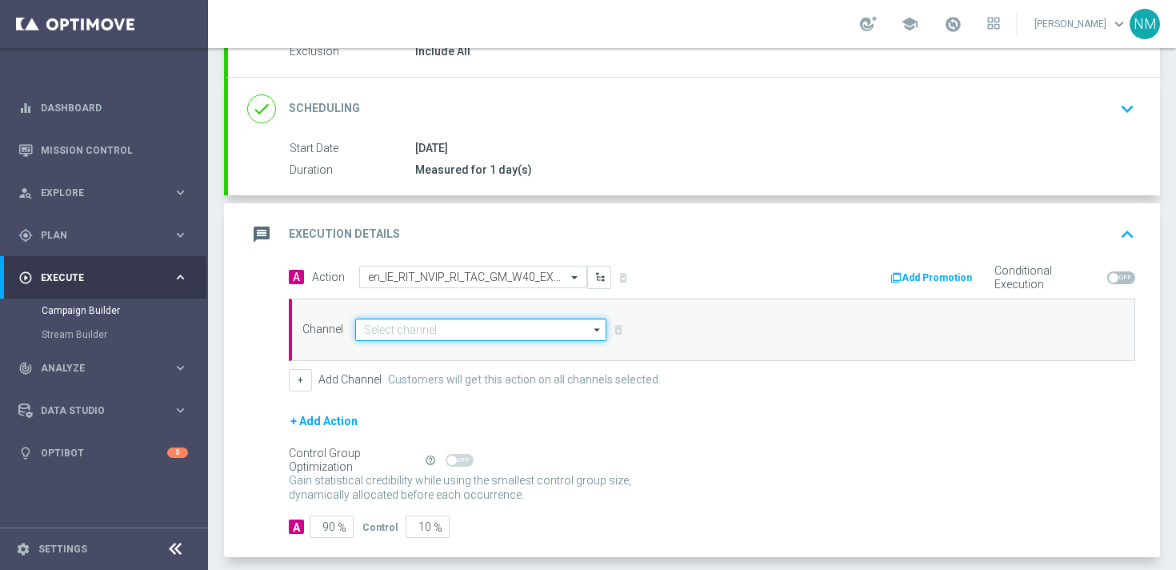
click at [451, 328] on input at bounding box center [480, 329] width 251 height 22
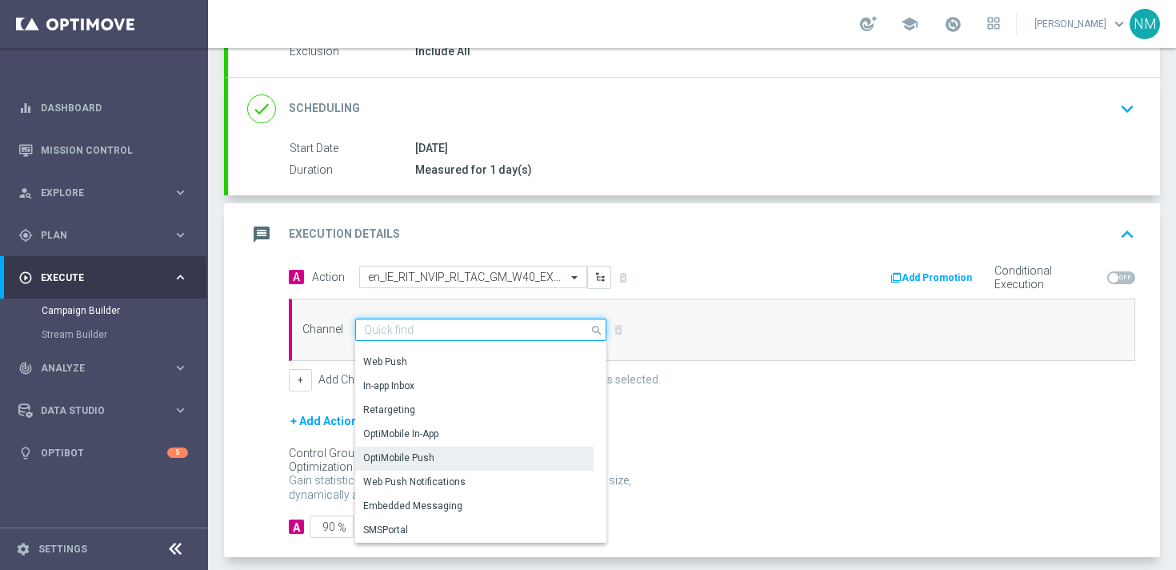
scroll to position [258, 0]
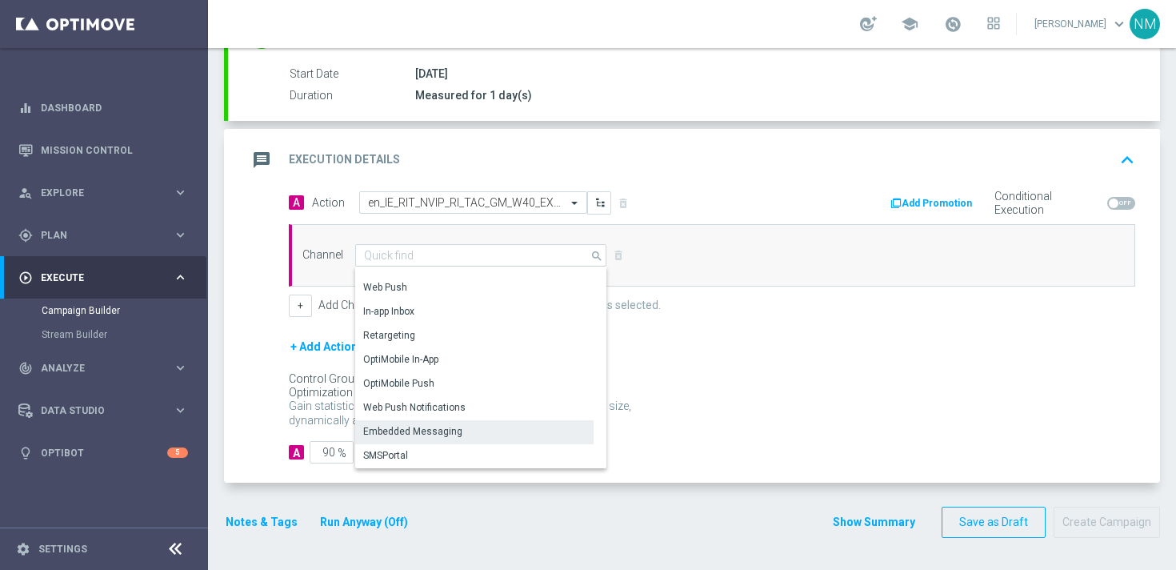
click at [399, 422] on div "Embedded Messaging" at bounding box center [474, 431] width 238 height 22
type input "Embedded Messaging"
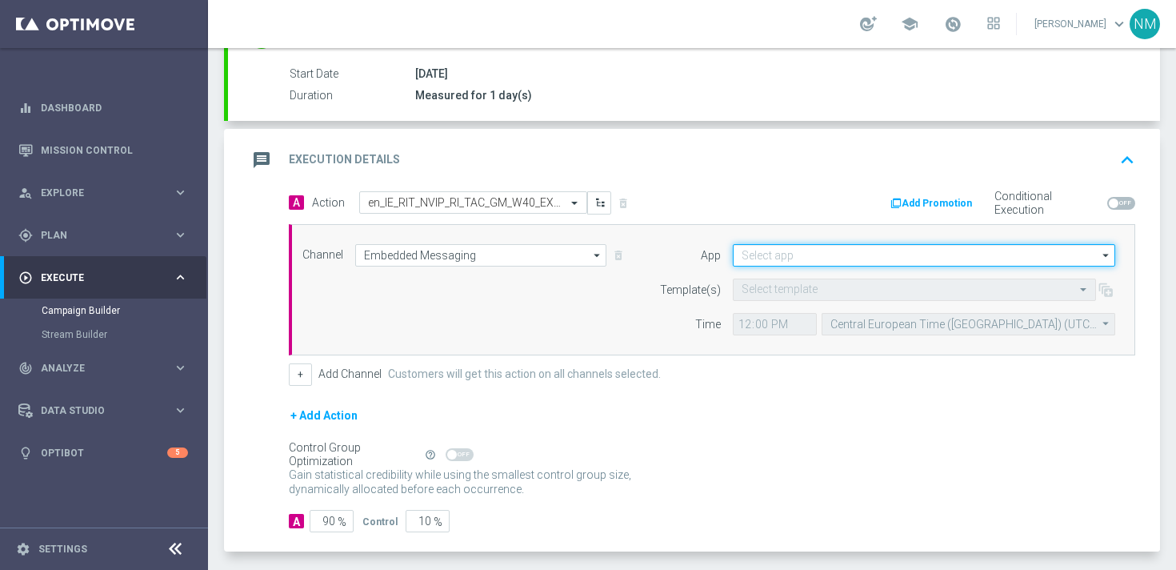
click at [863, 261] on input at bounding box center [924, 255] width 383 height 22
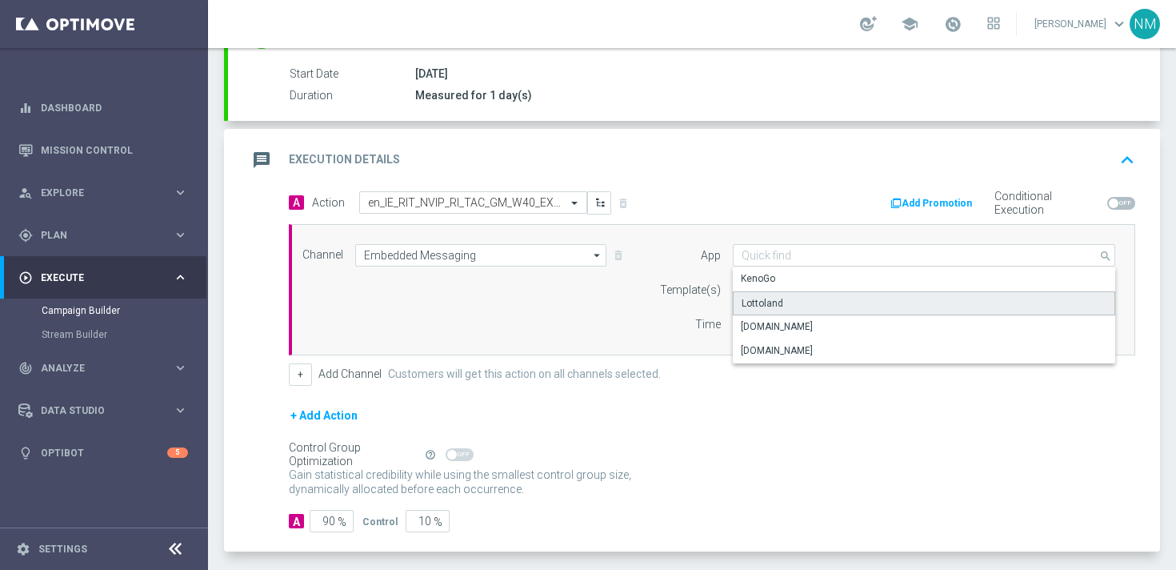
click at [799, 298] on div "Lottoland" at bounding box center [924, 303] width 383 height 24
type input "Lottoland"
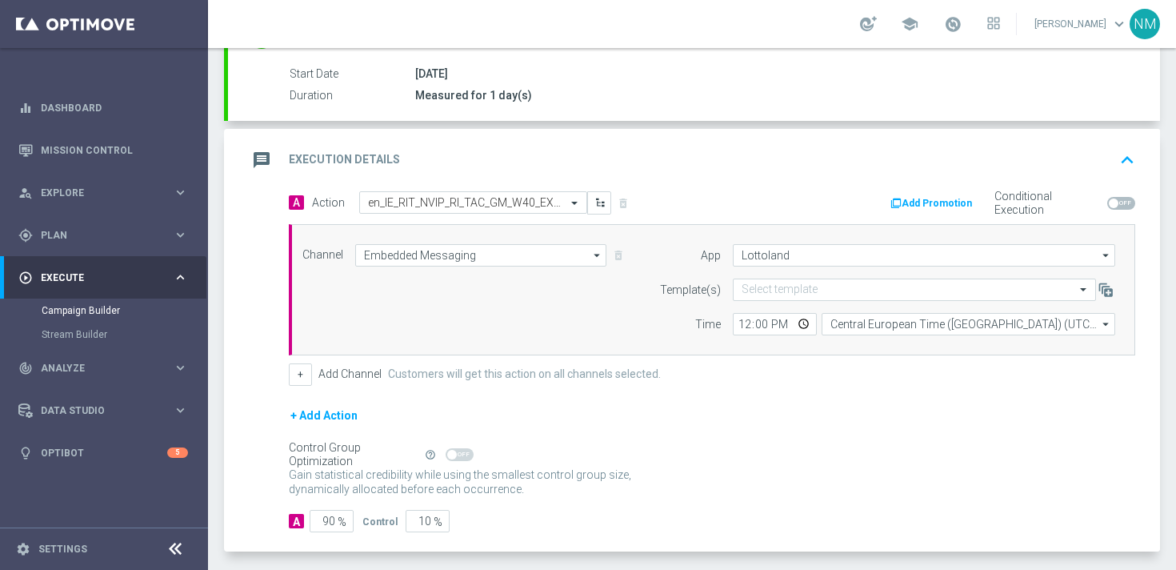
click at [685, 290] on label "Template(s)" at bounding box center [690, 290] width 61 height 14
click at [786, 290] on input "text" at bounding box center [899, 290] width 314 height 14
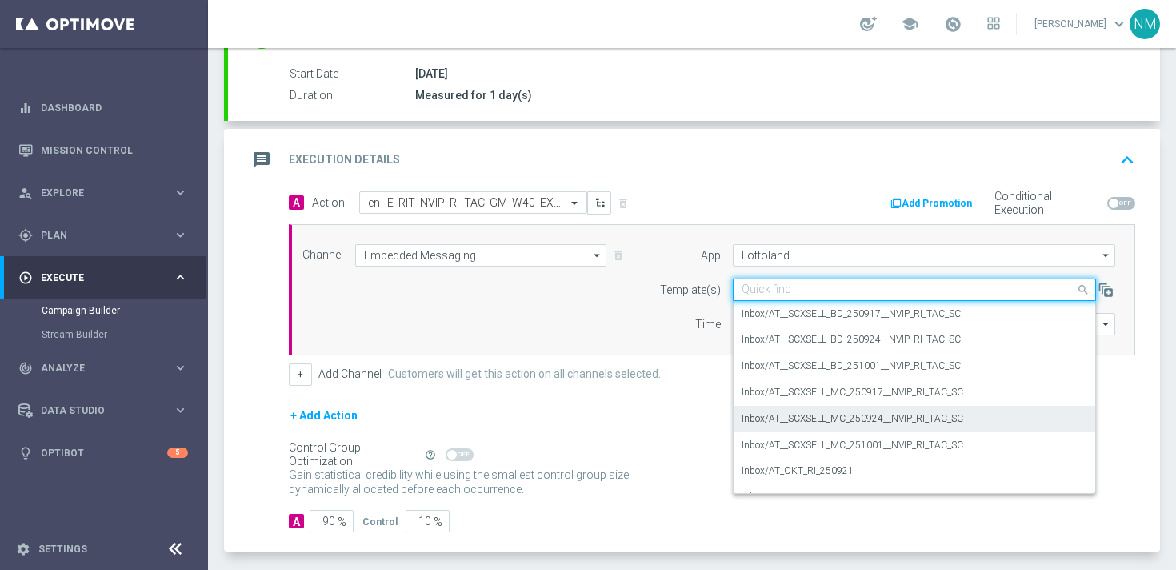
paste input "en_IE_RIT_NVIP_RI_TAC_GM_W40_EXCL_GAME_SPOOKY_HALLOWEEN"
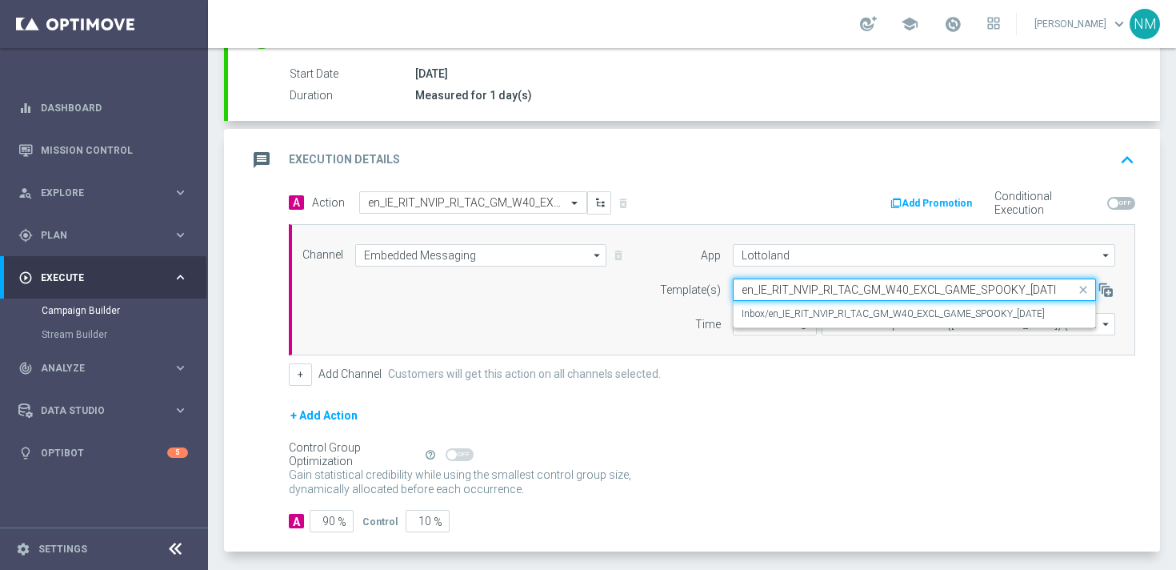
scroll to position [0, 36]
click at [787, 316] on label "Inbox/en_IE_RIT_NVIP_RI_TAC_GM_W40_EXCL_GAME_SPOOKY_HALLOWEEN" at bounding box center [893, 314] width 303 height 14
type input "en_IE_RIT_NVIP_RI_TAC_GM_W40_EXCL_GAME_SPOOKY_HALLOWEEN"
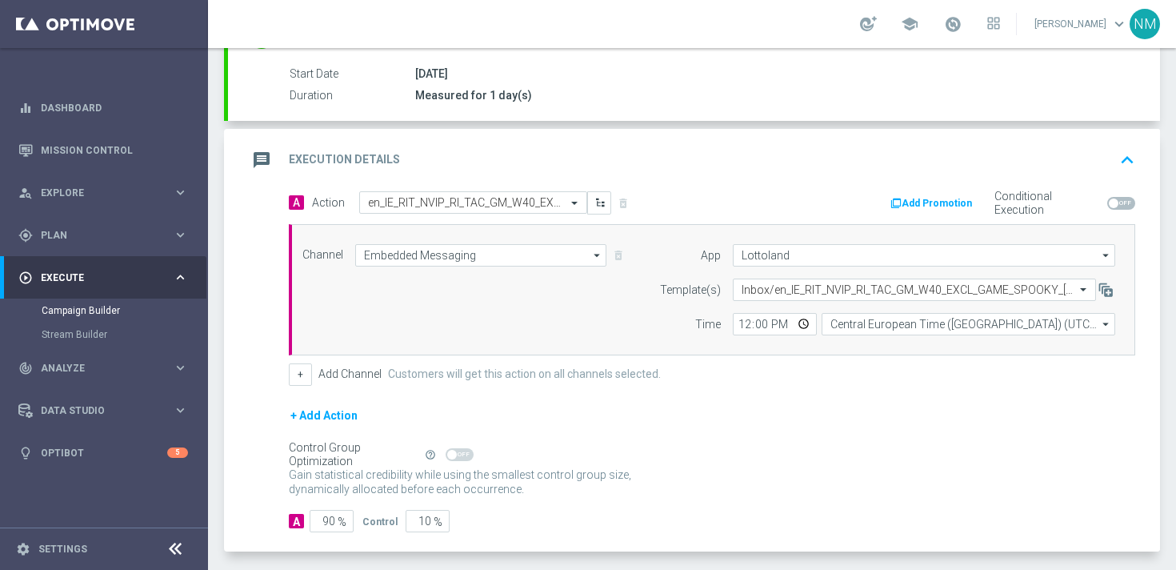
scroll to position [0, 0]
click at [806, 324] on input "12:00" at bounding box center [775, 324] width 84 height 22
click at [695, 397] on form "A Action Select action en_IE_RIT_NVIP_RI_TAC_GM_W40_EXCL_GAME_SPOOKY_HALLOWEEN …" at bounding box center [712, 362] width 847 height 342
click at [804, 326] on input "12:00" at bounding box center [775, 324] width 84 height 22
click at [903, 419] on div "+ Add Action" at bounding box center [712, 426] width 847 height 40
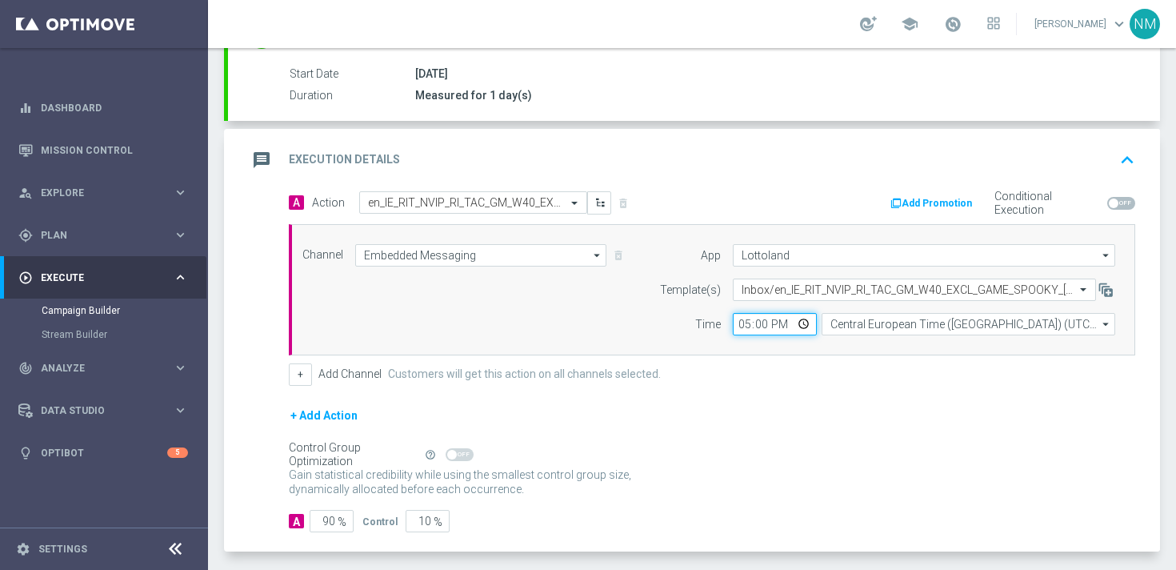
click at [801, 318] on input "17:00" at bounding box center [775, 324] width 84 height 22
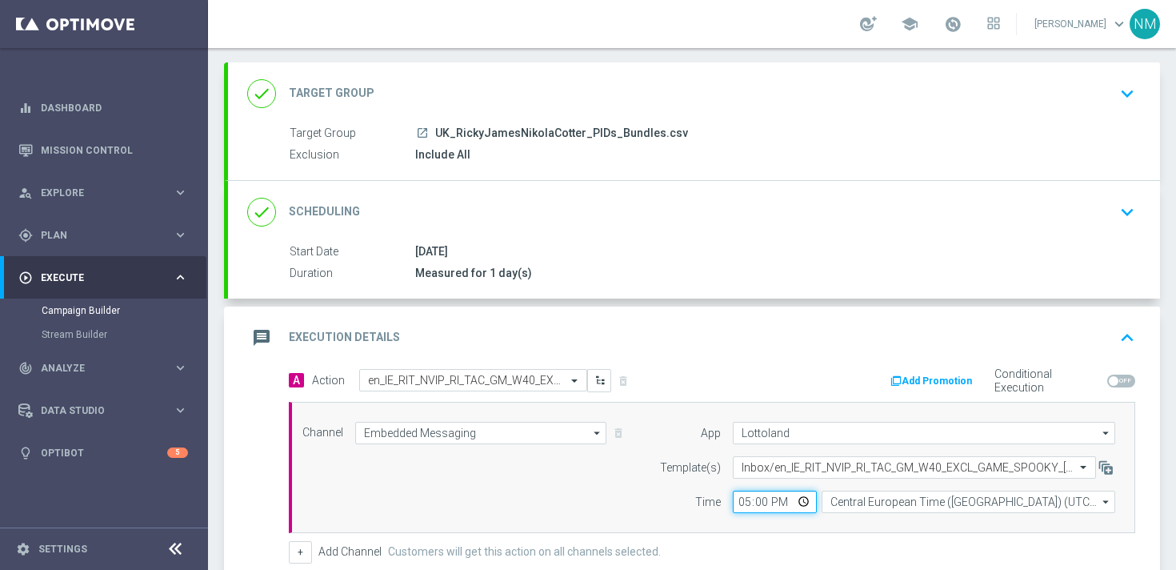
scroll to position [67, 0]
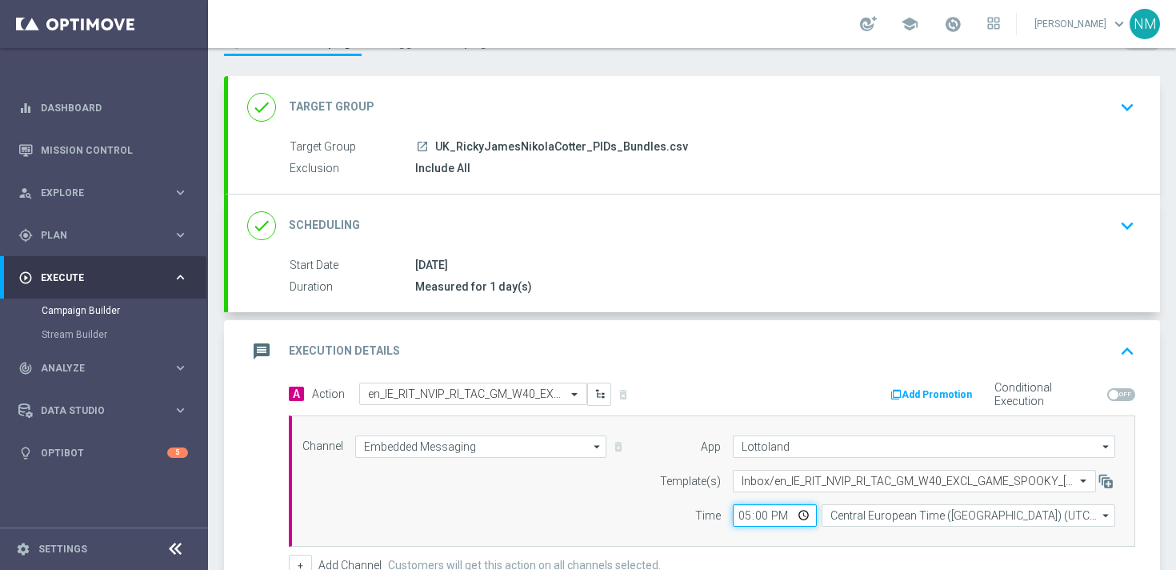
click at [800, 518] on input "17:00" at bounding box center [775, 515] width 84 height 22
type input "12:07"
click at [894, 555] on div "+ Add Channel Customers will get this action on all channels selected." at bounding box center [712, 566] width 847 height 22
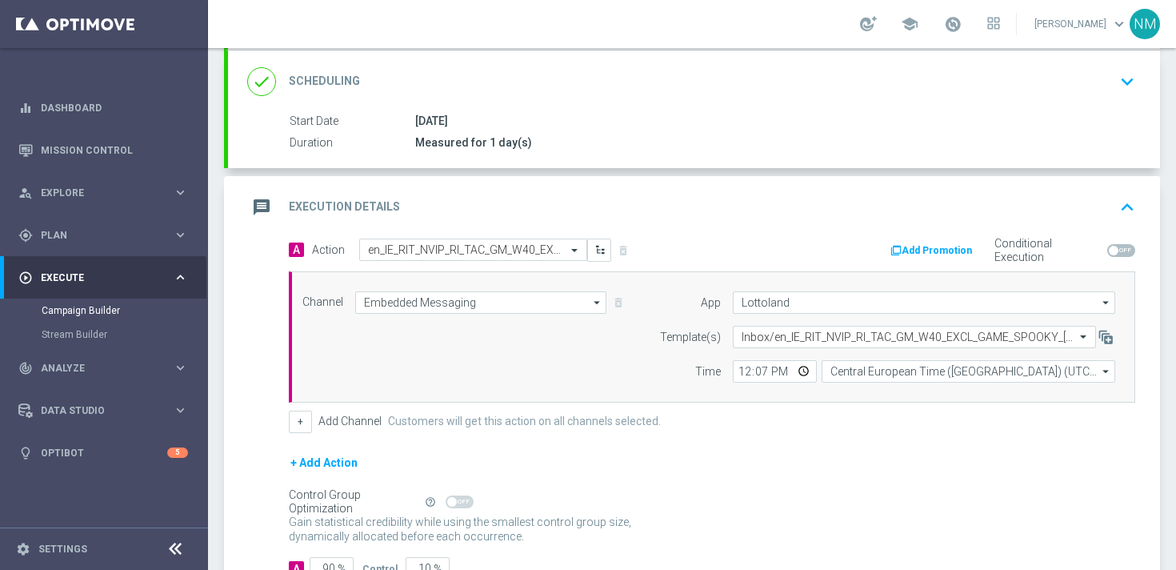
scroll to position [235, 0]
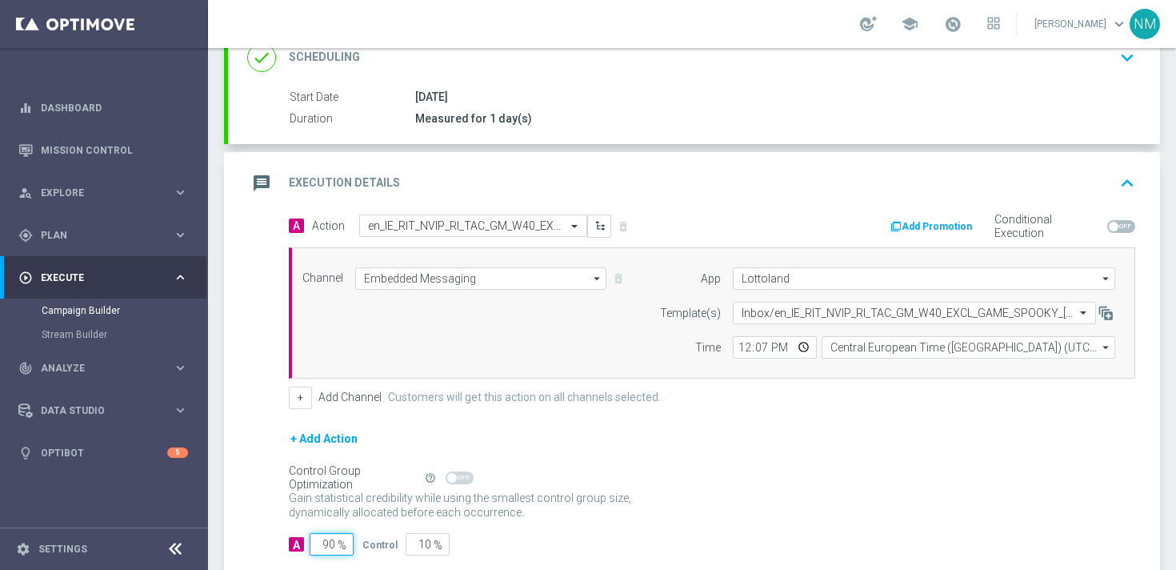
click at [331, 542] on input "90" at bounding box center [332, 544] width 44 height 22
type input "0"
type input "100"
type input "10"
type input "90"
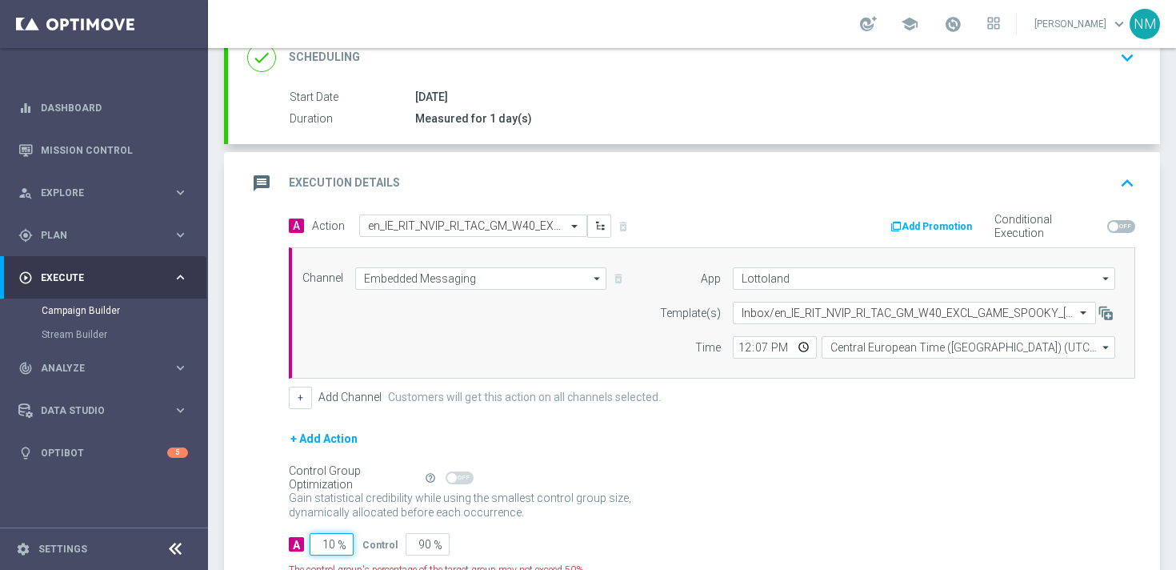
type input "100"
type input "0"
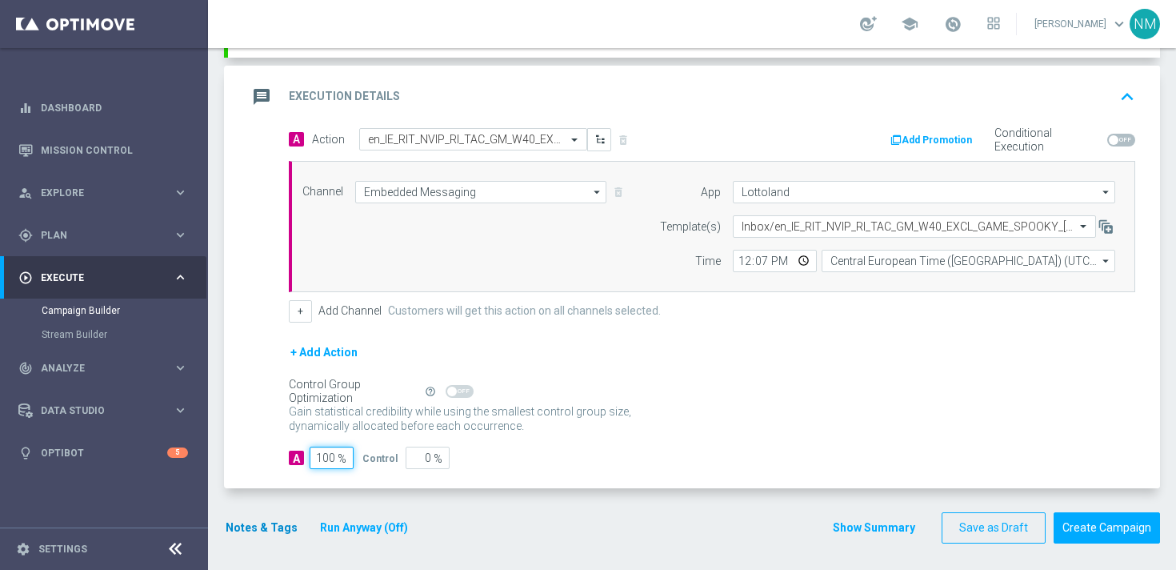
type input "100"
click at [276, 526] on button "Notes & Tags" at bounding box center [261, 528] width 75 height 20
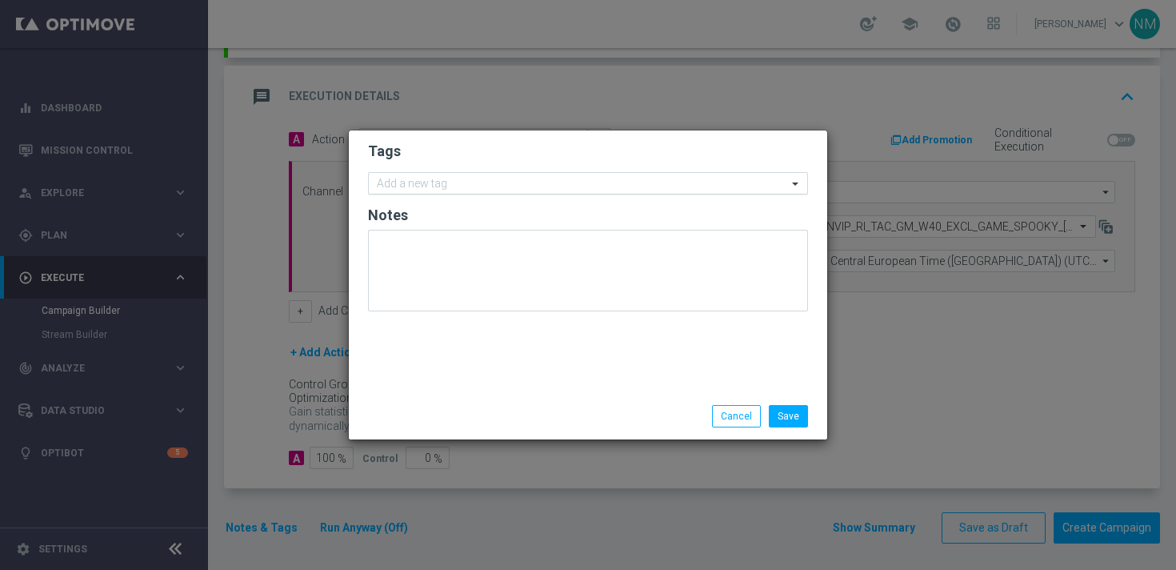
click at [448, 186] on input "text" at bounding box center [582, 185] width 411 height 14
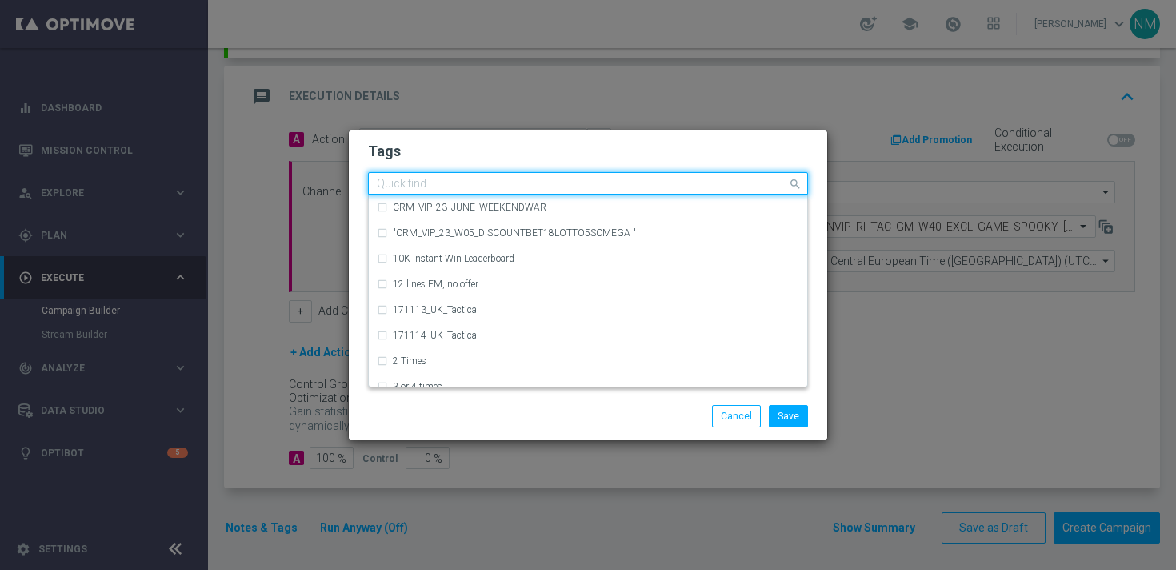
type input "U"
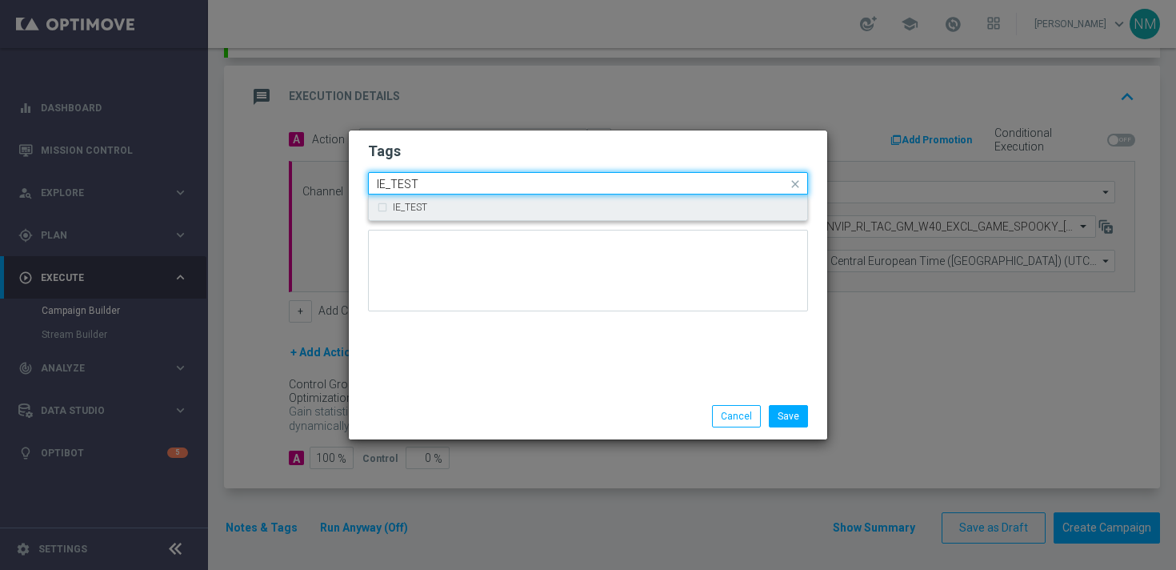
click at [432, 206] on div "IE_TEST" at bounding box center [596, 207] width 407 height 10
type input "IE_TEST"
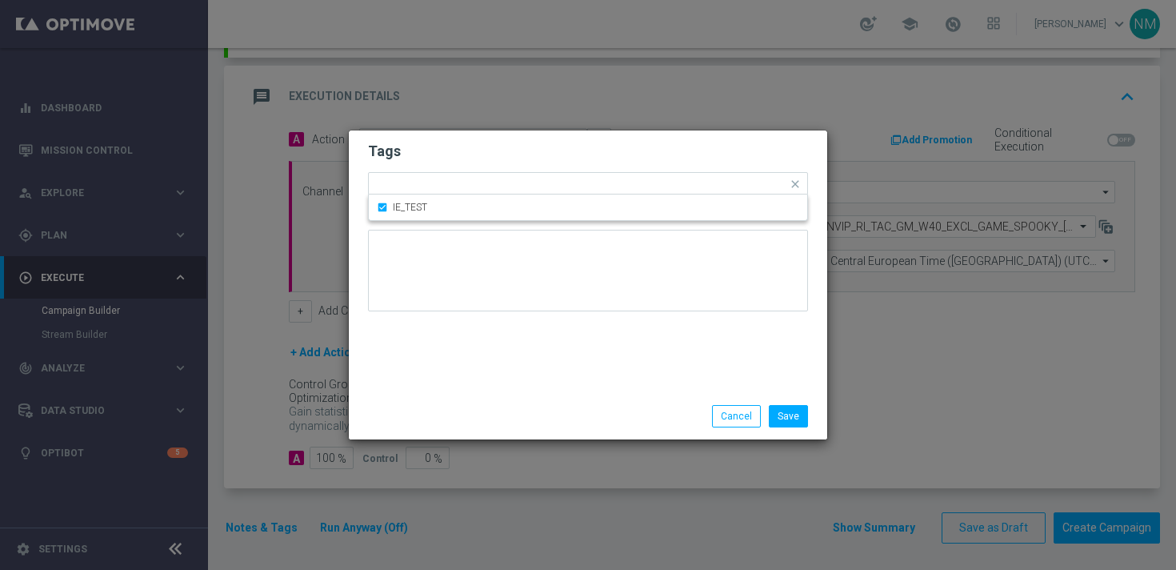
click at [496, 379] on div "Tags Quick find × IE_TEST IE_TEST Notes" at bounding box center [588, 261] width 479 height 262
click at [793, 417] on button "Save" at bounding box center [788, 416] width 39 height 22
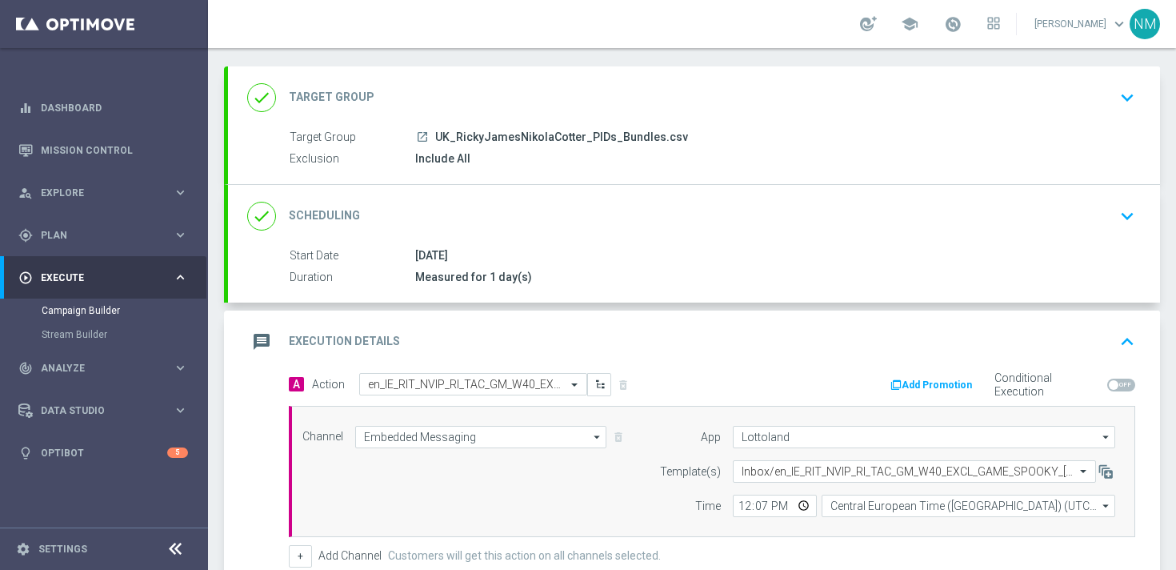
scroll to position [327, 0]
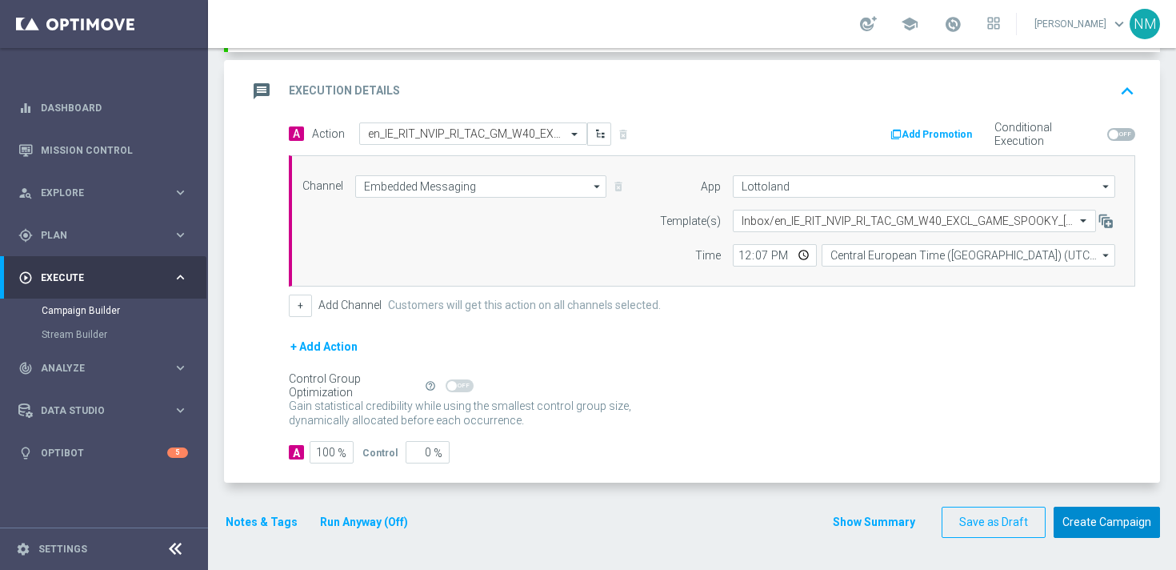
click at [1092, 520] on button "Create Campaign" at bounding box center [1107, 522] width 106 height 31
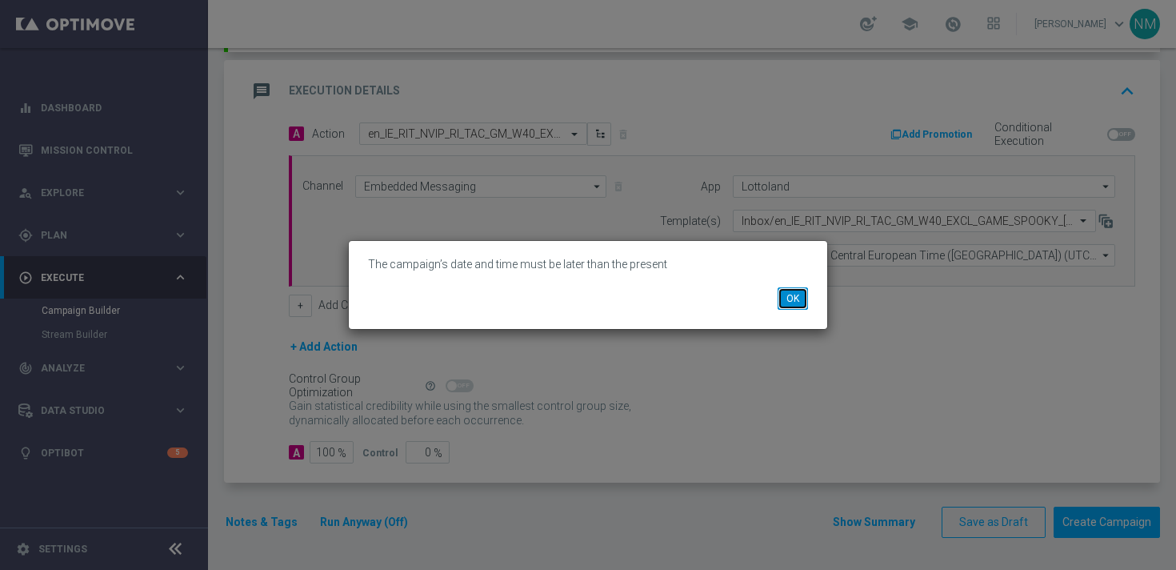
click at [802, 298] on button "OK" at bounding box center [793, 298] width 30 height 22
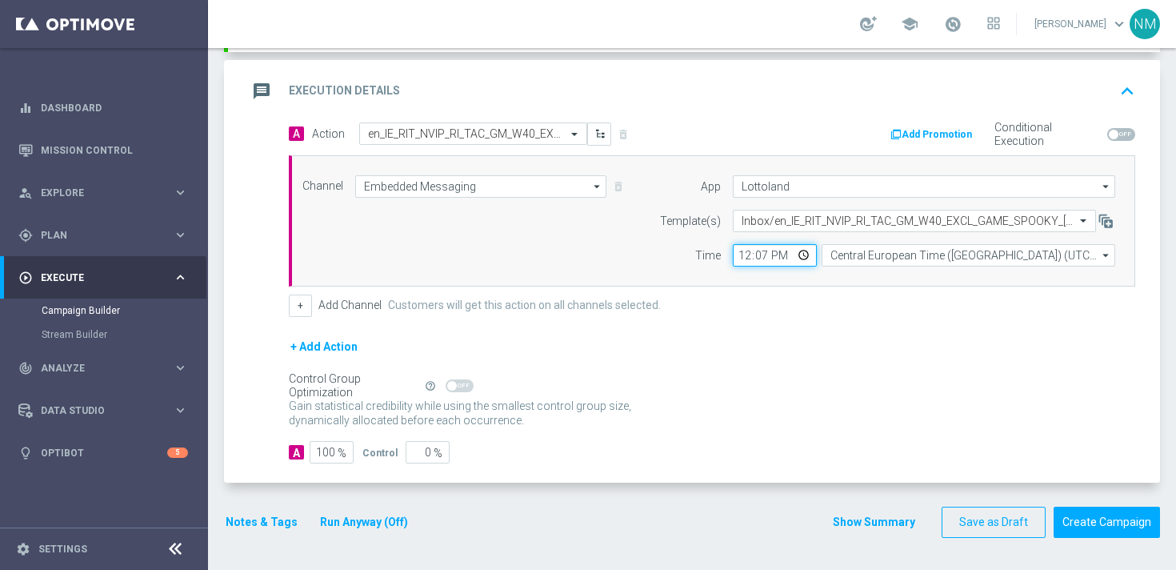
click at [807, 258] on input "12:07" at bounding box center [775, 255] width 84 height 22
type input "17:07"
click at [1065, 455] on div "A 100 % Control 0 %" at bounding box center [712, 452] width 847 height 22
click at [1112, 527] on button "Create Campaign" at bounding box center [1107, 522] width 106 height 31
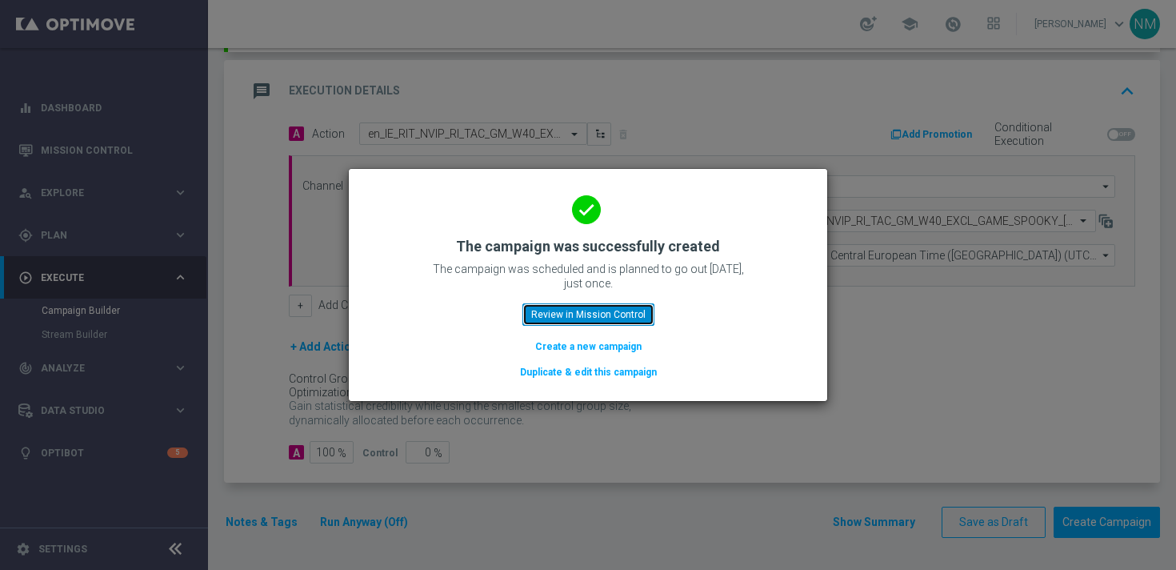
click at [556, 314] on button "Review in Mission Control" at bounding box center [589, 314] width 132 height 22
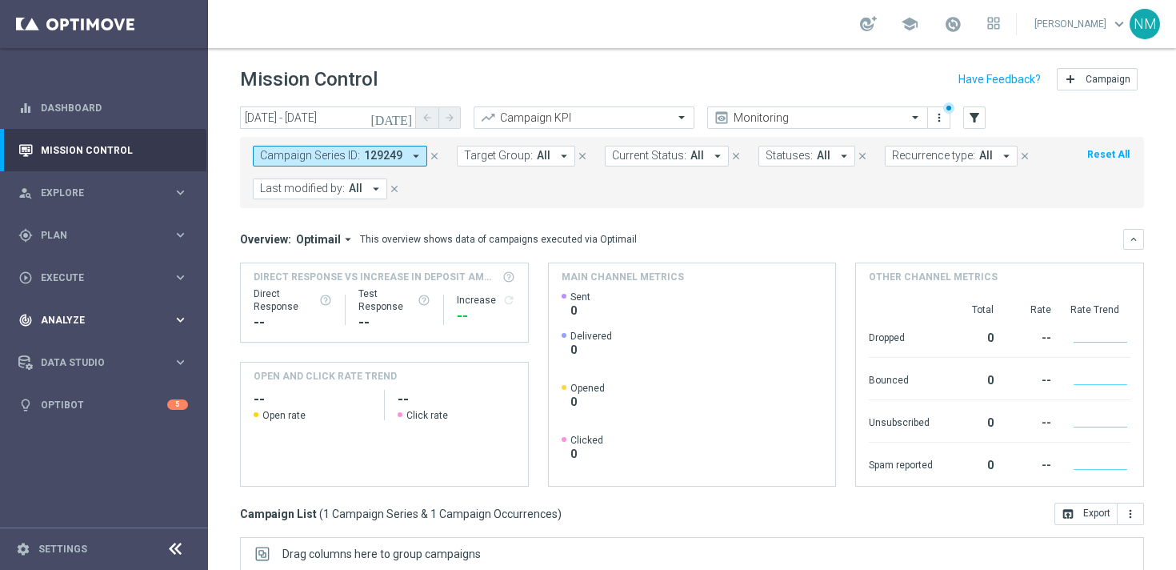
click at [94, 309] on div "track_changes Analyze keyboard_arrow_right" at bounding box center [103, 319] width 206 height 42
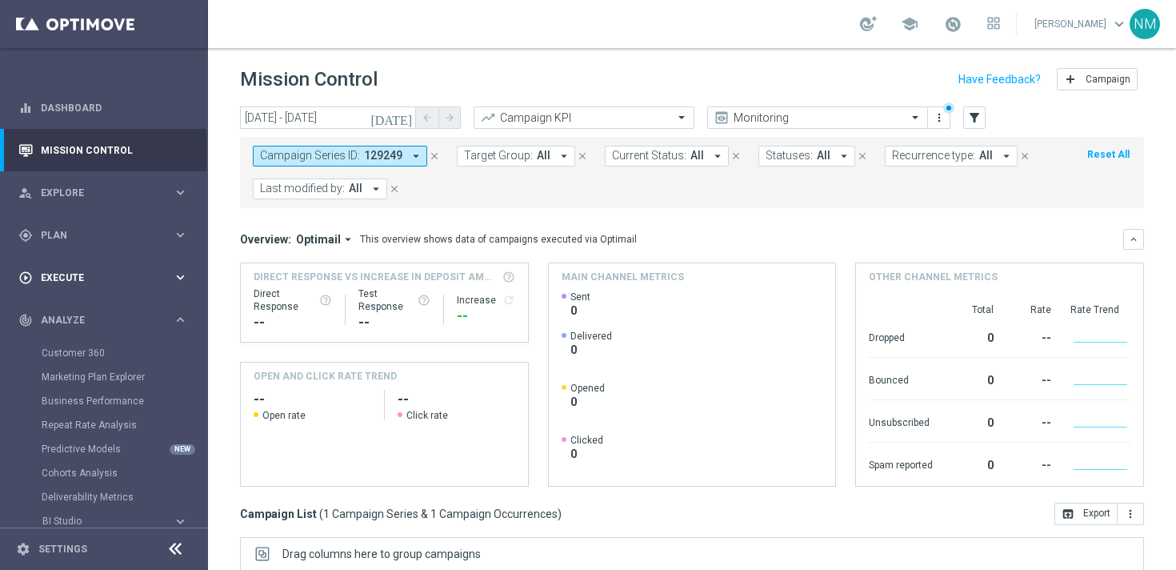
click at [94, 281] on span "Execute" at bounding box center [107, 278] width 132 height 10
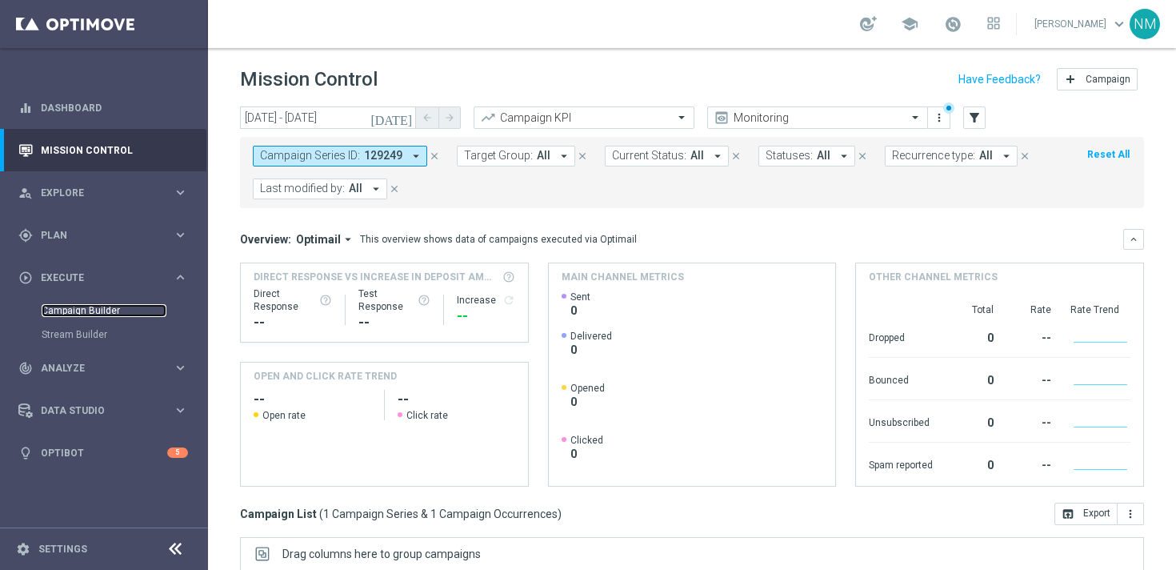
click at [84, 306] on link "Campaign Builder" at bounding box center [104, 310] width 125 height 13
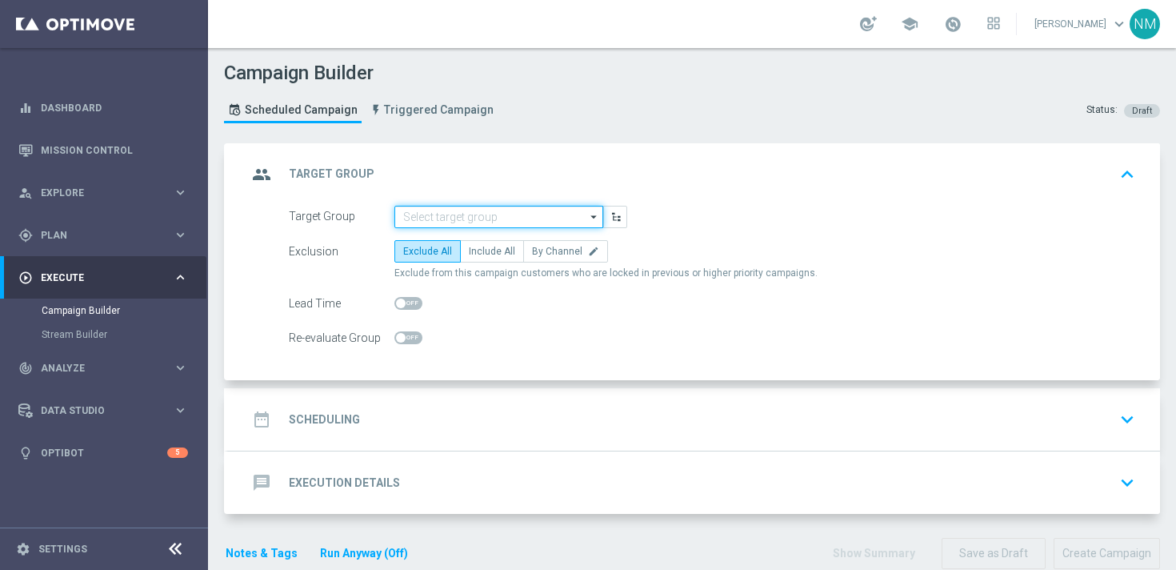
click at [465, 216] on input at bounding box center [499, 217] width 209 height 22
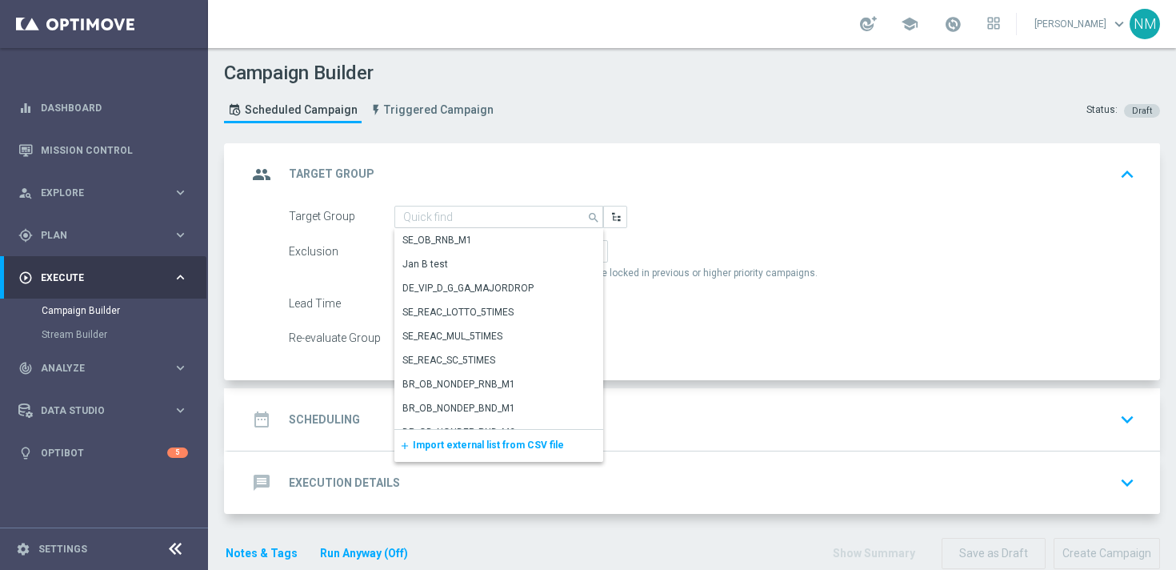
click at [660, 226] on div "Target Group search Drag here to set row groups Drag here to set column labels …" at bounding box center [712, 217] width 871 height 22
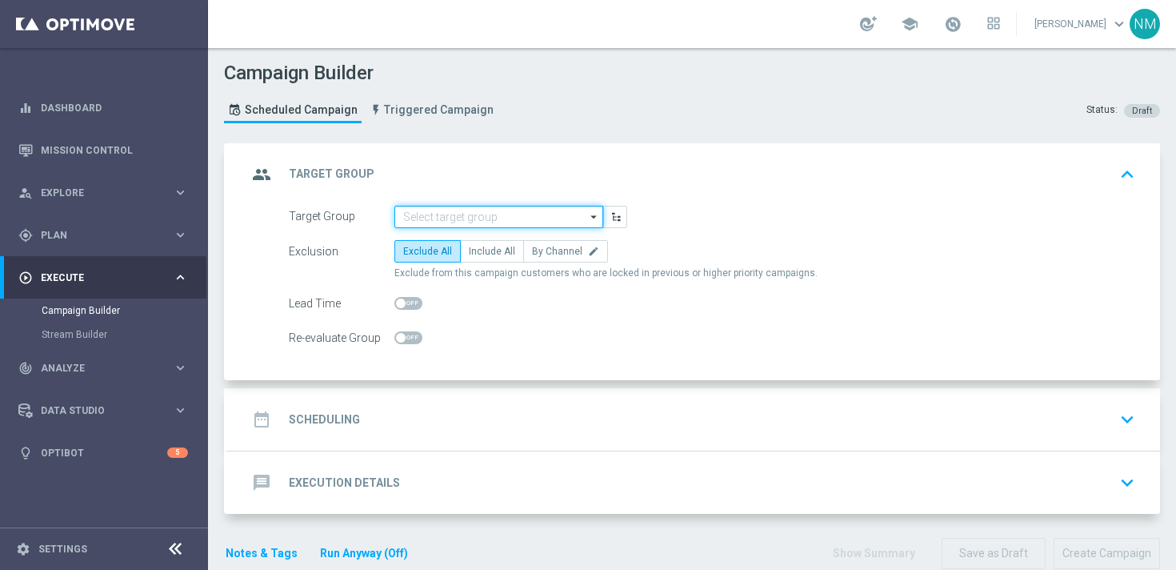
click at [573, 214] on input at bounding box center [499, 217] width 209 height 22
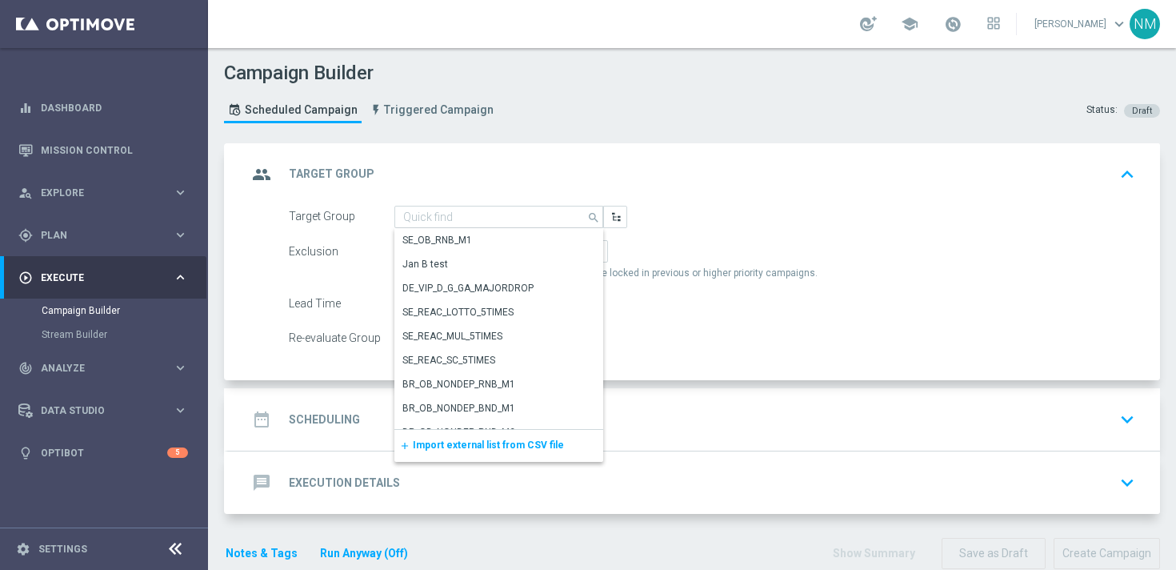
click at [443, 441] on span "Import external list from CSV file" at bounding box center [488, 444] width 151 height 11
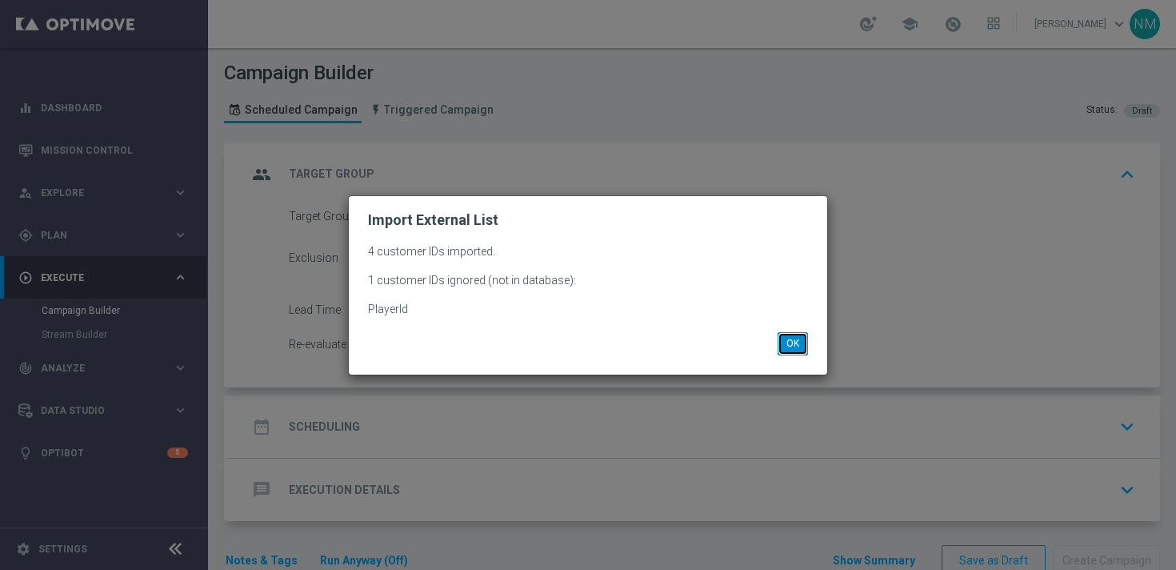
click at [799, 340] on button "OK" at bounding box center [793, 343] width 30 height 22
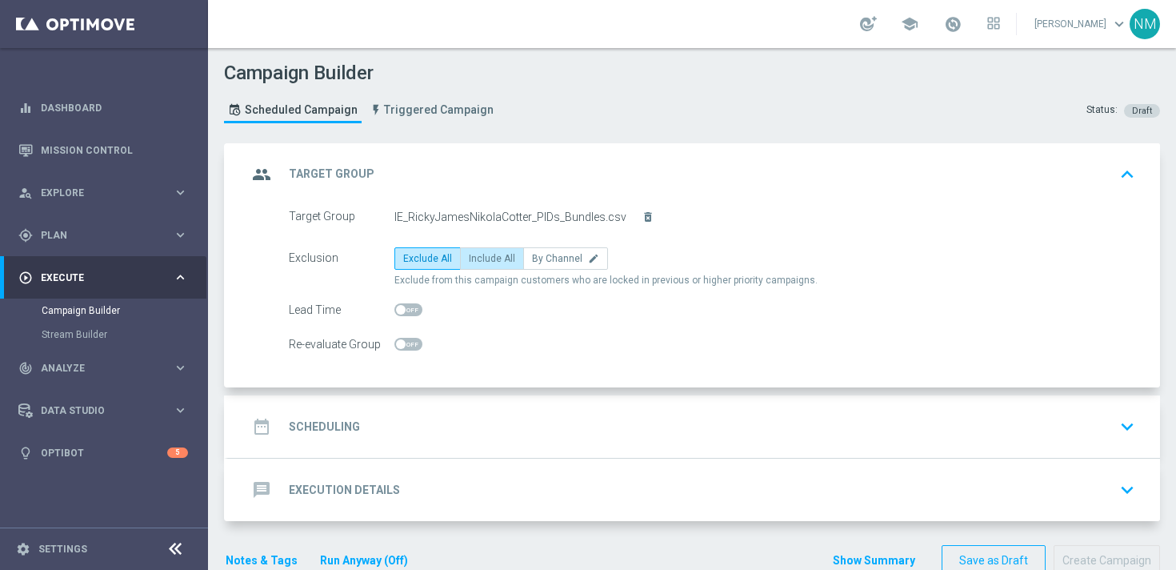
click at [483, 259] on span "Include All" at bounding box center [492, 258] width 46 height 11
click at [479, 259] on input "Include All" at bounding box center [474, 261] width 10 height 10
radio input "true"
click at [379, 423] on div "date_range Scheduling keyboard_arrow_down" at bounding box center [694, 426] width 894 height 30
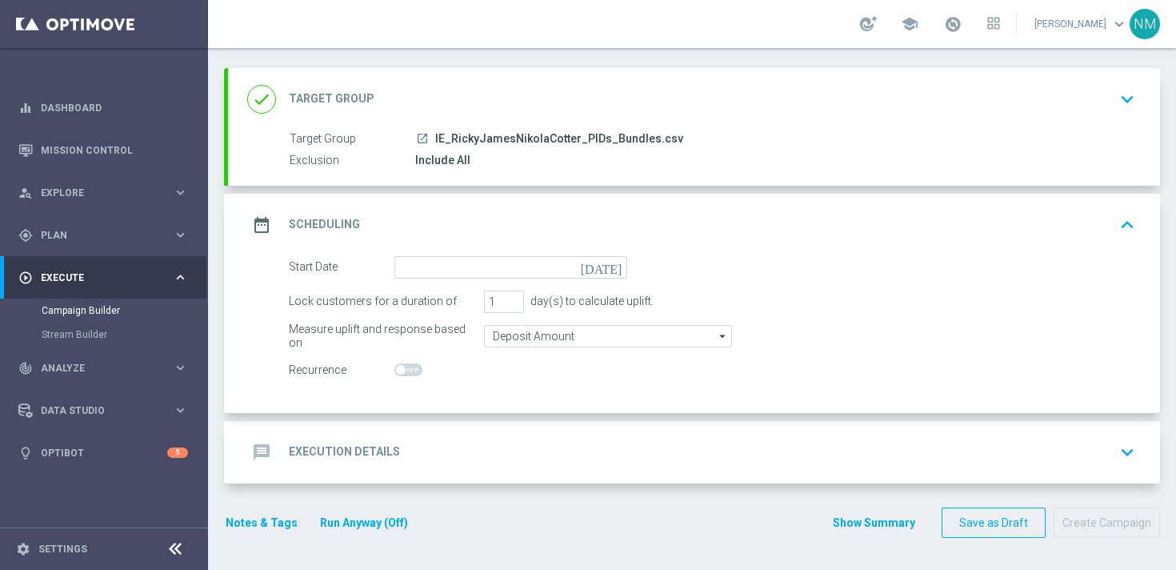
scroll to position [75, 0]
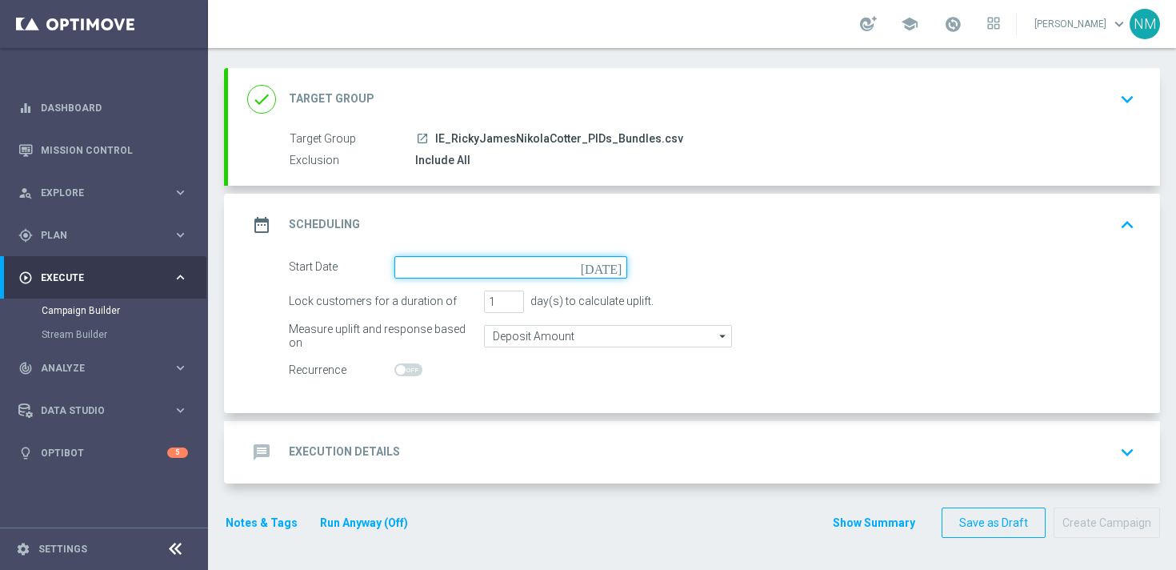
click at [443, 265] on input at bounding box center [511, 267] width 233 height 22
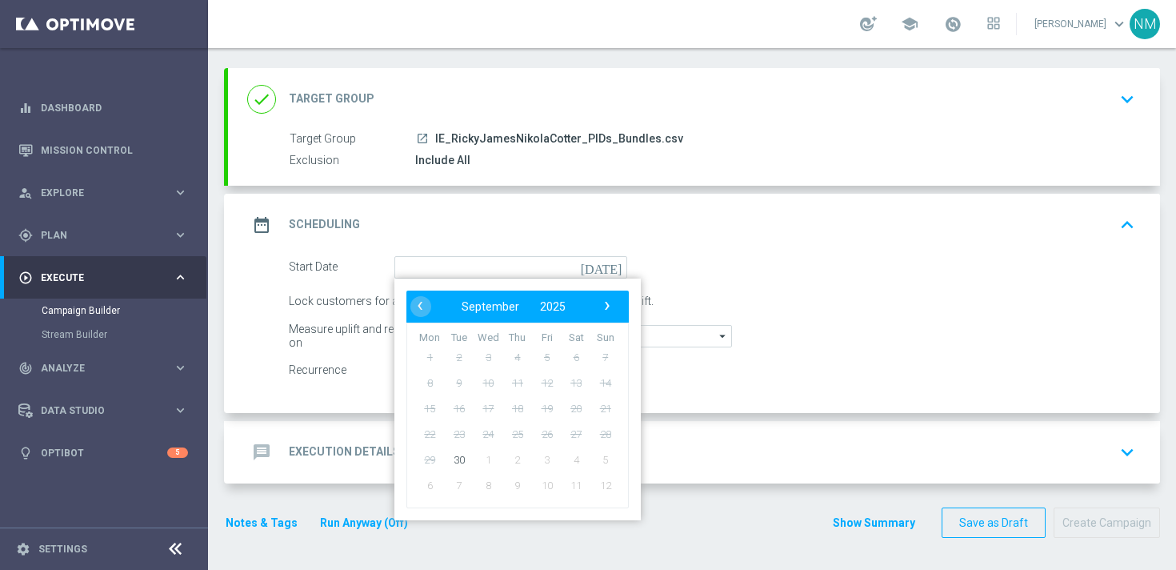
type input "30 Sep 2025"
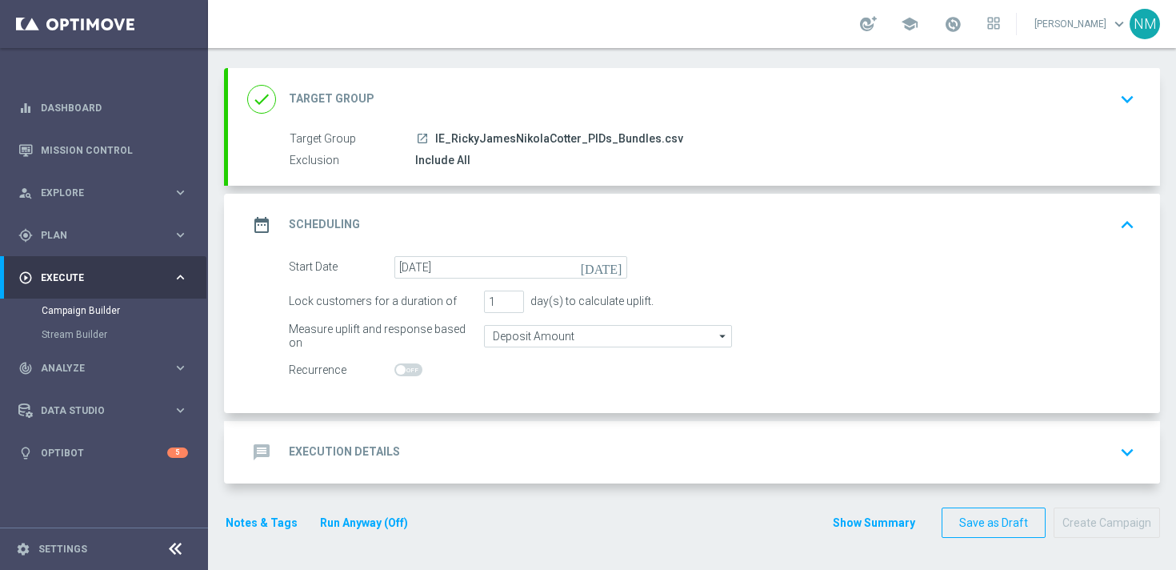
click at [439, 447] on div "message Execution Details keyboard_arrow_down" at bounding box center [694, 452] width 894 height 30
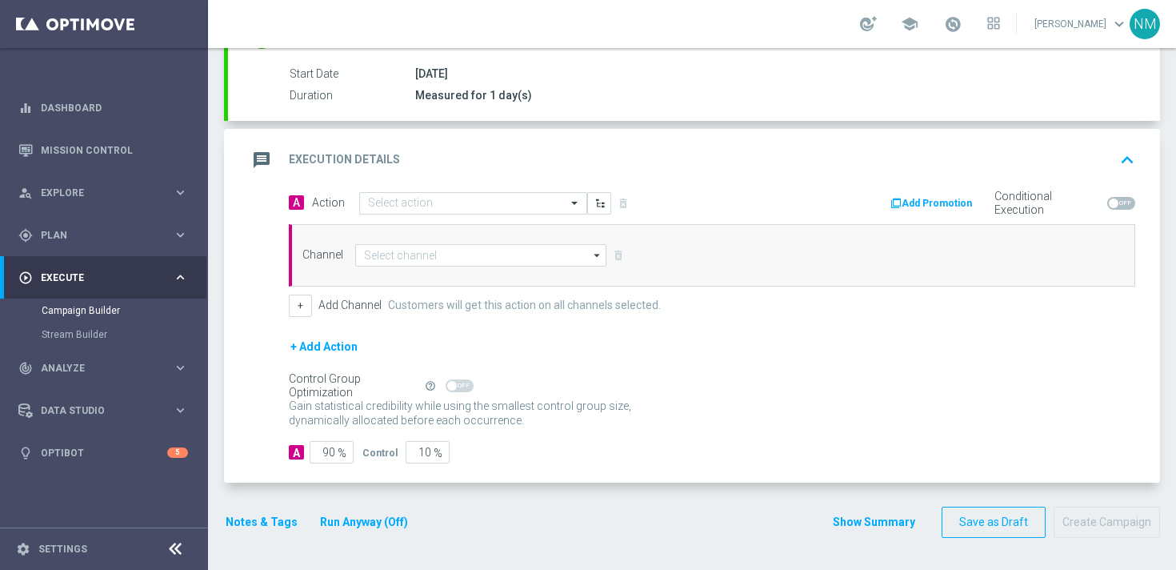
scroll to position [258, 0]
click at [404, 210] on div "Select action" at bounding box center [473, 203] width 228 height 22
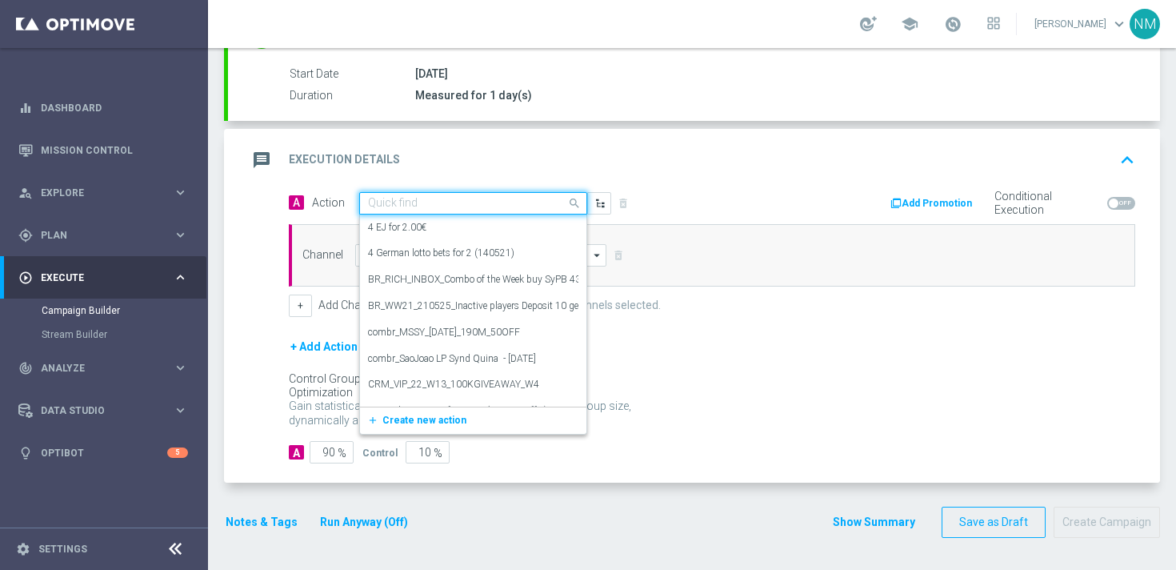
paste input "en_IE_RIT_NVIP_RI_TAC_GM_W40_EXCL_GAME_SPOOKY_HALLOWEEN"
type input "en_IE_RIT_NVIP_RI_TAC_GM_W40_EXCL_GAME_SPOOKY_HALLOWEEN"
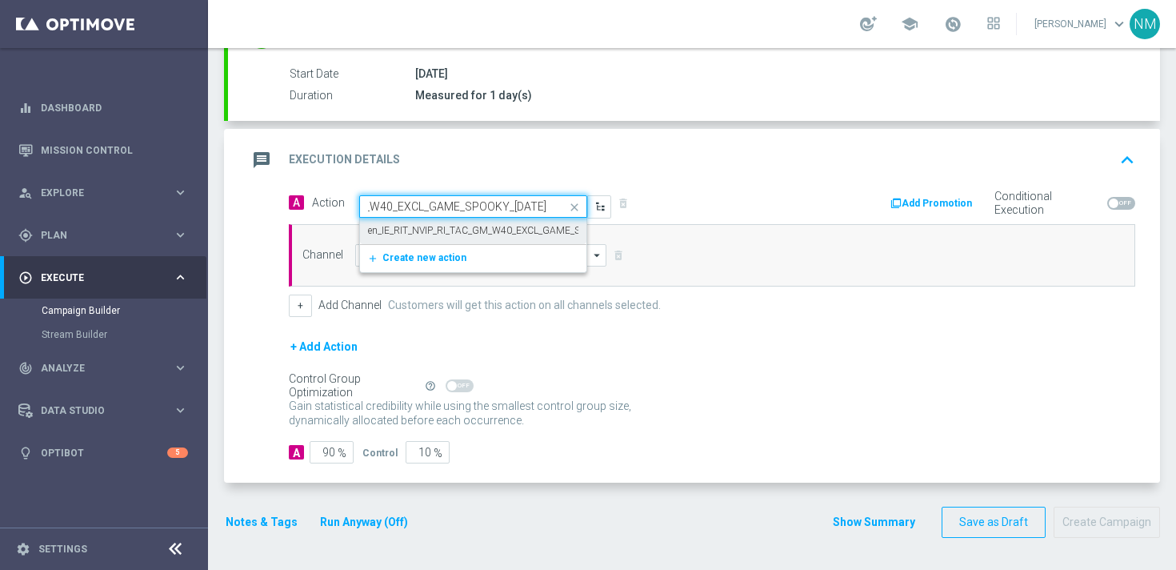
click at [412, 231] on label "en_IE_RIT_NVIP_RI_TAC_GM_W40_EXCL_GAME_SPOOKY_HALLOWEEN" at bounding box center [506, 231] width 276 height 14
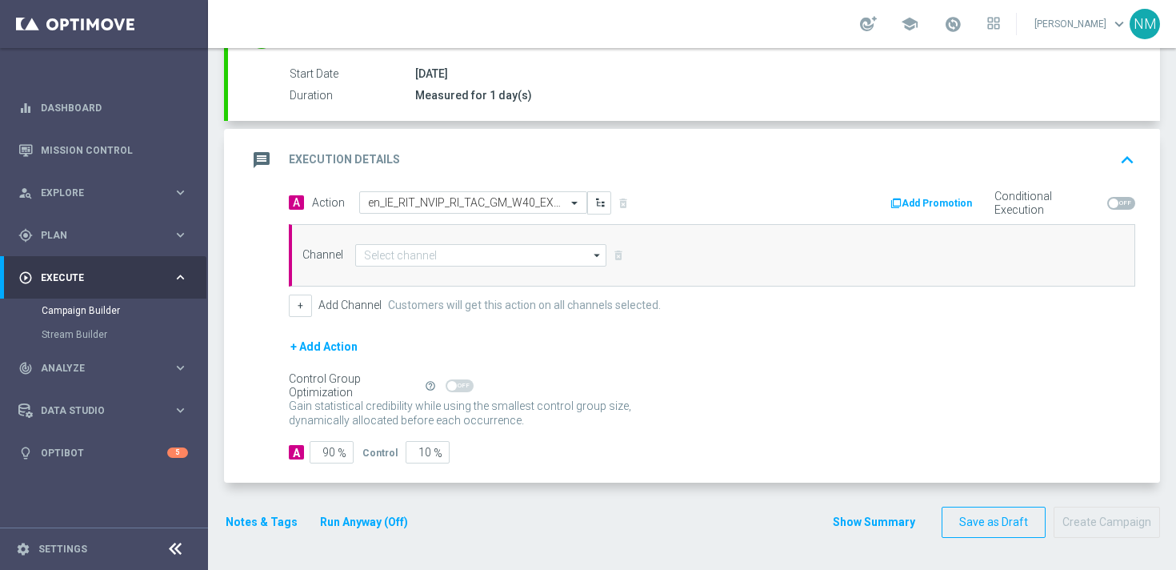
scroll to position [0, 0]
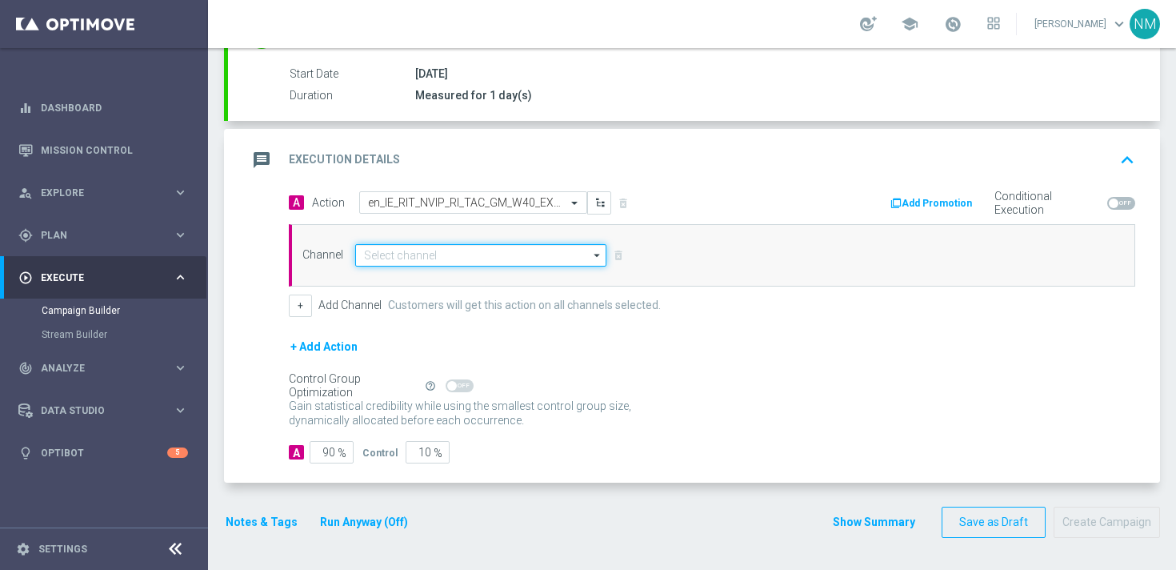
click at [409, 264] on input at bounding box center [480, 255] width 251 height 22
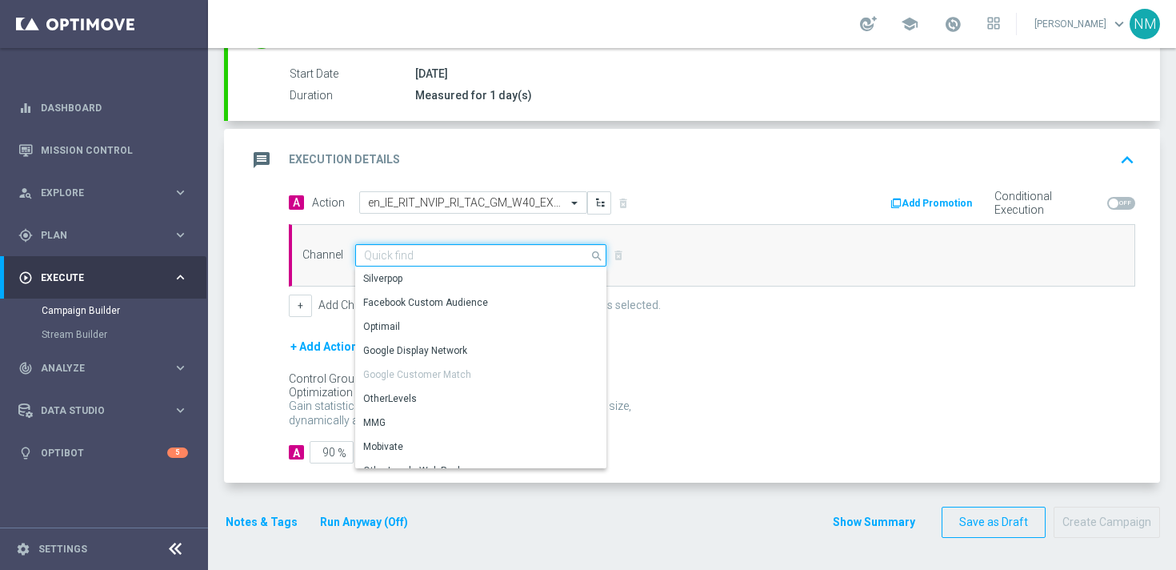
scroll to position [423, 0]
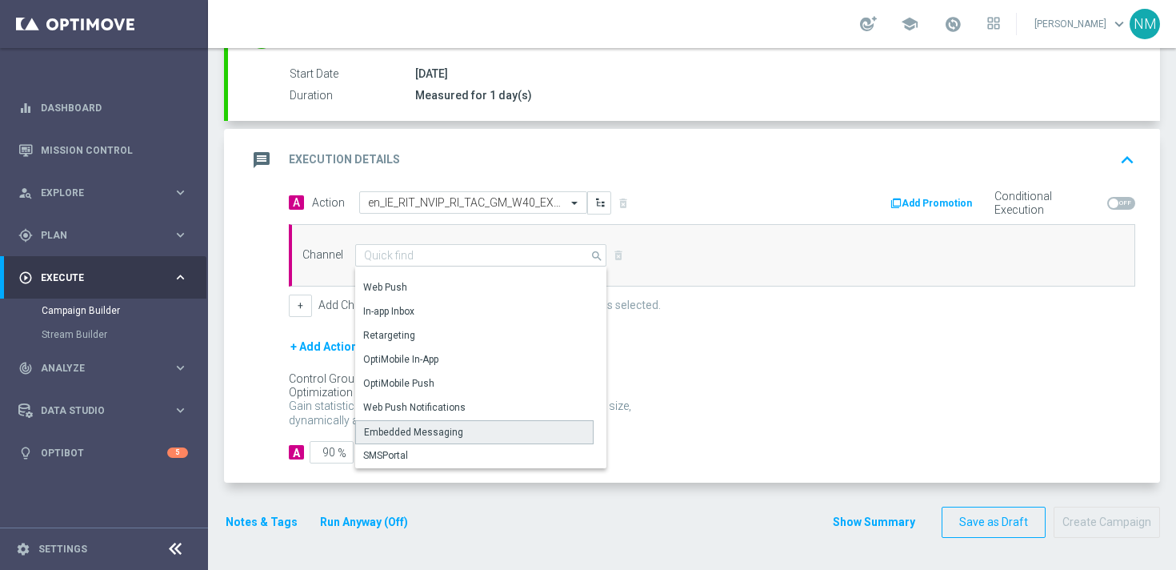
click at [402, 427] on div "Embedded Messaging" at bounding box center [413, 432] width 99 height 14
type input "Embedded Messaging"
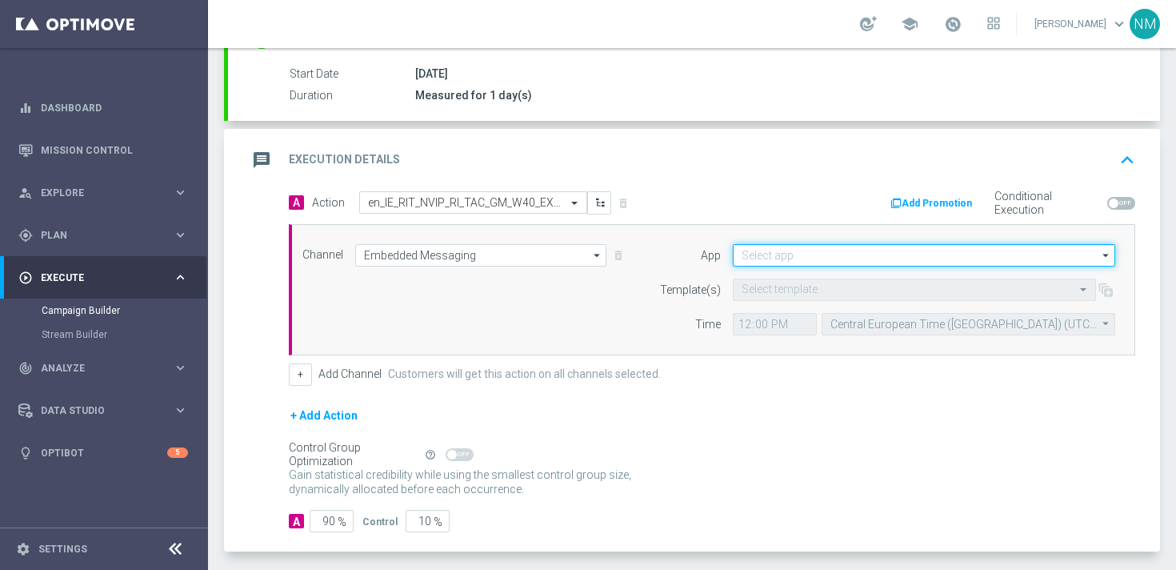
click at [823, 253] on input at bounding box center [924, 255] width 383 height 22
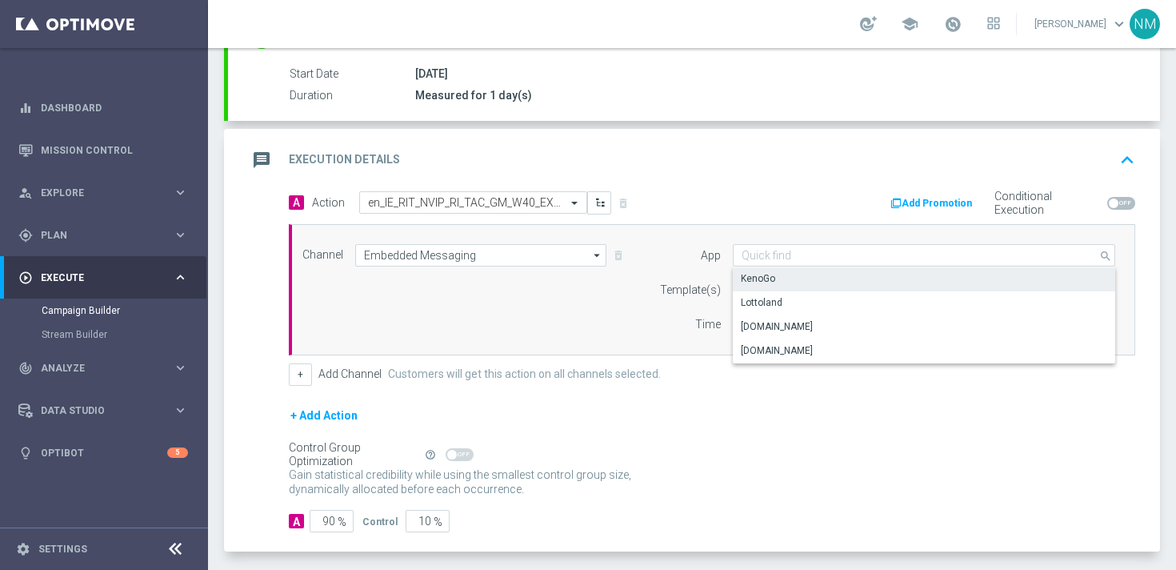
click at [786, 292] on div "Lottoland" at bounding box center [924, 302] width 383 height 22
type input "Lottoland"
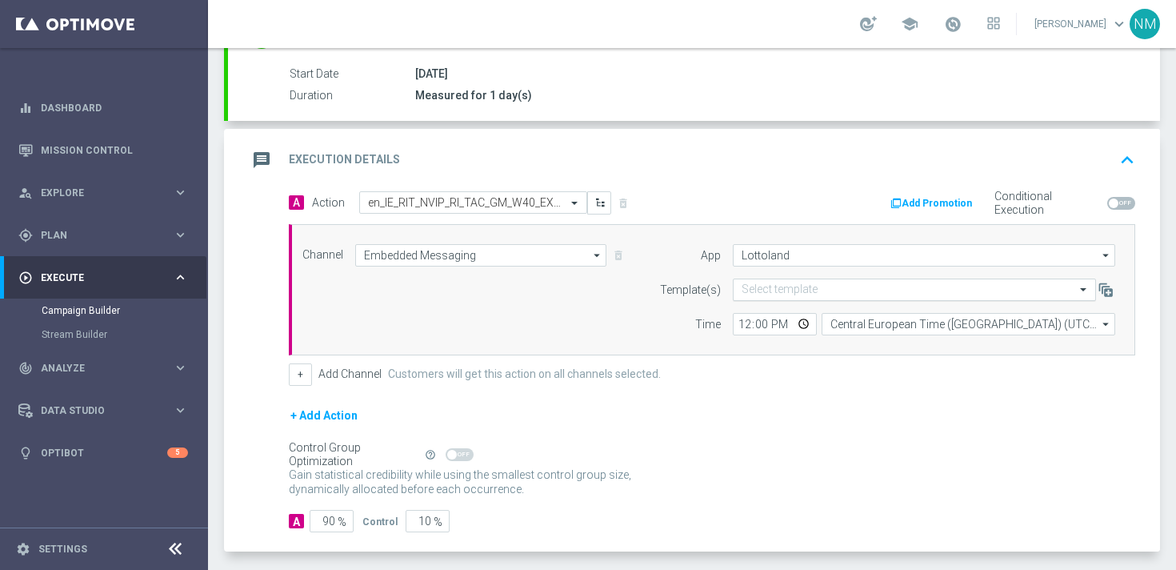
click at [755, 288] on input "text" at bounding box center [899, 290] width 314 height 14
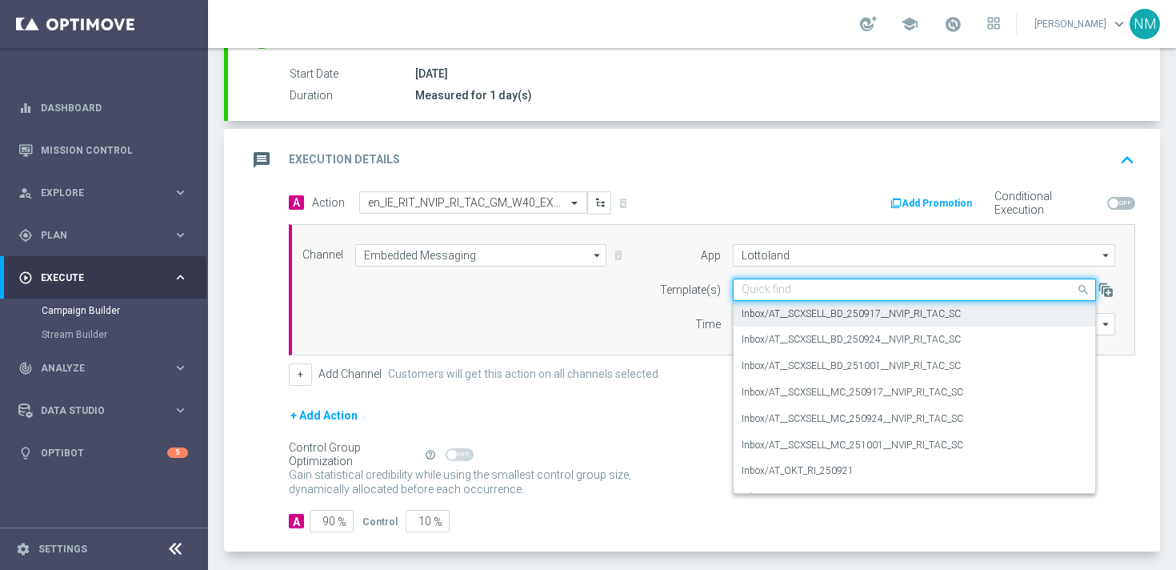
paste input "en_IE_RIT_NVIP_RI_TAC_GM_W40_EXCL_GAME_SPOOKY_HALLOWEEN"
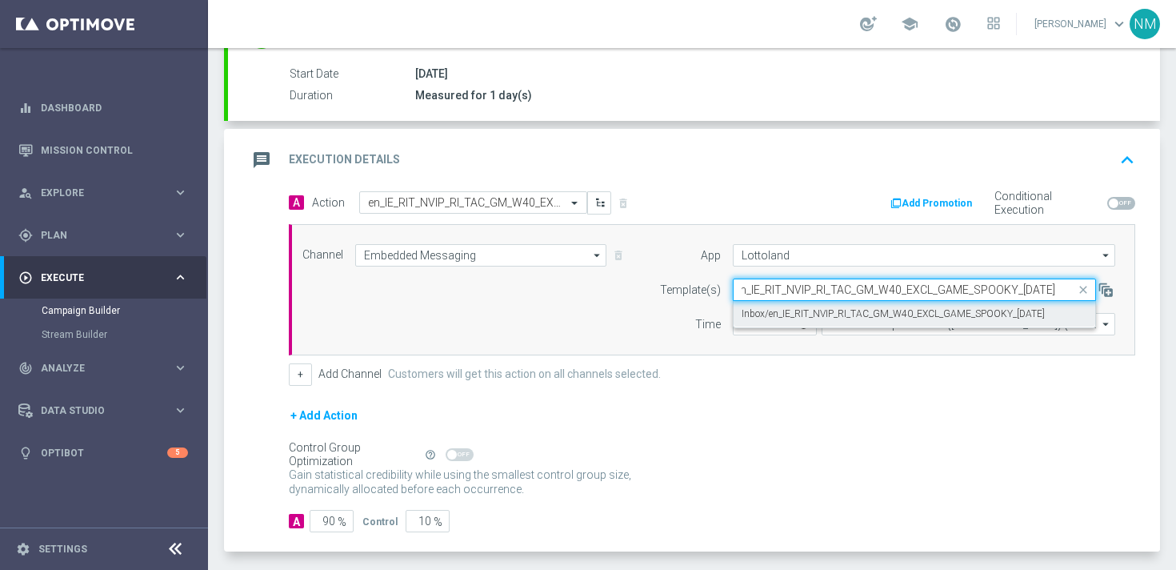
click at [778, 318] on label "Inbox/en_IE_RIT_NVIP_RI_TAC_GM_W40_EXCL_GAME_SPOOKY_HALLOWEEN" at bounding box center [893, 314] width 303 height 14
type input "en_IE_RIT_NVIP_RI_TAC_GM_W40_EXCL_GAME_SPOOKY_HALLOWEEN"
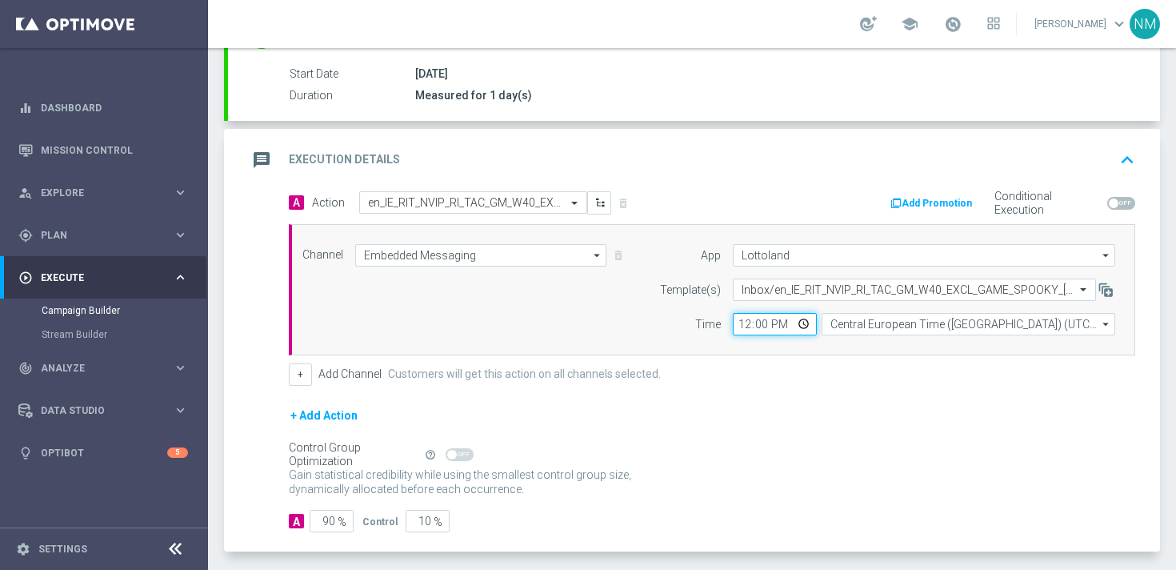
click at [804, 323] on input "12:00" at bounding box center [775, 324] width 84 height 22
type input "12:31"
click at [859, 424] on div "+ Add Action" at bounding box center [712, 426] width 847 height 40
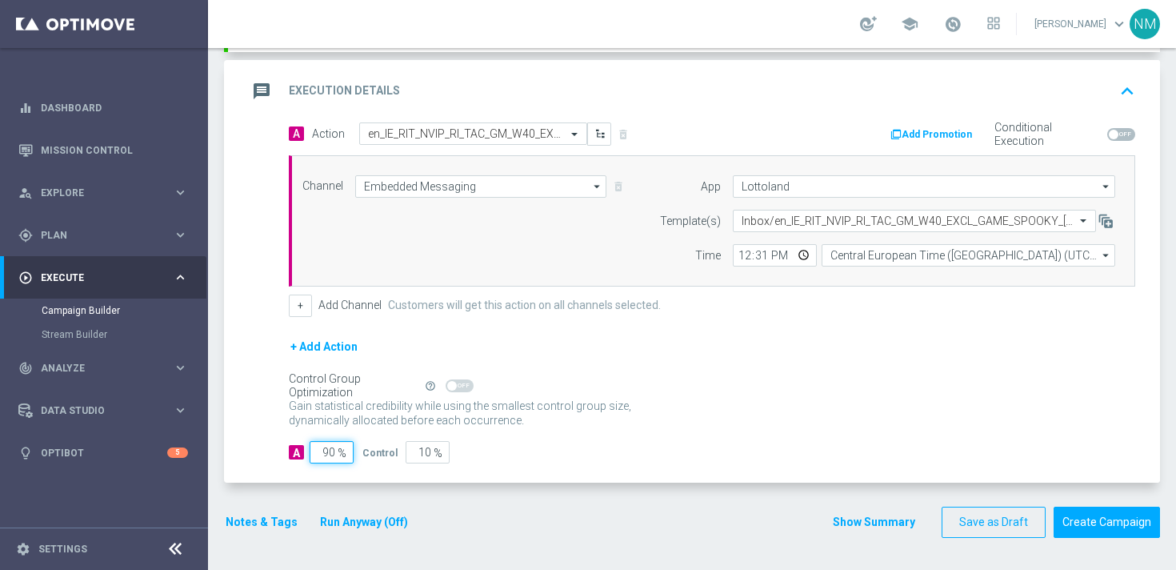
click at [327, 452] on input "90" at bounding box center [332, 452] width 44 height 22
type input "0"
type input "100"
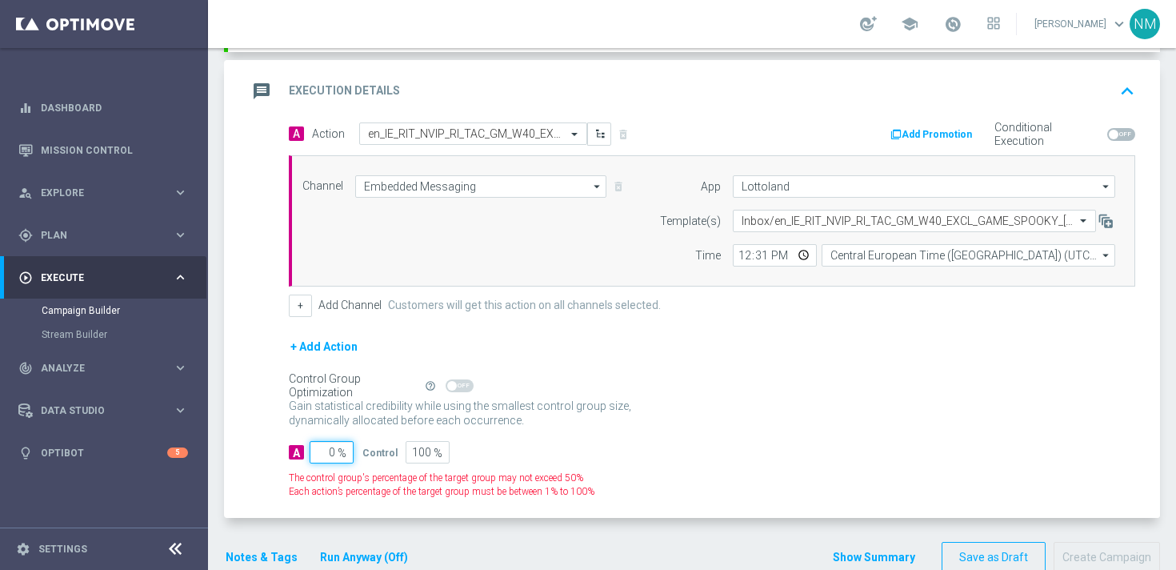
type input "10"
type input "90"
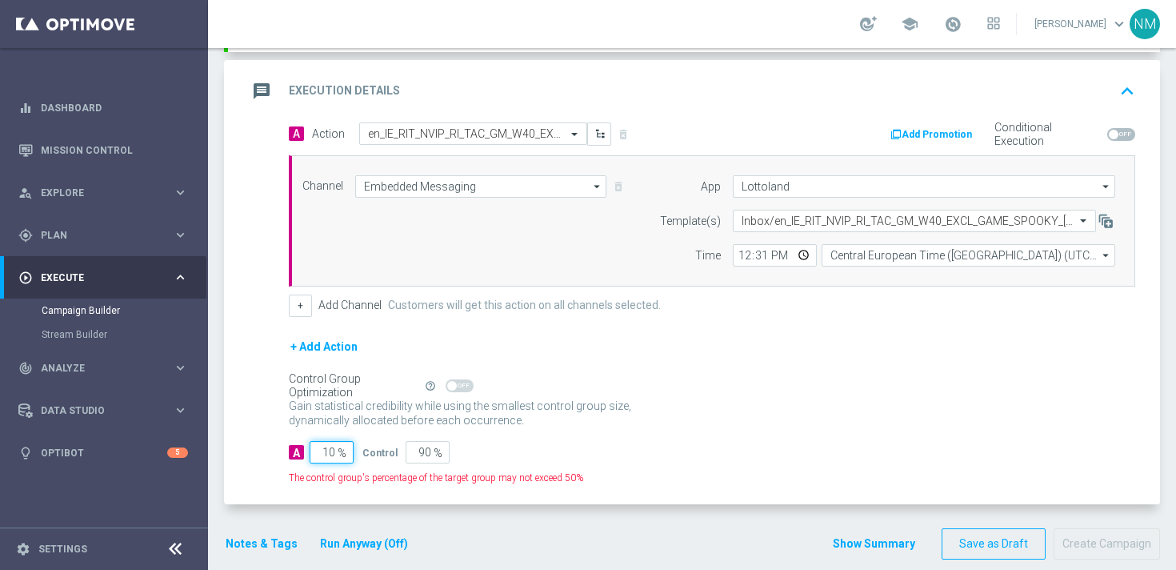
type input "100"
type input "0"
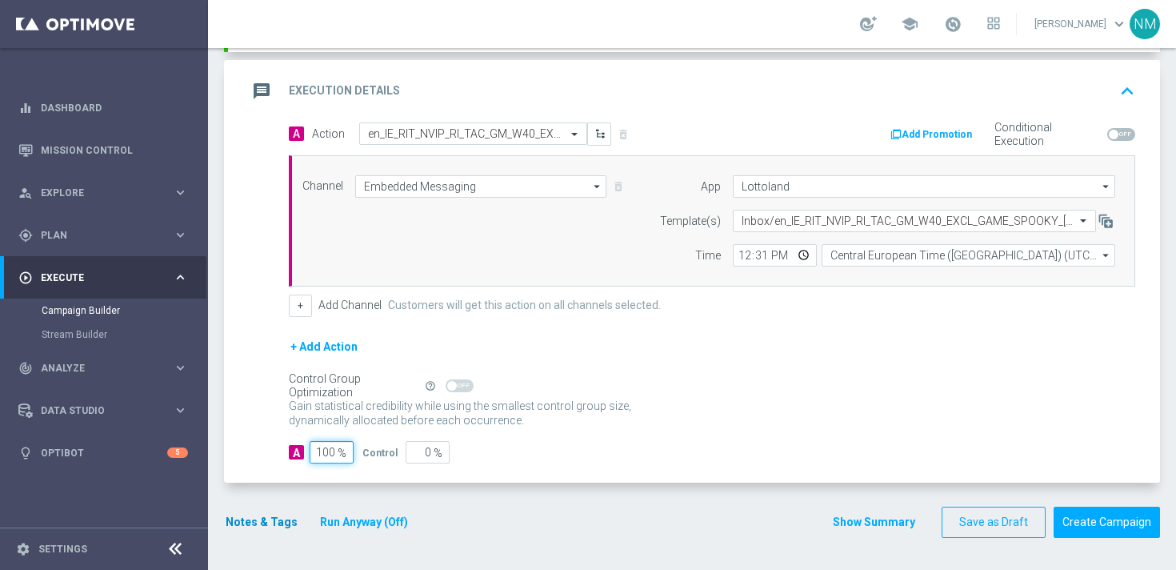
type input "100"
click at [262, 523] on button "Notes & Tags" at bounding box center [261, 522] width 75 height 20
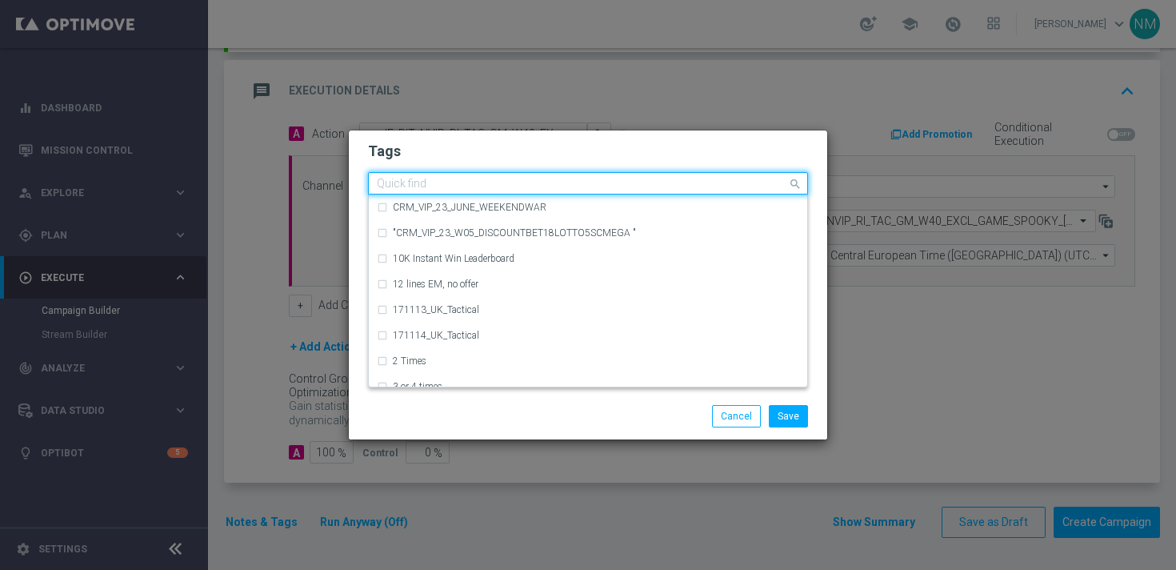
click at [506, 185] on input "text" at bounding box center [582, 185] width 411 height 14
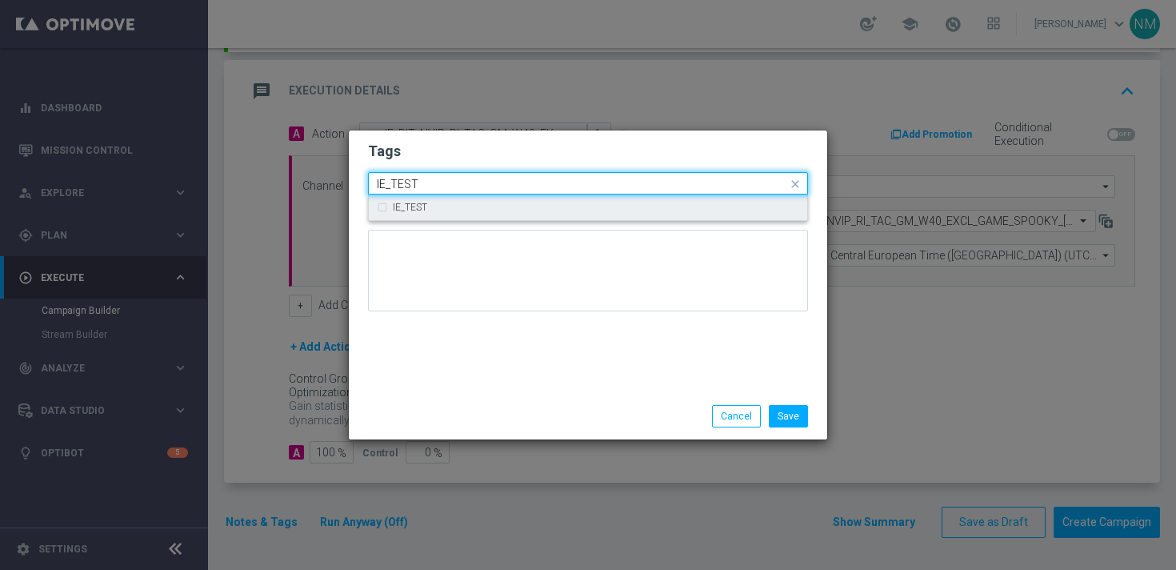
click at [493, 208] on div "IE_TEST" at bounding box center [596, 207] width 407 height 10
type input "IE_TEST"
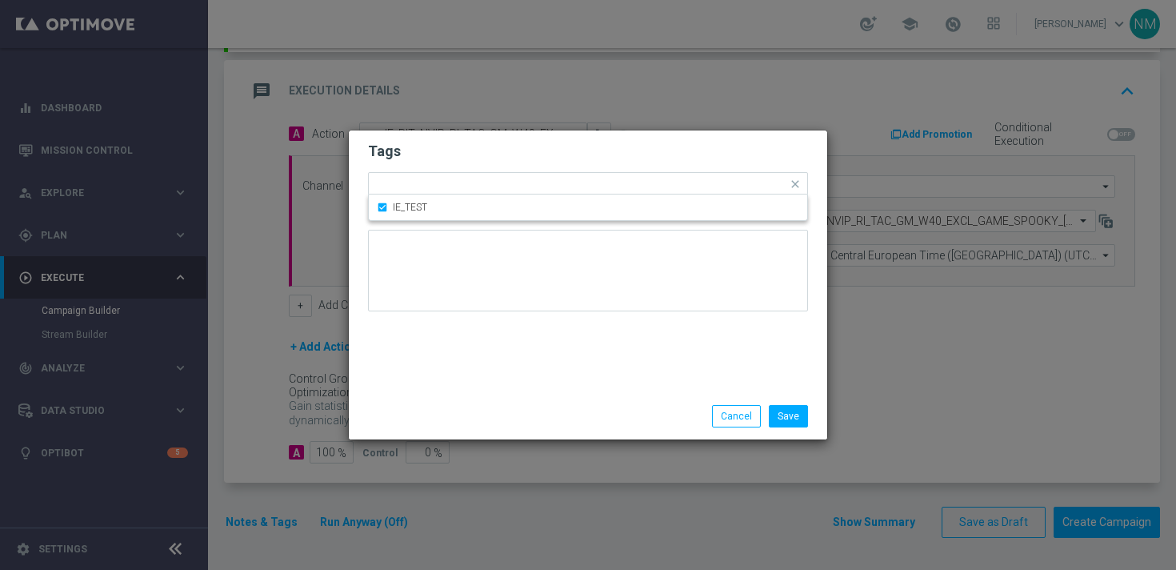
click at [562, 397] on div "Save Cancel" at bounding box center [588, 416] width 479 height 46
click at [799, 417] on button "Save" at bounding box center [788, 416] width 39 height 22
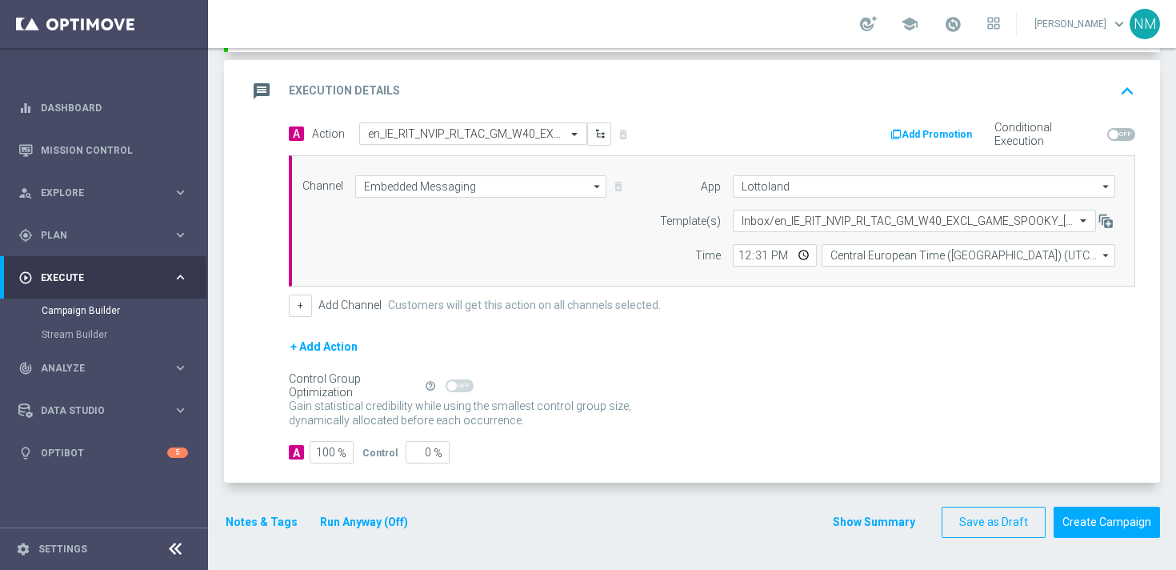
scroll to position [311, 0]
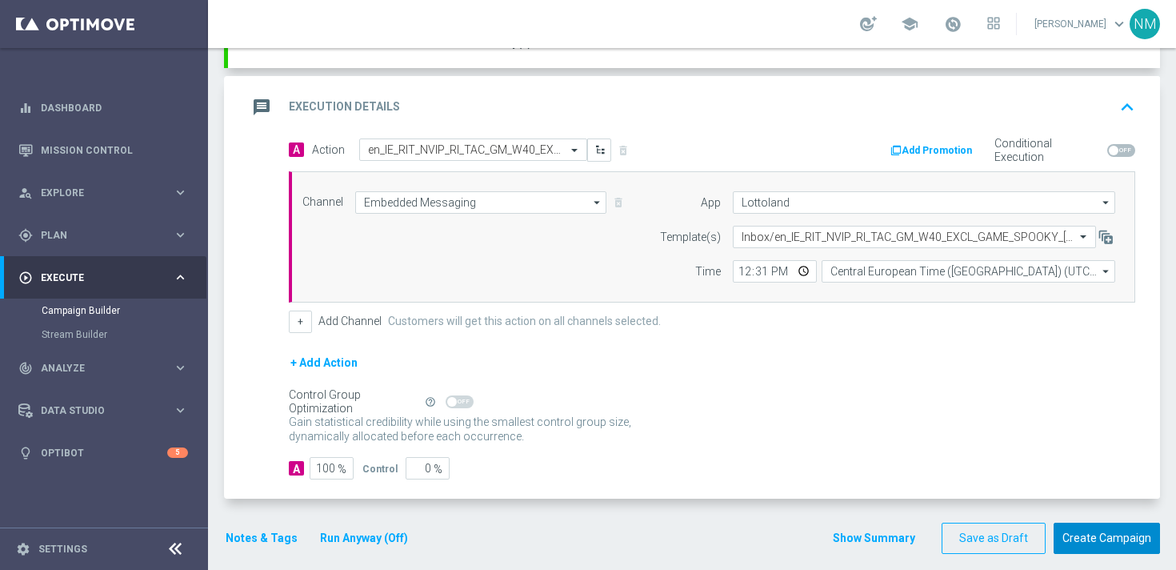
click at [1092, 528] on button "Create Campaign" at bounding box center [1107, 538] width 106 height 31
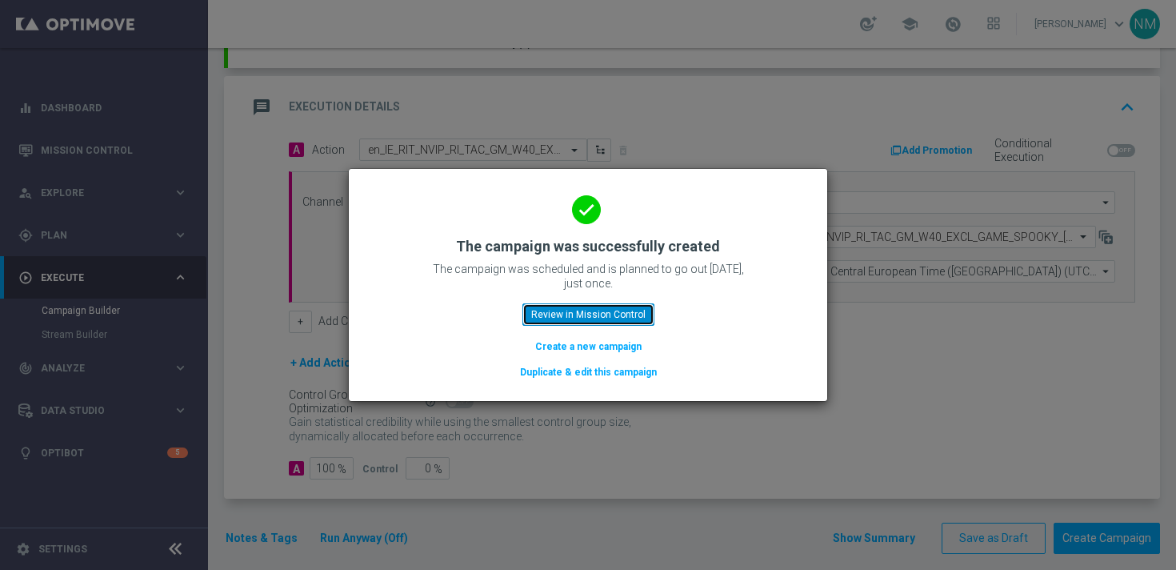
click at [568, 314] on button "Review in Mission Control" at bounding box center [589, 314] width 132 height 22
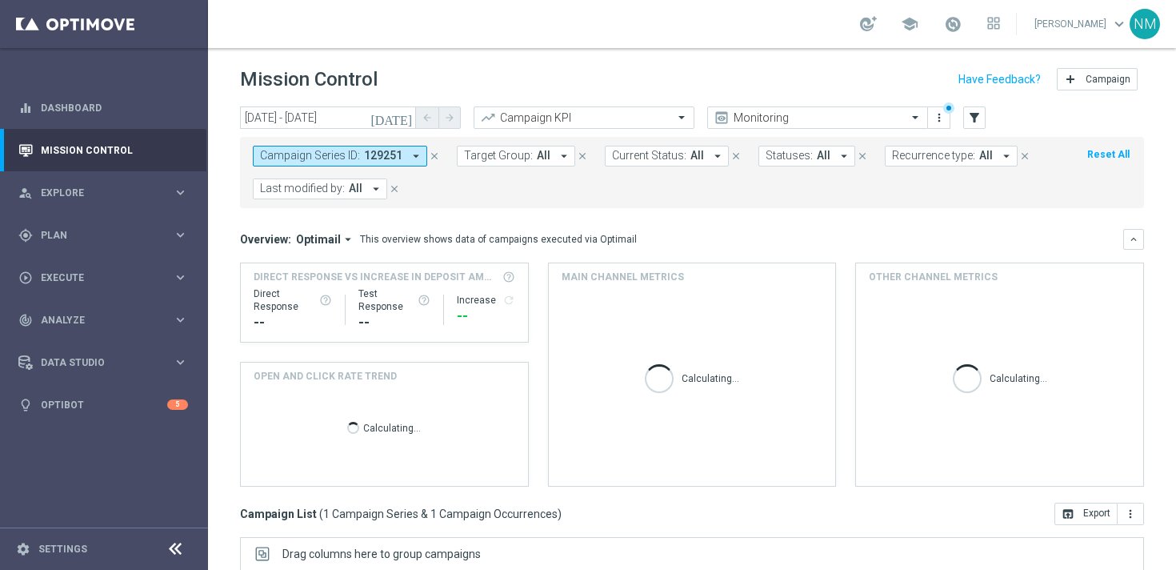
scroll to position [263, 0]
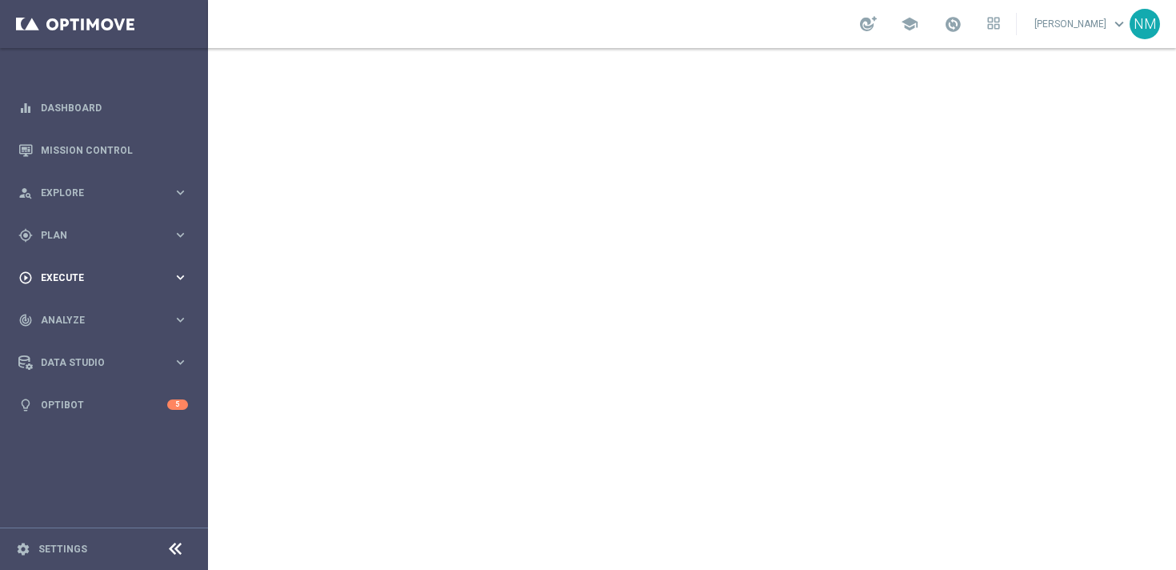
click at [103, 281] on span "Execute" at bounding box center [107, 278] width 132 height 10
click at [78, 310] on link "Campaign Builder" at bounding box center [104, 310] width 125 height 13
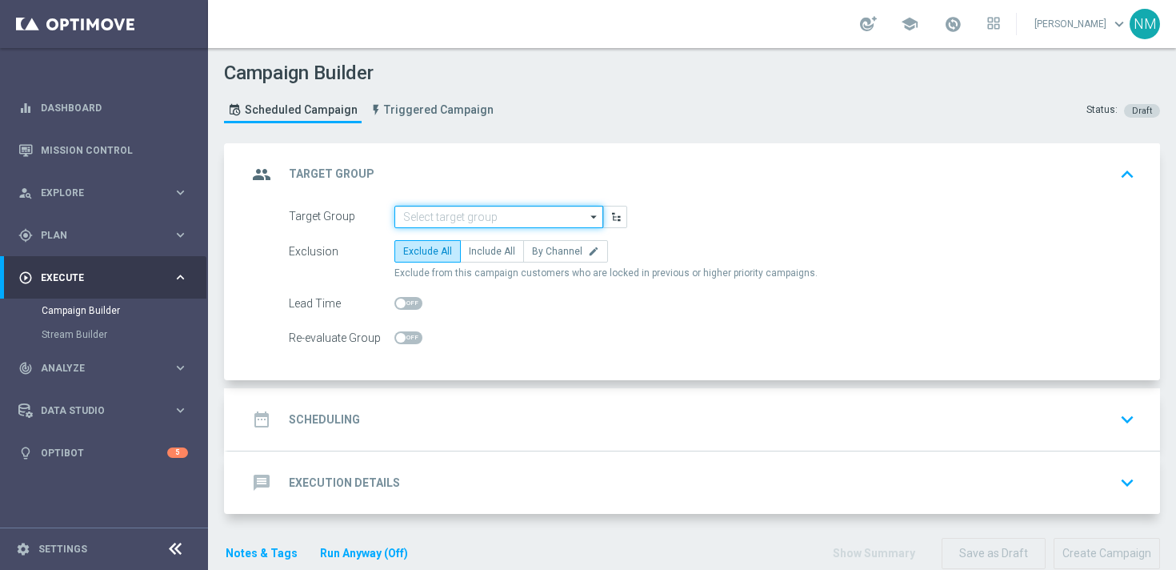
click at [484, 213] on input at bounding box center [499, 217] width 209 height 22
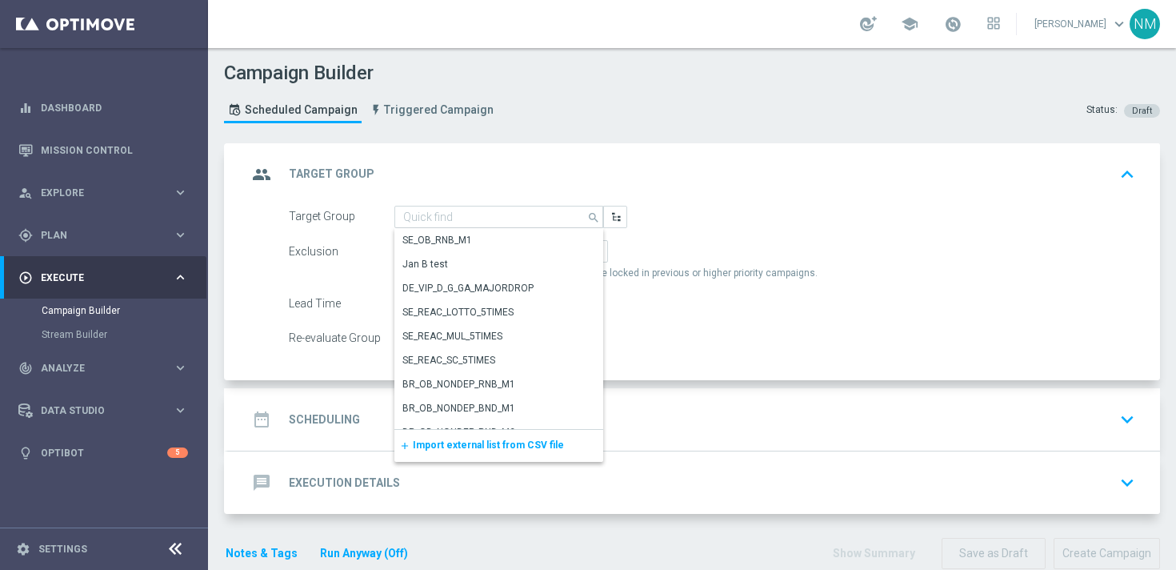
click at [431, 441] on span "Import external list from CSV file" at bounding box center [488, 444] width 151 height 11
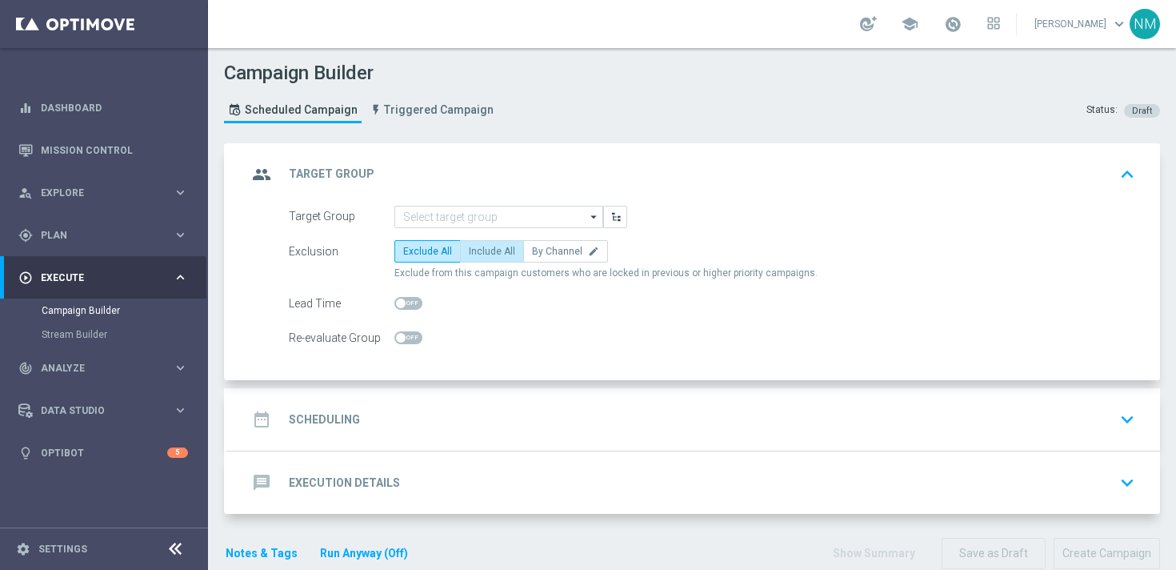
click at [493, 249] on span "Include All" at bounding box center [492, 251] width 46 height 11
click at [479, 249] on input "Include All" at bounding box center [474, 254] width 10 height 10
radio input "true"
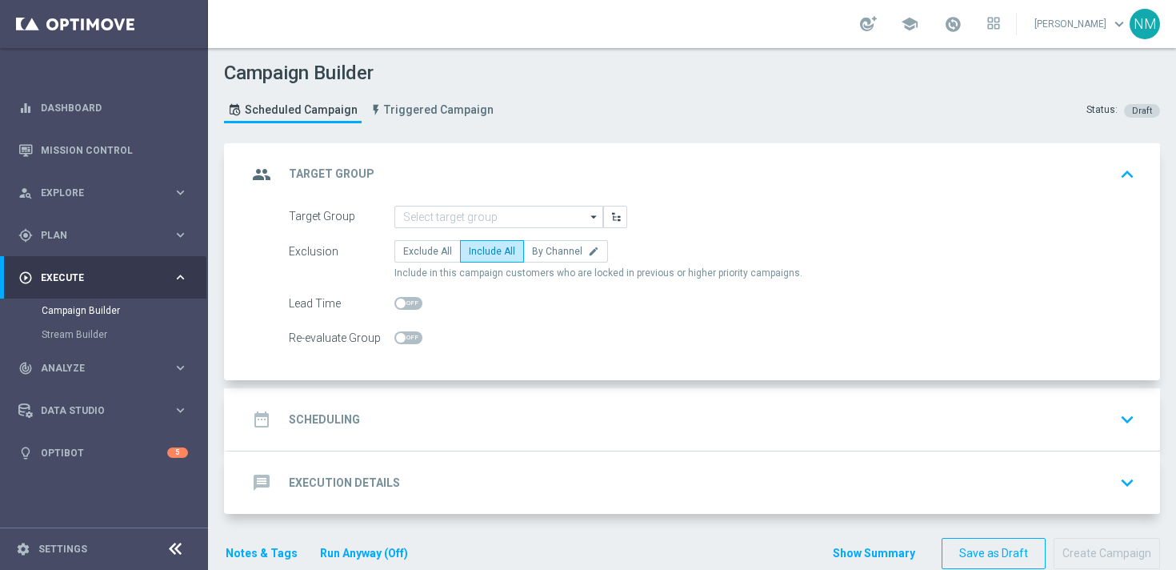
scroll to position [31, 0]
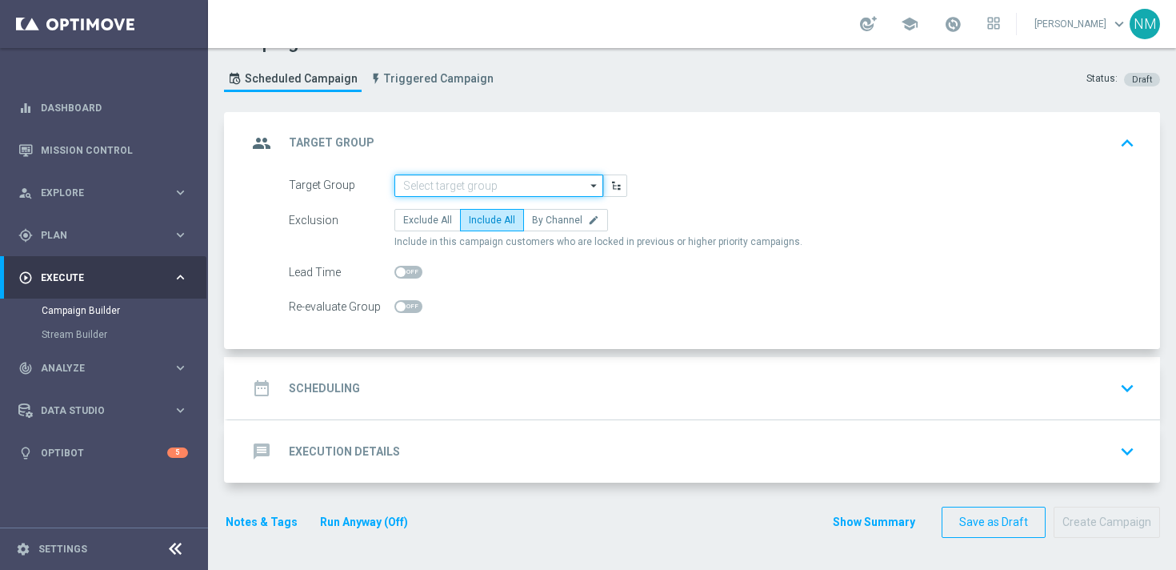
click at [507, 187] on input at bounding box center [499, 185] width 209 height 22
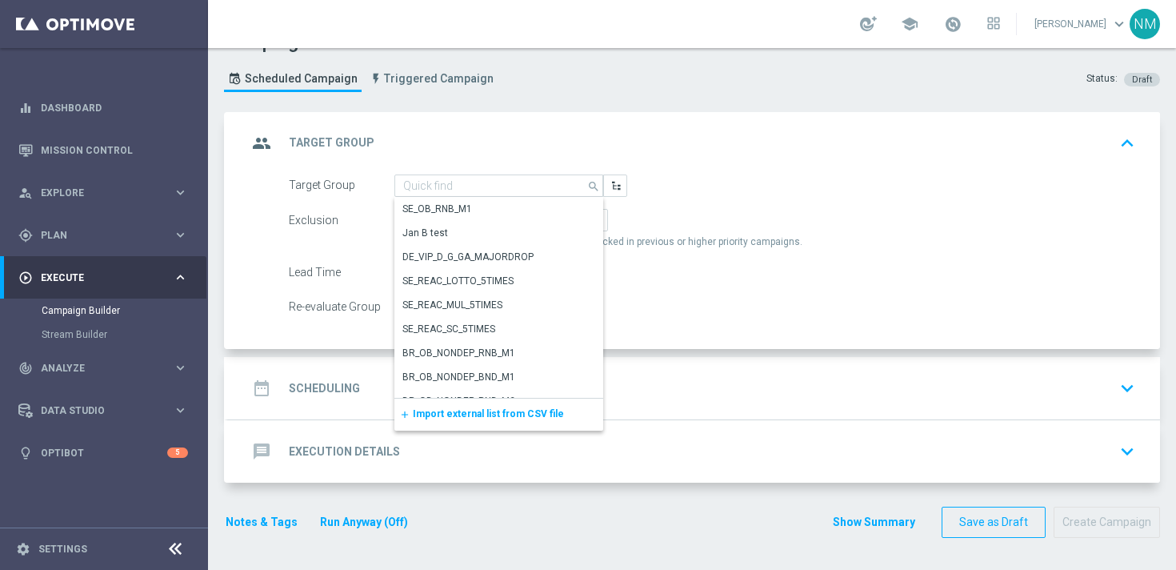
click at [480, 409] on span "Import external list from CSV file" at bounding box center [488, 413] width 151 height 11
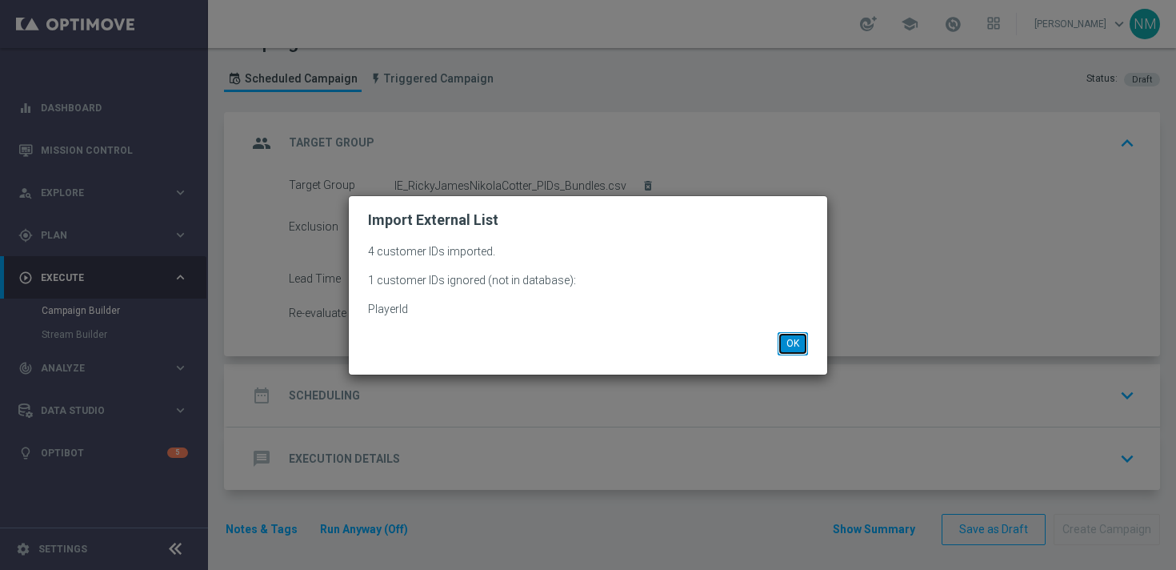
click at [800, 346] on button "OK" at bounding box center [793, 343] width 30 height 22
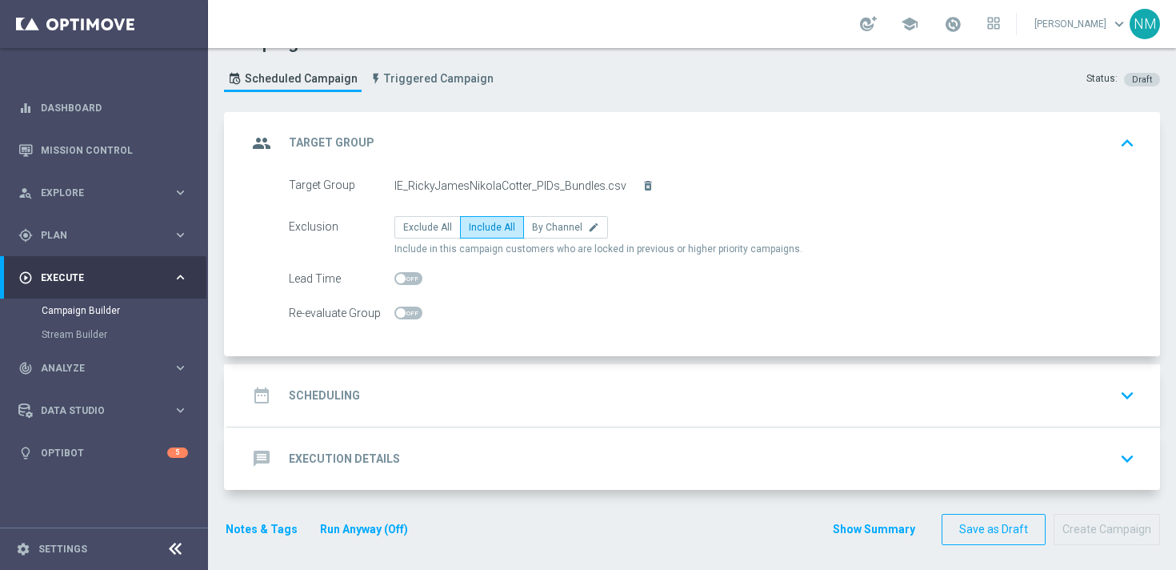
click at [507, 387] on div "date_range Scheduling keyboard_arrow_down" at bounding box center [694, 395] width 894 height 30
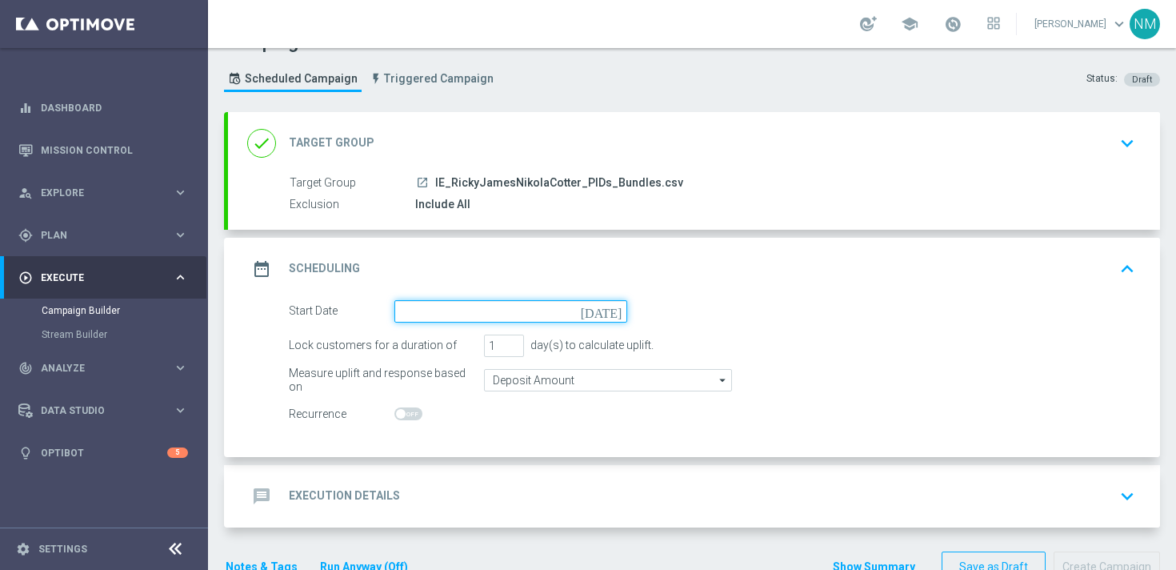
click at [474, 320] on input at bounding box center [511, 311] width 233 height 22
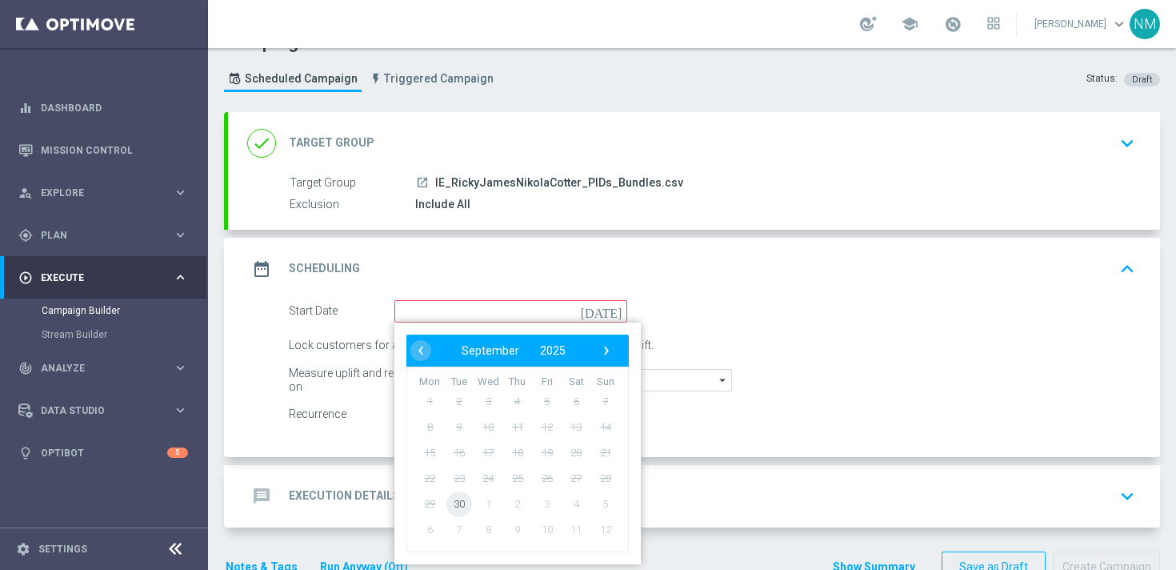
click at [449, 502] on span "30" at bounding box center [460, 504] width 26 height 26
type input "30 Sep 2025"
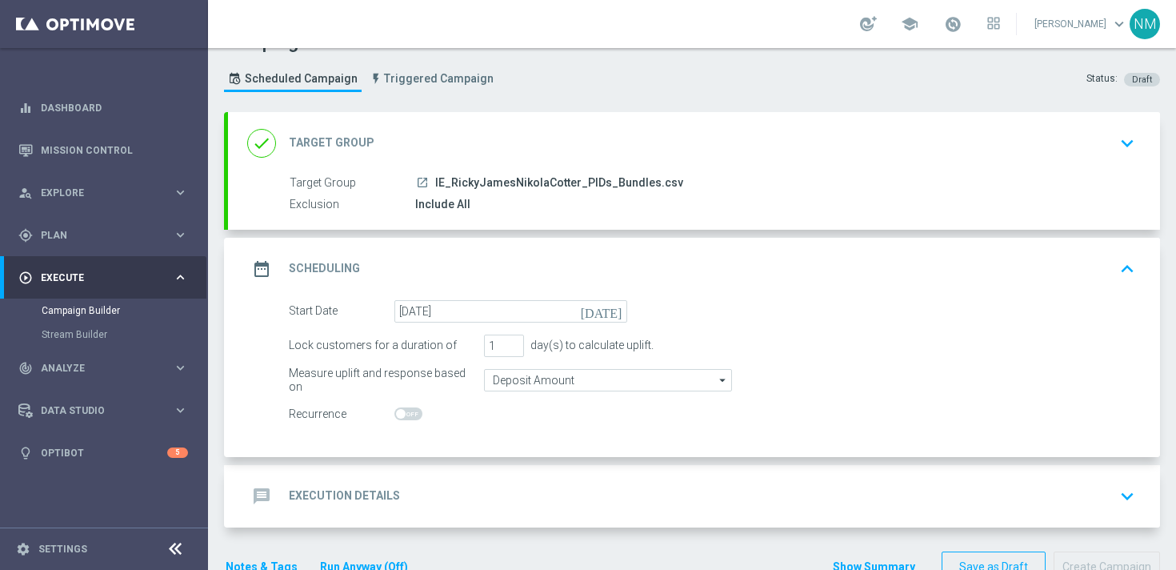
click at [428, 501] on div "message Execution Details keyboard_arrow_down" at bounding box center [694, 496] width 894 height 30
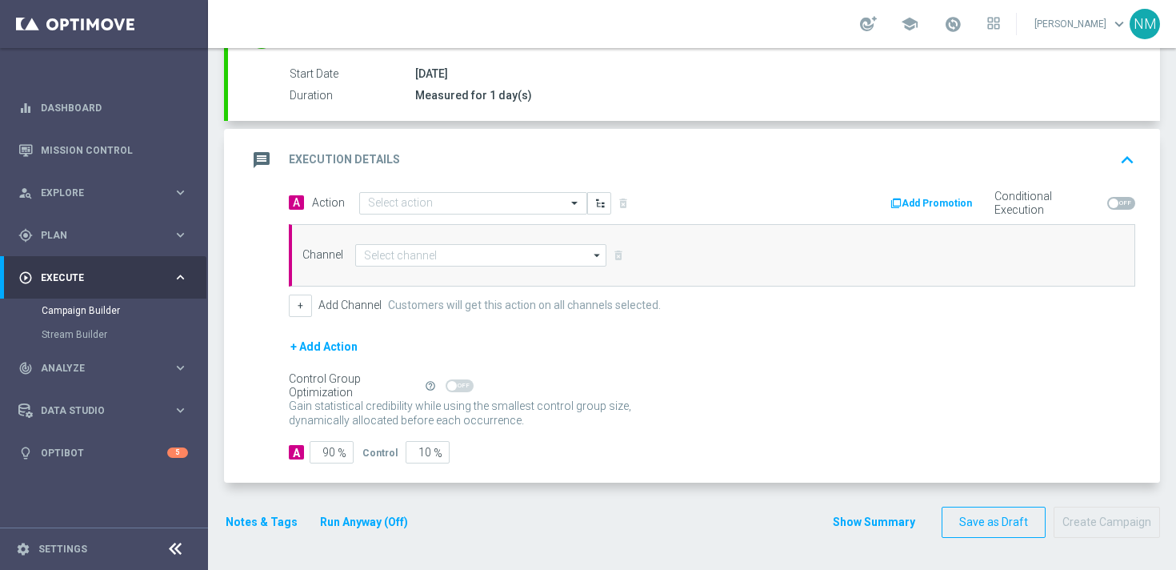
scroll to position [258, 0]
click at [400, 209] on input "text" at bounding box center [457, 204] width 178 height 14
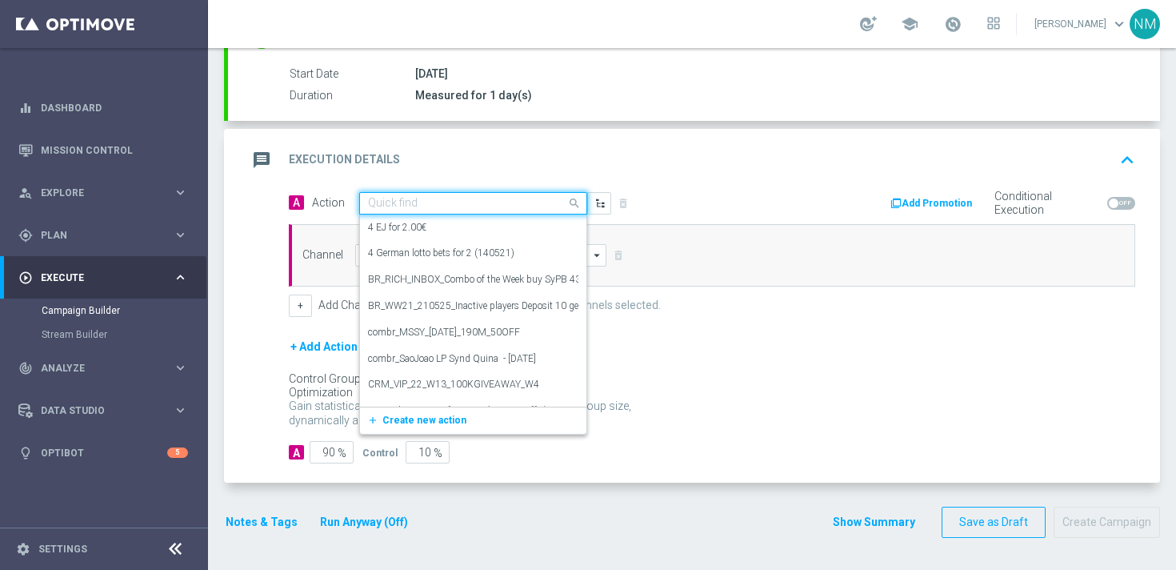
paste input "en_IE_RIT_NVIP_RI_TAC_GM_W40_EXCL_GAME_SPOOKY_HALLOWEEN"
type input "en_IE_RIT_NVIP_RI_TAC_GM_W40_EXCL_GAME_SPOOKY_HALLOWEEN"
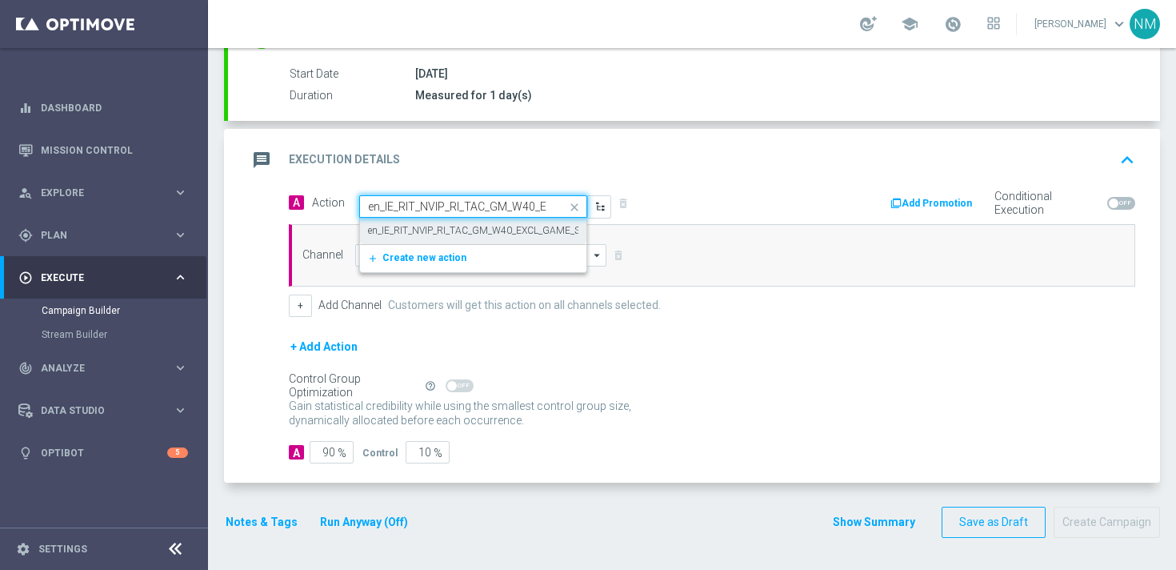
scroll to position [0, 172]
click at [413, 231] on label "en_IE_RIT_NVIP_RI_TAC_GM_W40_EXCL_GAME_SPOOKY_HALLOWEEN" at bounding box center [506, 231] width 276 height 14
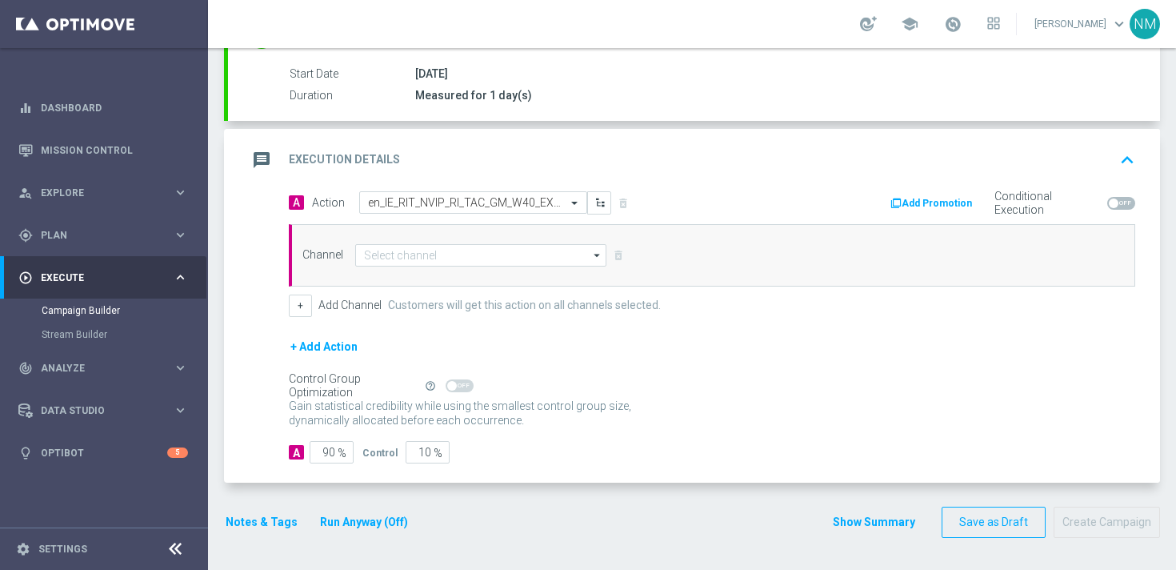
scroll to position [0, 0]
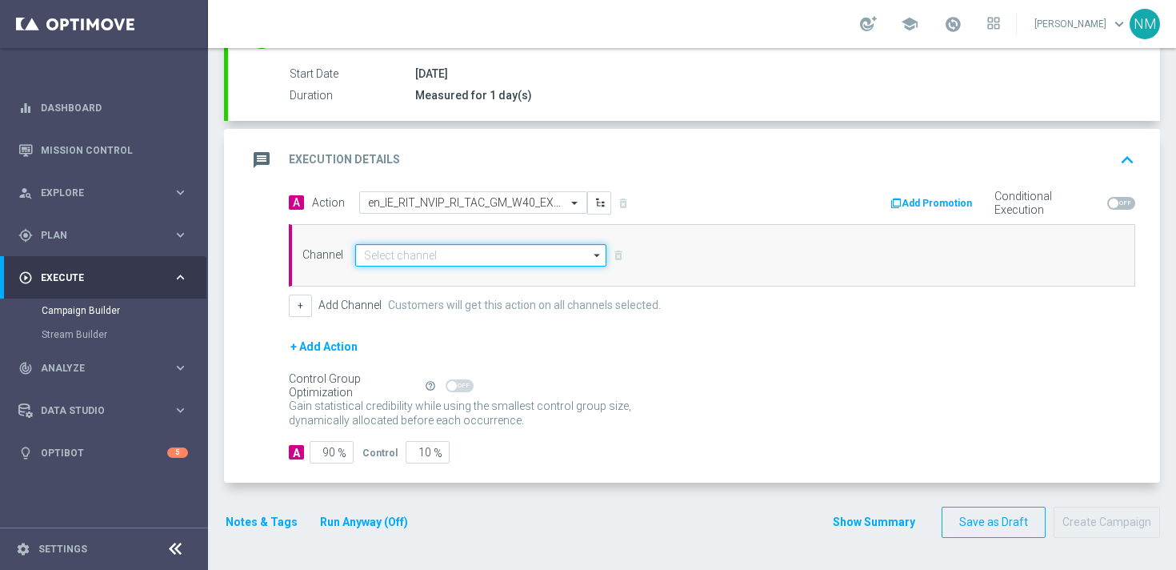
click at [407, 254] on input at bounding box center [480, 255] width 251 height 22
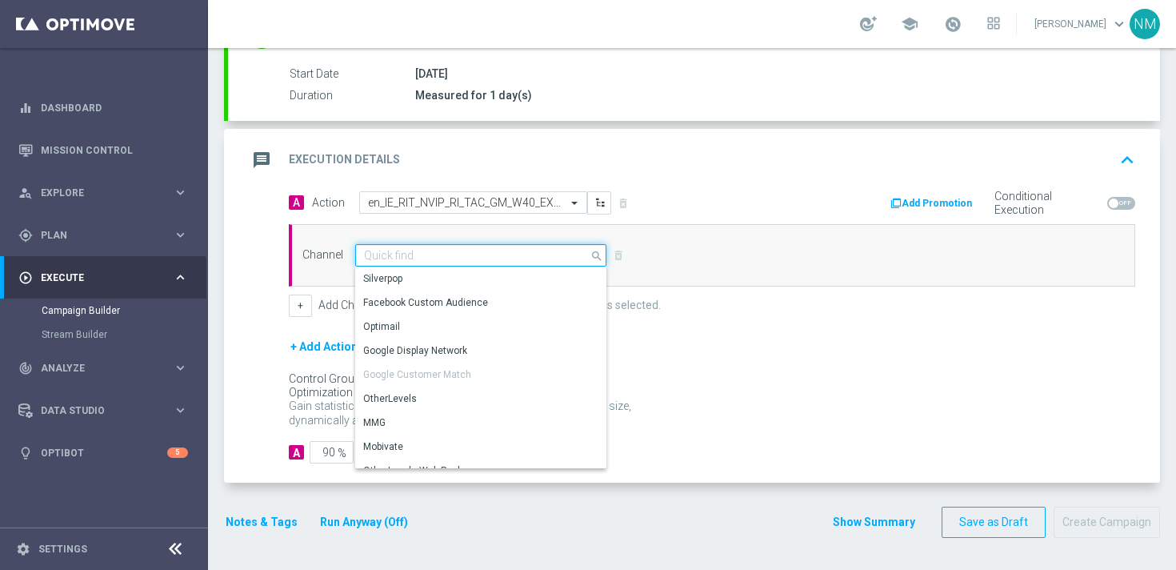
scroll to position [423, 0]
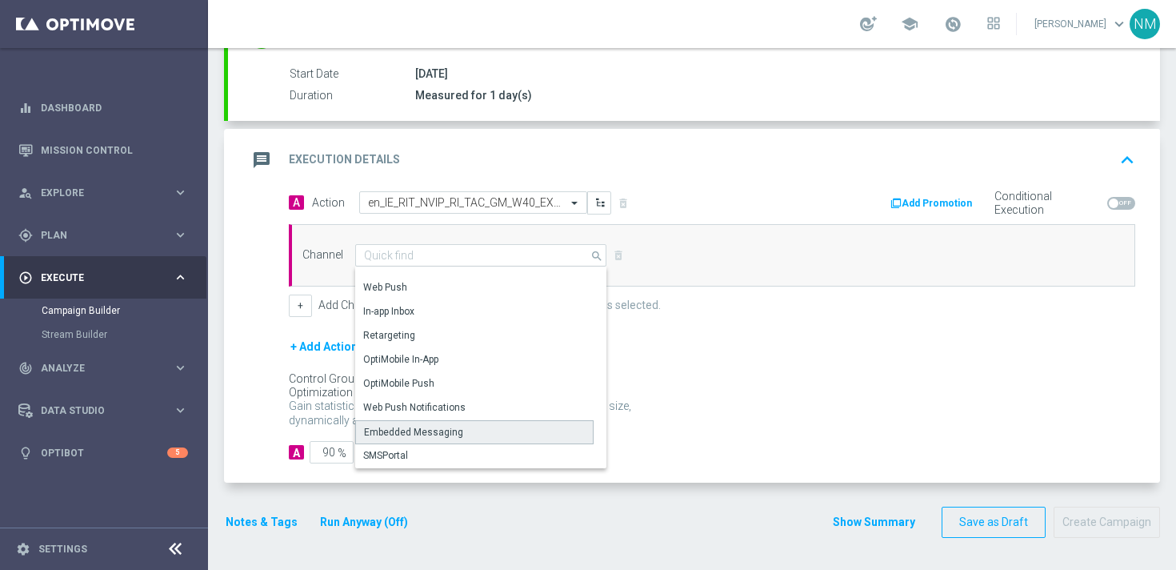
click at [397, 428] on div "Embedded Messaging" at bounding box center [413, 432] width 99 height 14
type input "Embedded Messaging"
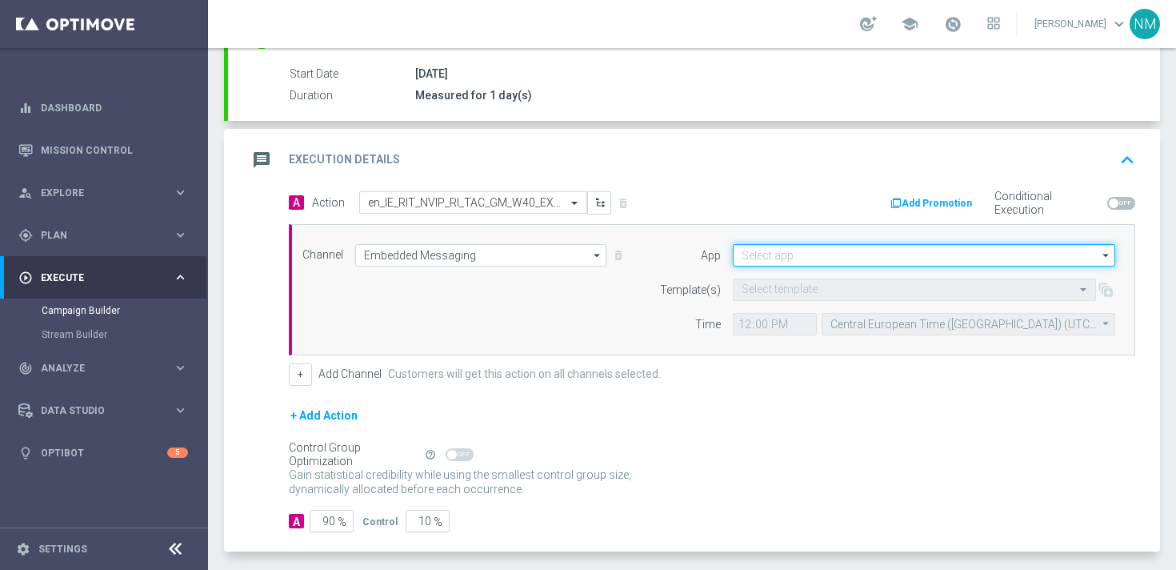
click at [814, 256] on input at bounding box center [924, 255] width 383 height 22
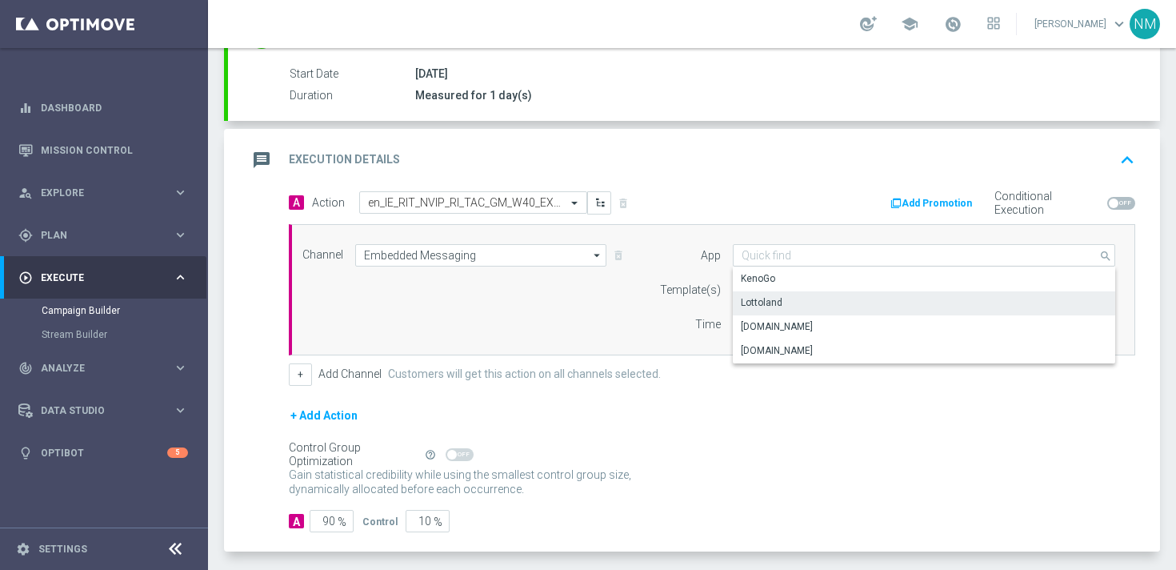
click at [789, 303] on div "Lottoland" at bounding box center [924, 302] width 383 height 22
type input "Lottoland"
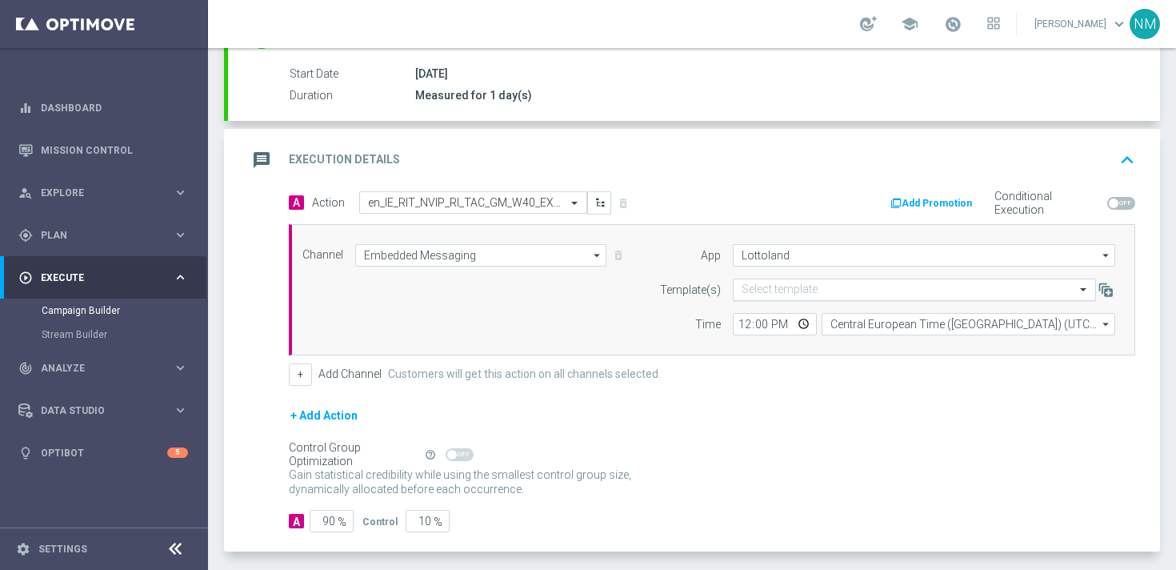
click at [770, 282] on div "Select template" at bounding box center [914, 289] width 363 height 22
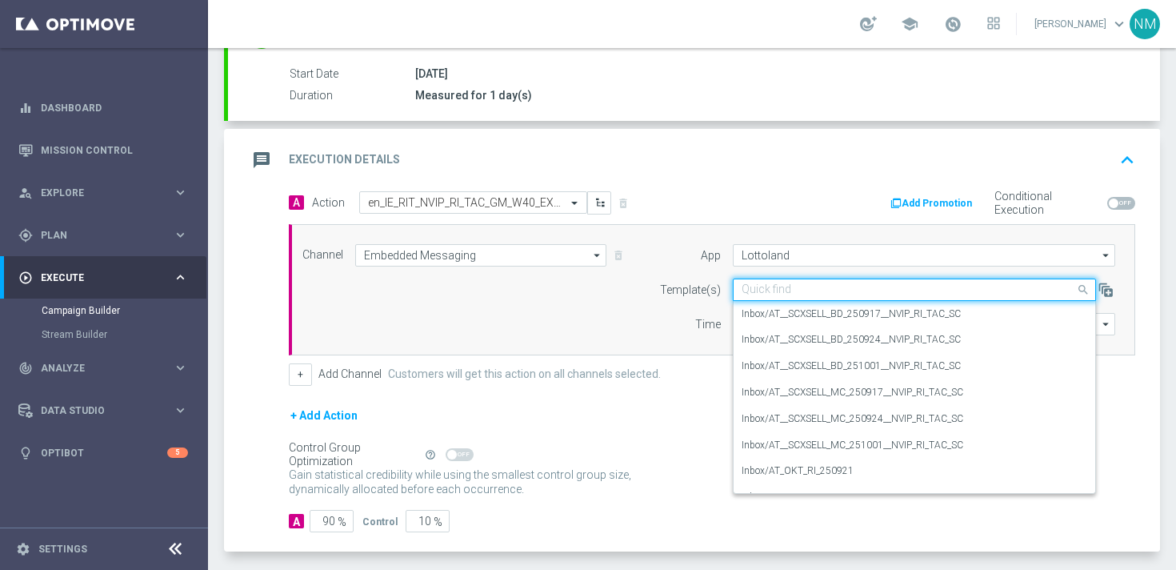
paste input "en_IE_RIT_NVIP_RI_TAC_GM_W40_EXCL_GAME_SPOOKY_HALLOWEEN"
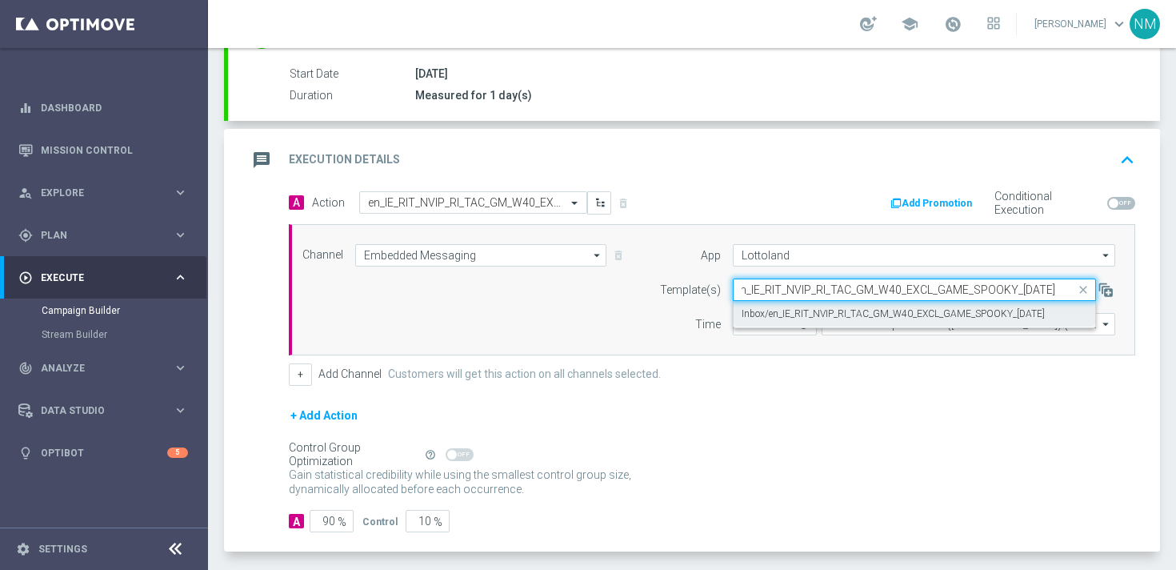
click at [775, 314] on label "Inbox/en_IE_RIT_NVIP_RI_TAC_GM_W40_EXCL_GAME_SPOOKY_HALLOWEEN" at bounding box center [893, 314] width 303 height 14
type input "en_IE_RIT_NVIP_RI_TAC_GM_W40_EXCL_GAME_SPOOKY_HALLOWEEN"
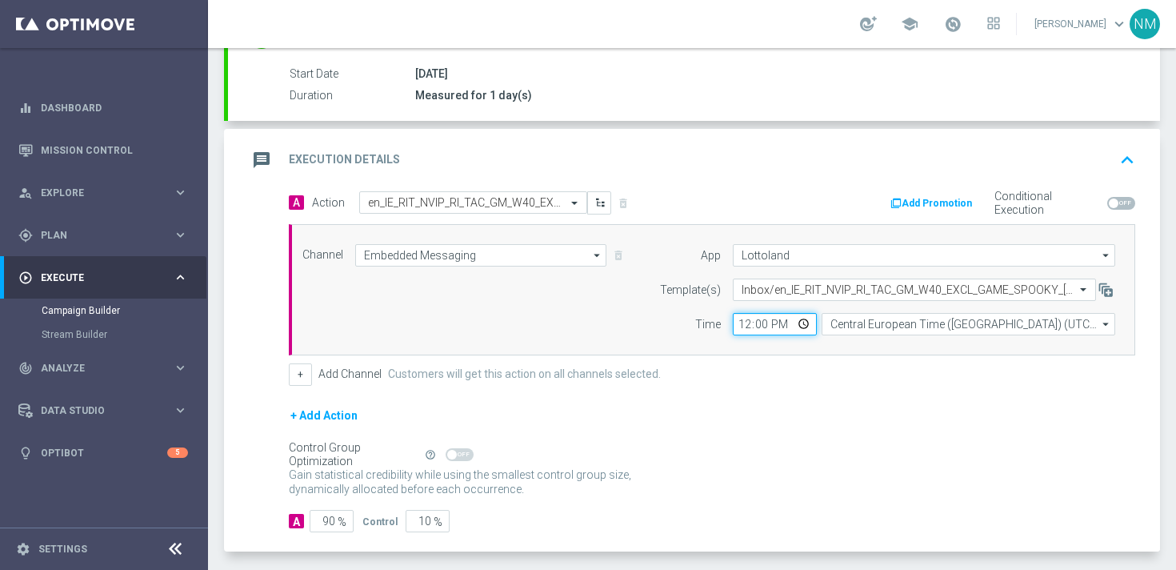
click at [799, 326] on input "12:00" at bounding box center [775, 324] width 84 height 22
type input "12:49"
click at [905, 379] on div "+ Add Channel Customers will get this action on all channels selected." at bounding box center [712, 374] width 847 height 22
click at [331, 524] on input "90" at bounding box center [332, 521] width 44 height 22
type input "10"
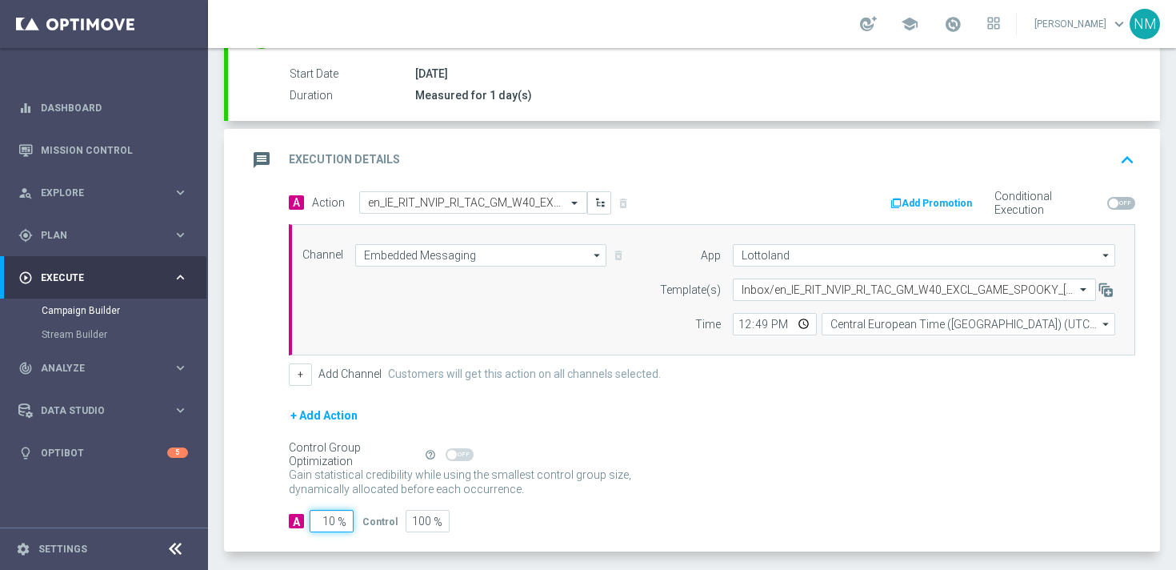
type input "90"
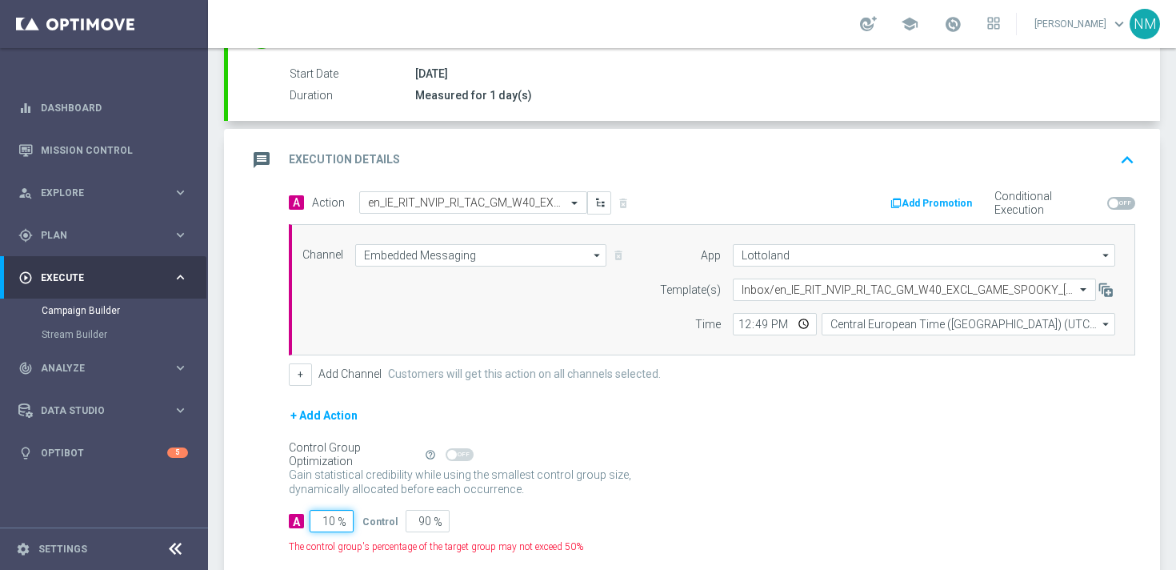
type input "100"
type input "0"
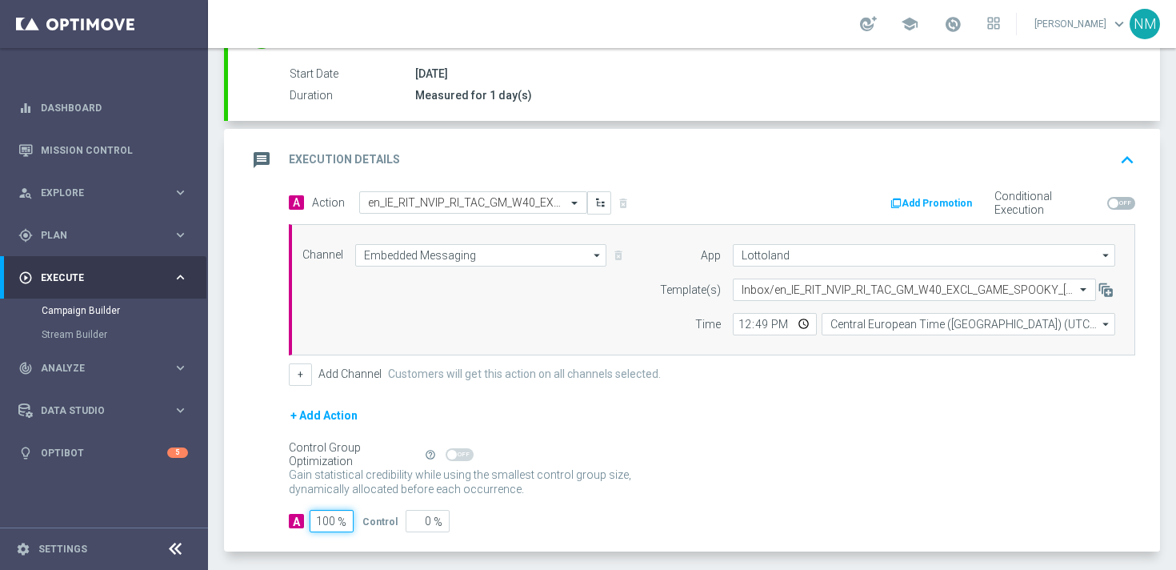
scroll to position [327, 0]
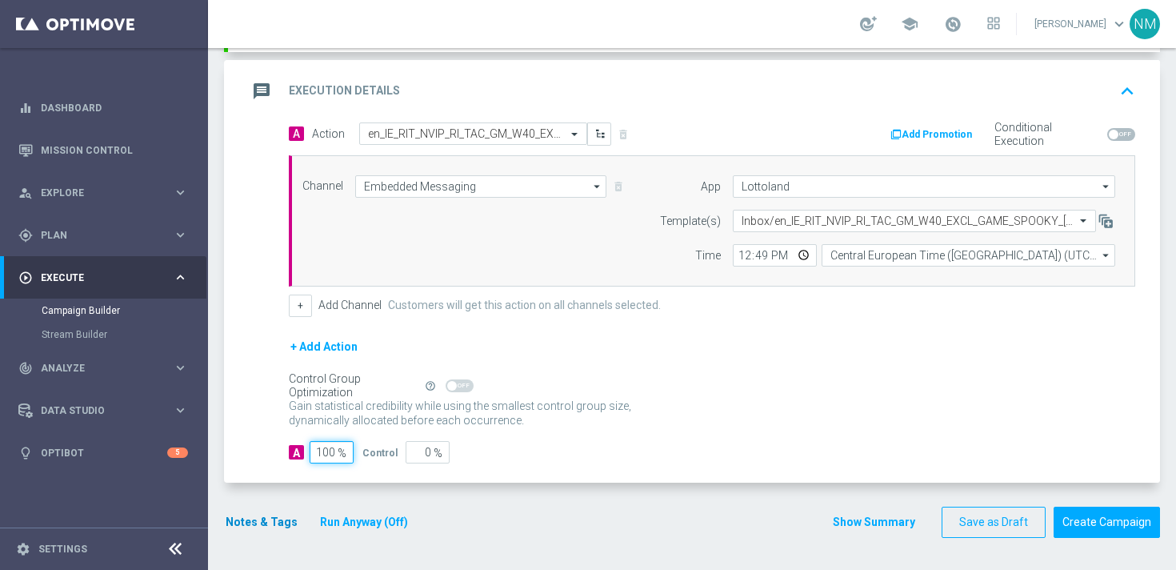
type input "100"
click at [264, 513] on button "Notes & Tags" at bounding box center [261, 522] width 75 height 20
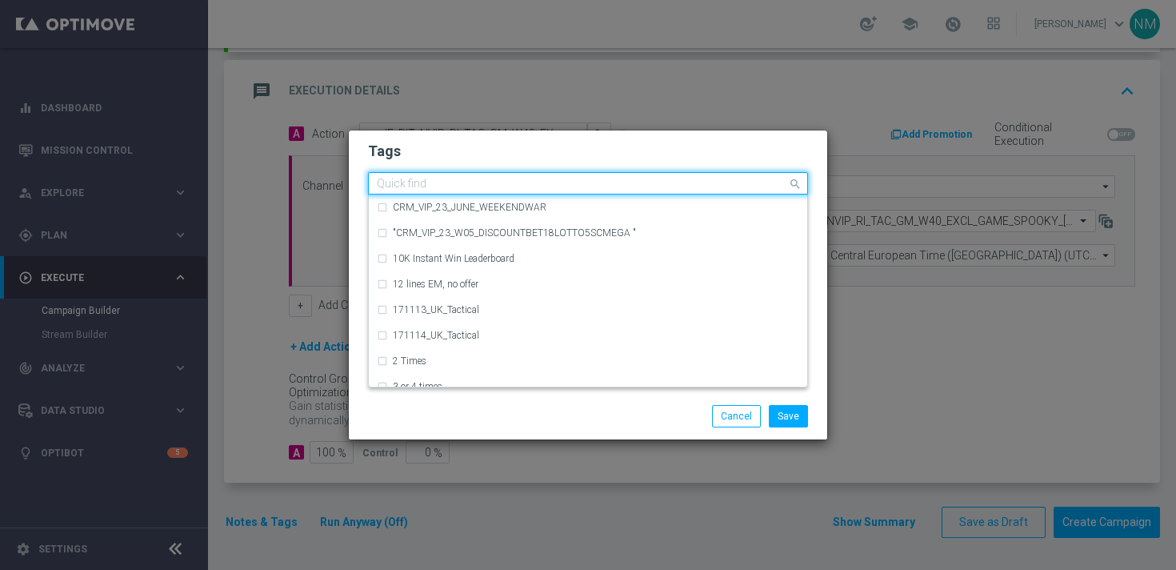
click at [415, 181] on input "text" at bounding box center [582, 185] width 411 height 14
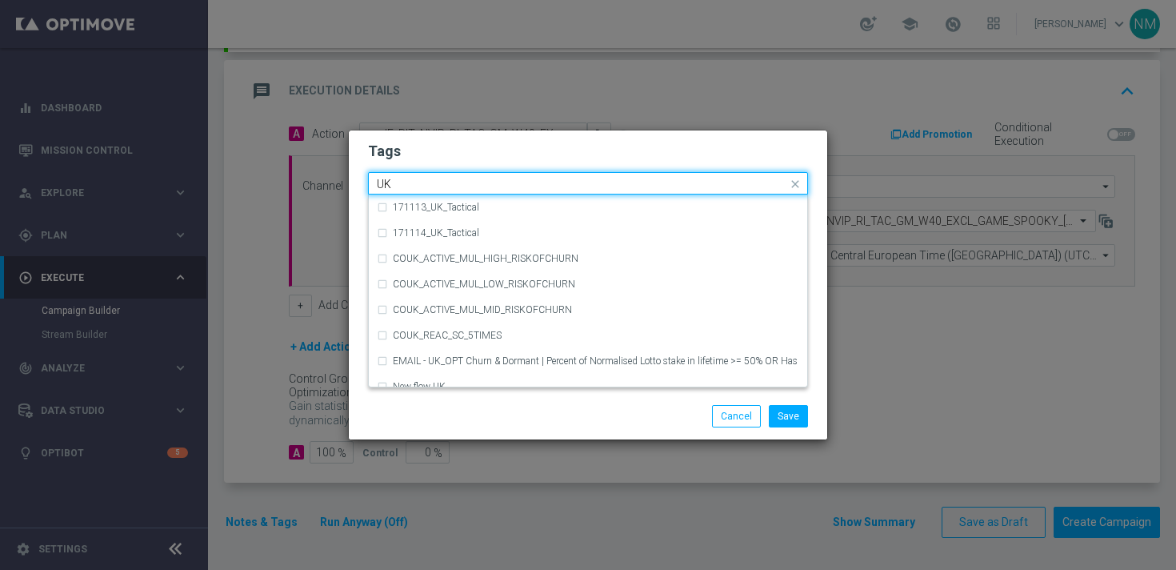
type input "U"
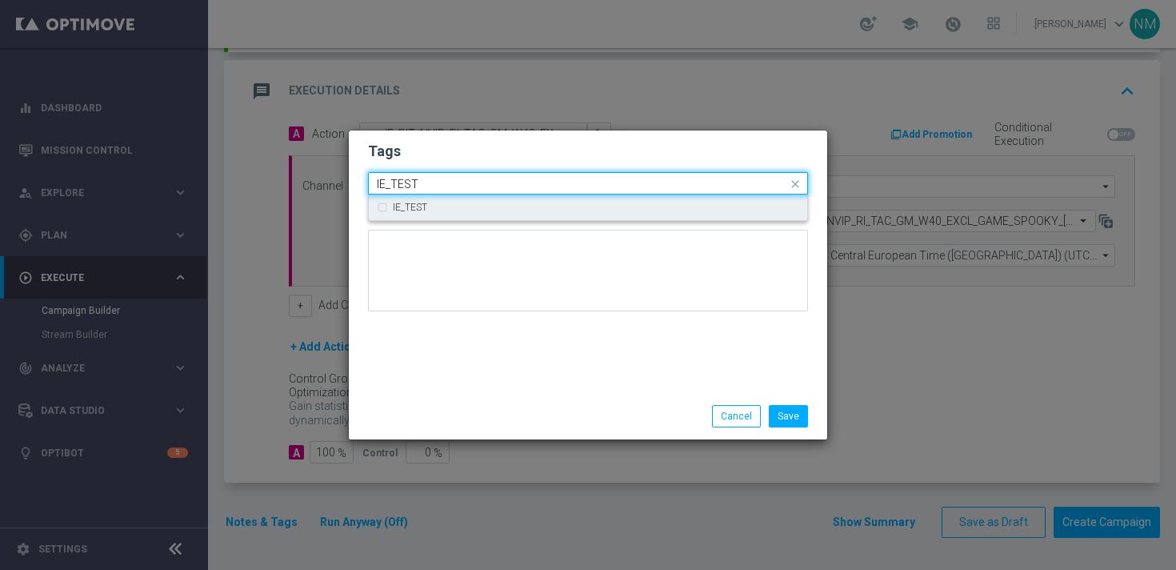
click at [429, 202] on div "IE_TEST" at bounding box center [596, 207] width 407 height 10
type input "IE_TEST"
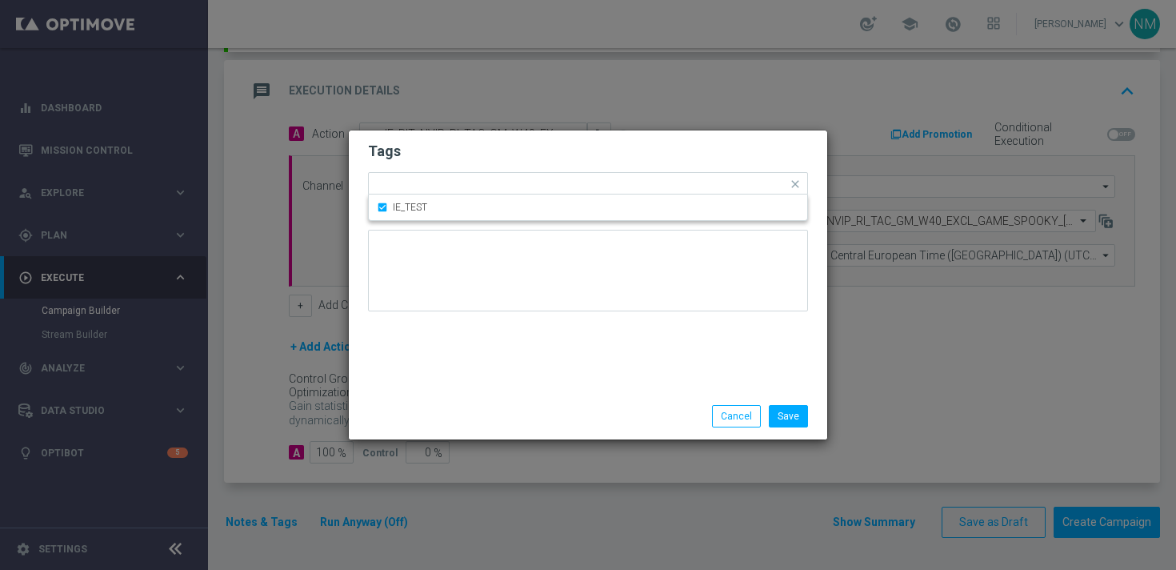
click at [625, 459] on modal-container "Tags Quick find × IE_TEST IE_TEST Notes Save Cancel" at bounding box center [588, 285] width 1176 height 570
click at [787, 416] on button "Save" at bounding box center [788, 416] width 39 height 22
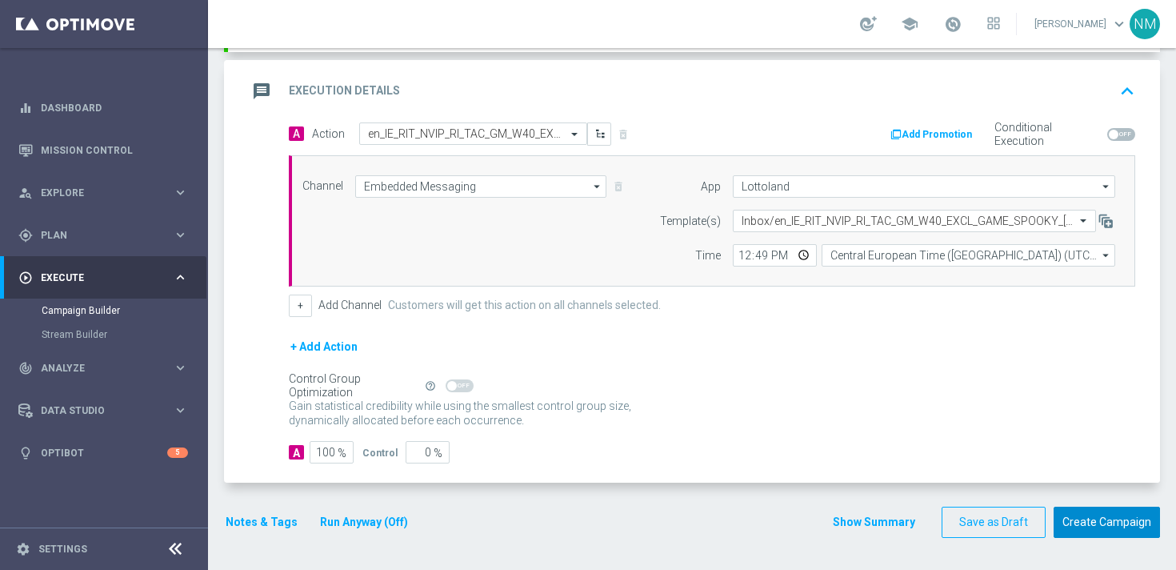
click at [1093, 513] on button "Create Campaign" at bounding box center [1107, 522] width 106 height 31
